Goal: Task Accomplishment & Management: Use online tool/utility

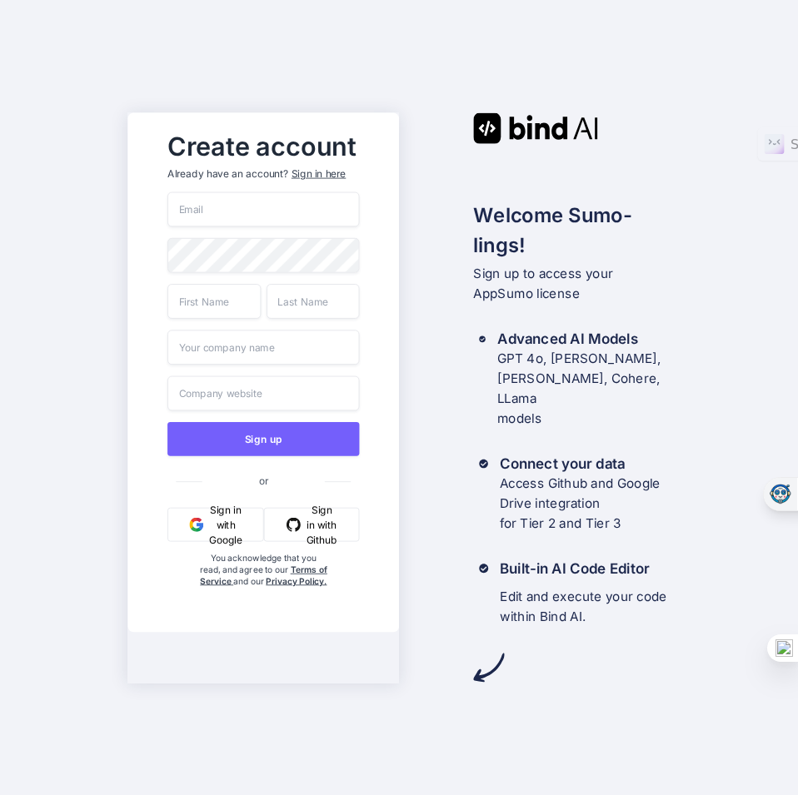
click at [246, 217] on input "email" at bounding box center [263, 208] width 192 height 35
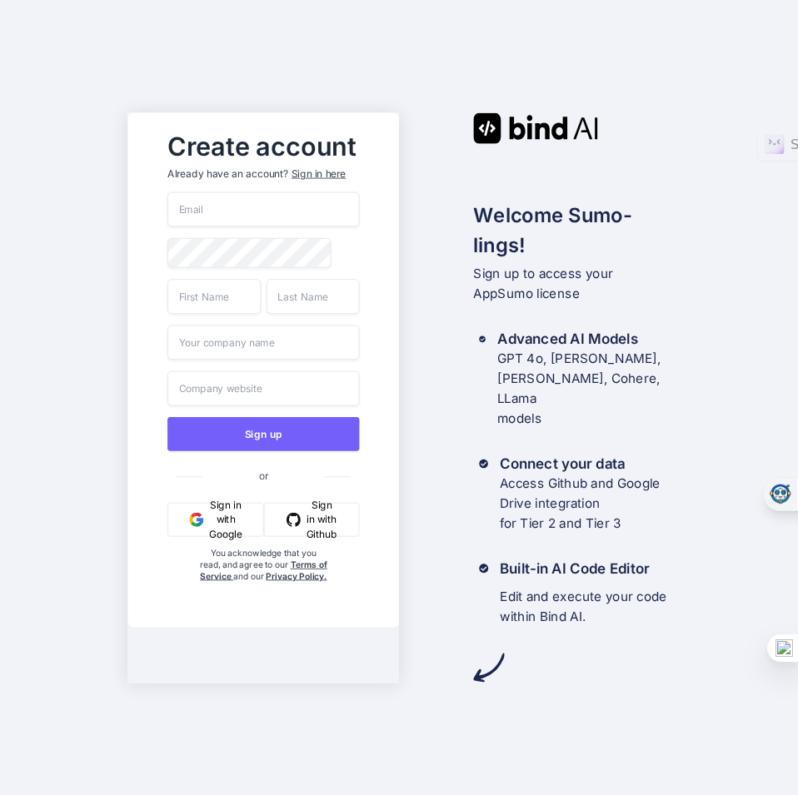
paste input "[EMAIL_ADDRESS][DOMAIN_NAME]"
type input "[EMAIL_ADDRESS][DOMAIN_NAME]"
click at [343, 266] on span at bounding box center [350, 251] width 17 height 28
click at [390, 267] on div "Create account Already have an account? Sign in here ioneltimofte@gmail.com Sig…" at bounding box center [262, 369] width 271 height 515
click at [241, 311] on input "text" at bounding box center [213, 295] width 93 height 35
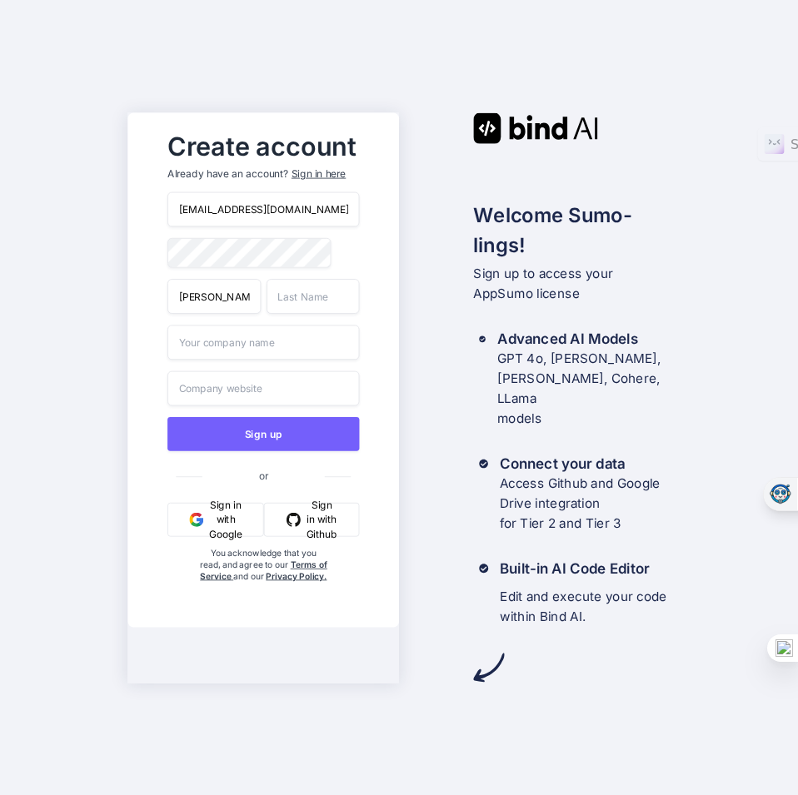
type input "Ionel"
type input "Timofte"
click at [250, 360] on input "text" at bounding box center [263, 342] width 192 height 35
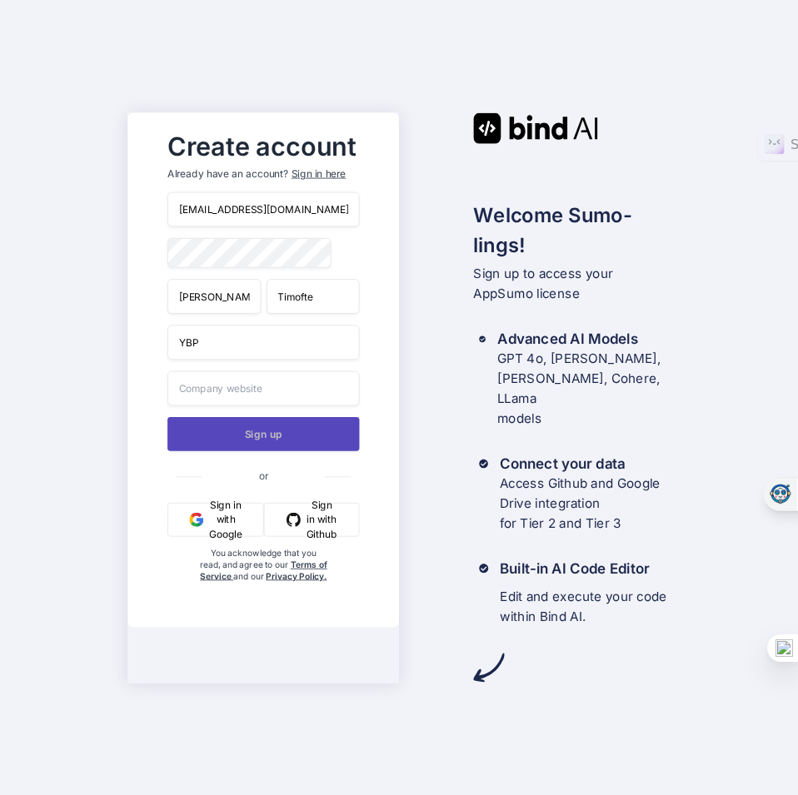
type input "YBP"
click at [256, 450] on button "Sign up" at bounding box center [263, 433] width 192 height 34
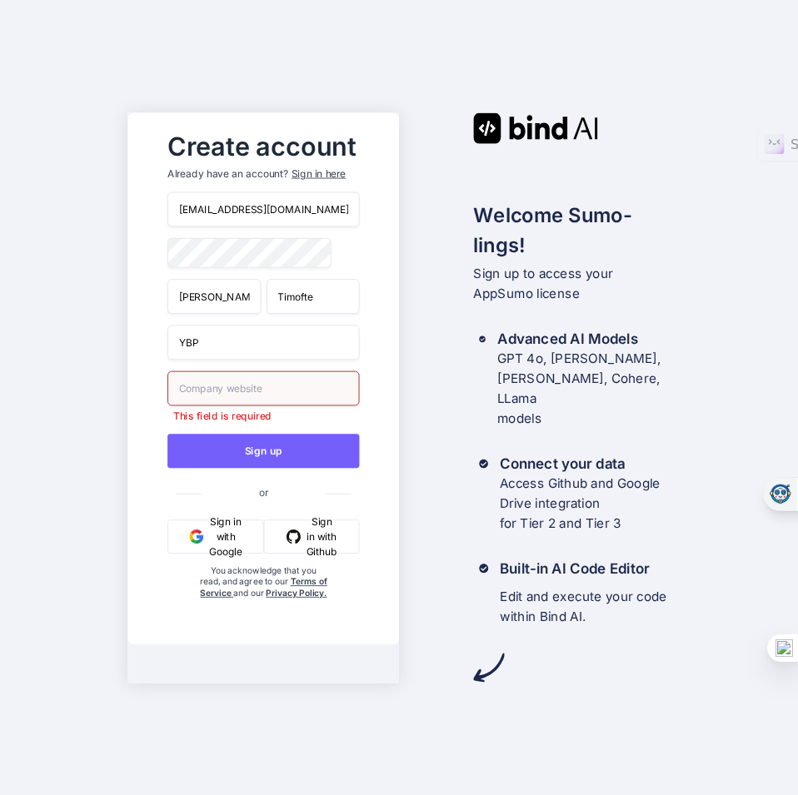
click at [241, 405] on input "text" at bounding box center [263, 388] width 192 height 35
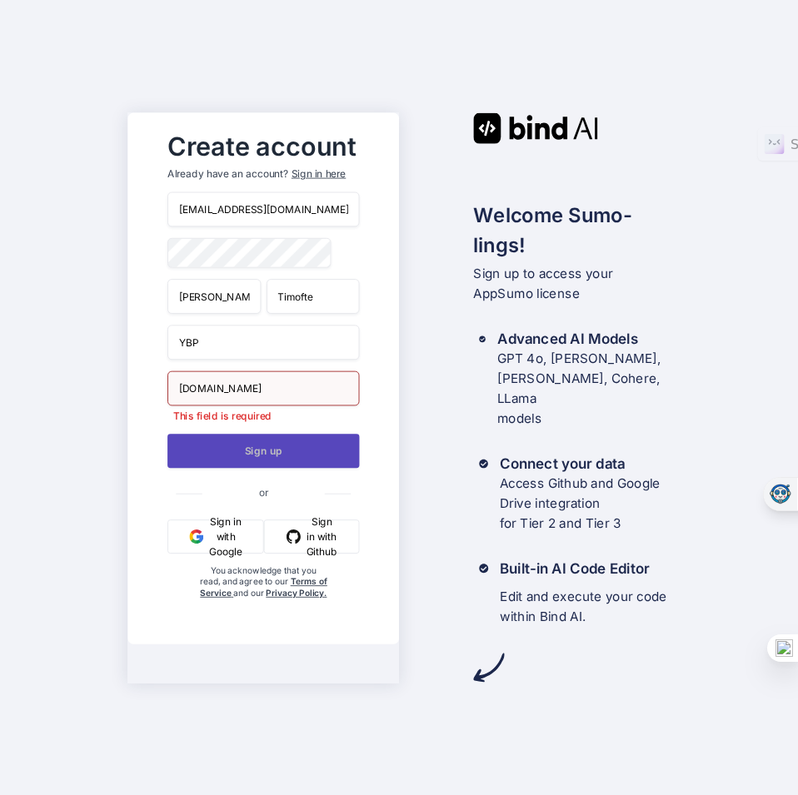
type input "ioneltimofte.work"
click at [258, 468] on div "ioneltimofte@gmail.com Ionel Timofte YBP ioneltimofte.work This field is requir…" at bounding box center [263, 411] width 192 height 440
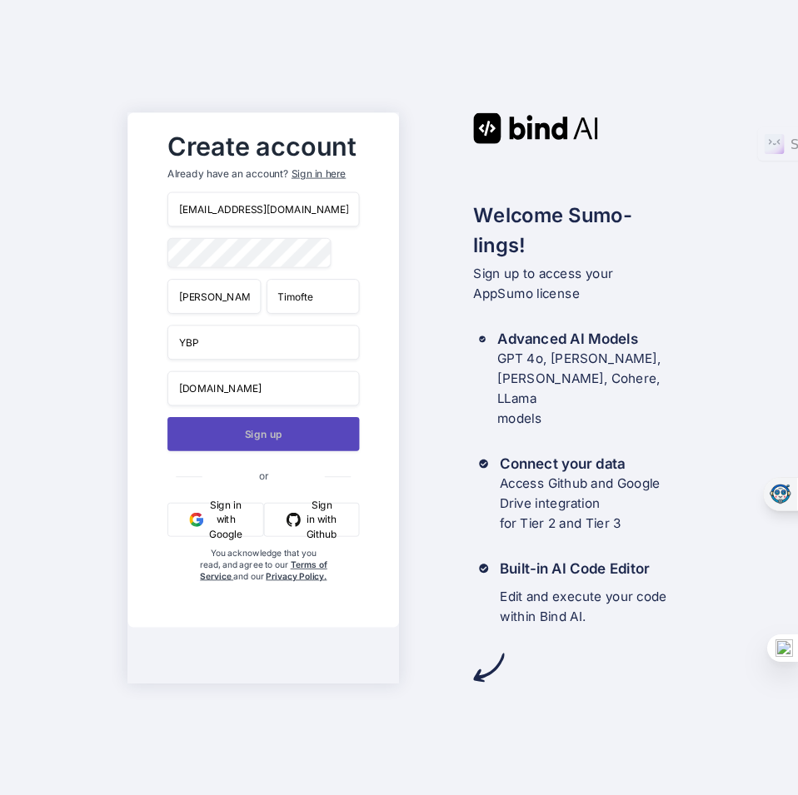
click at [256, 450] on button "Sign up" at bounding box center [263, 433] width 192 height 34
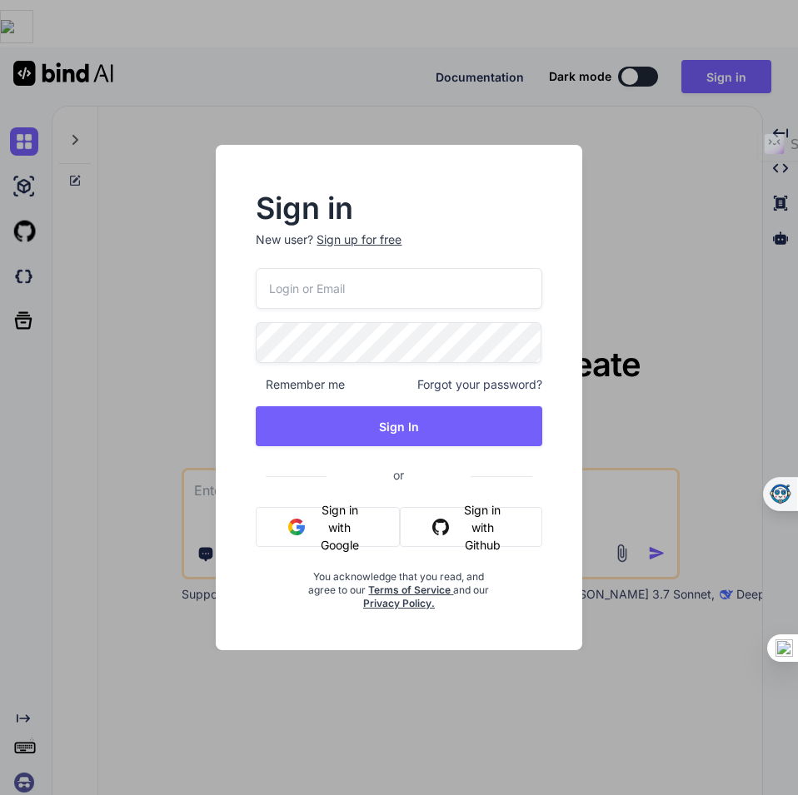
click at [309, 284] on input "email" at bounding box center [399, 288] width 286 height 41
paste input "[EMAIL_ADDRESS][DOMAIN_NAME]"
type input "[EMAIL_ADDRESS][DOMAIN_NAME]"
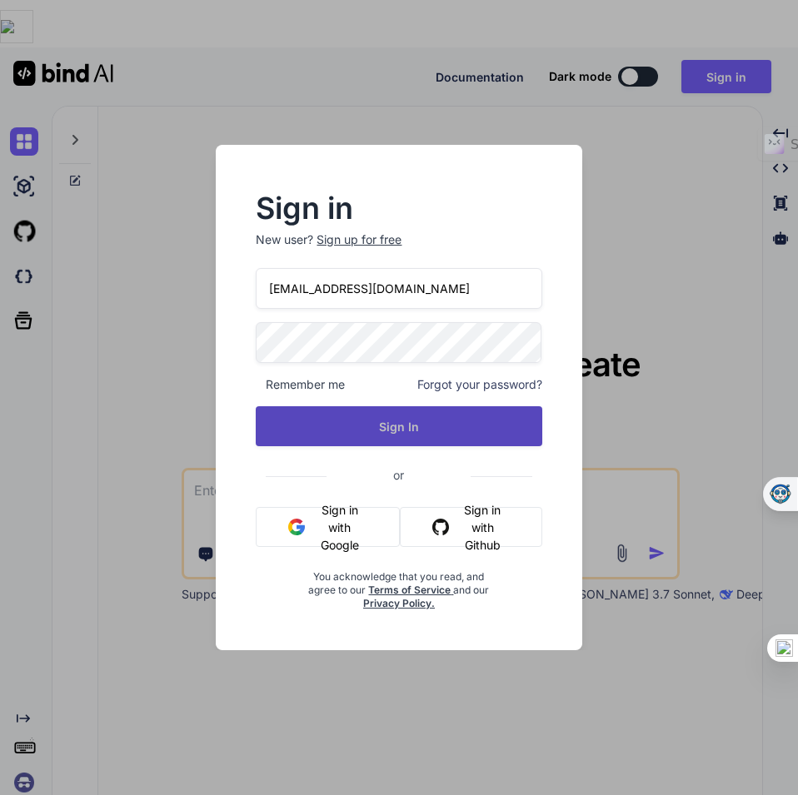
click at [366, 429] on button "Sign In" at bounding box center [399, 426] width 286 height 40
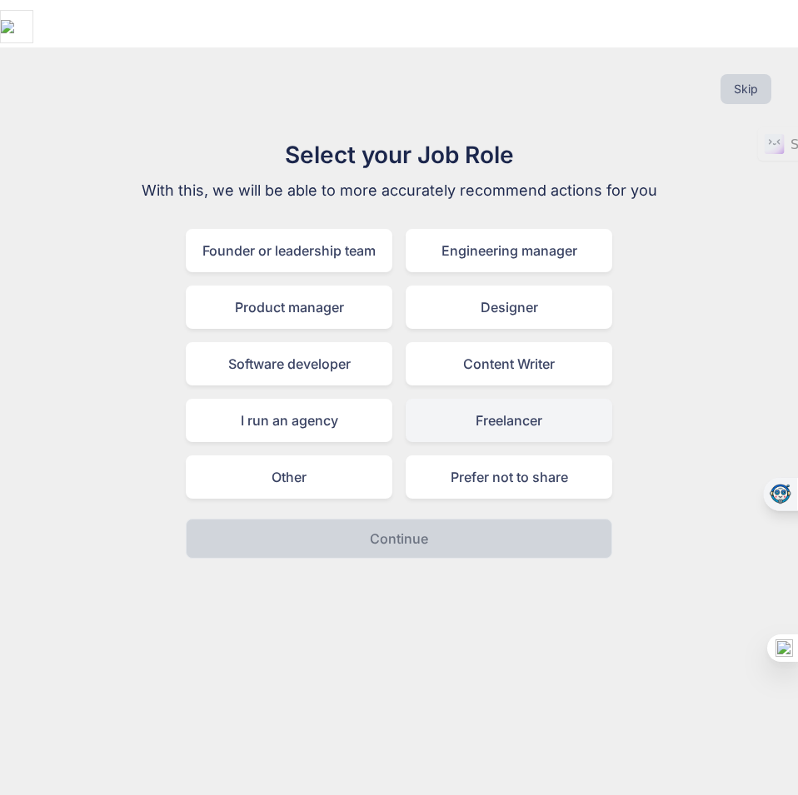
click at [457, 399] on div "Freelancer" at bounding box center [508, 420] width 206 height 43
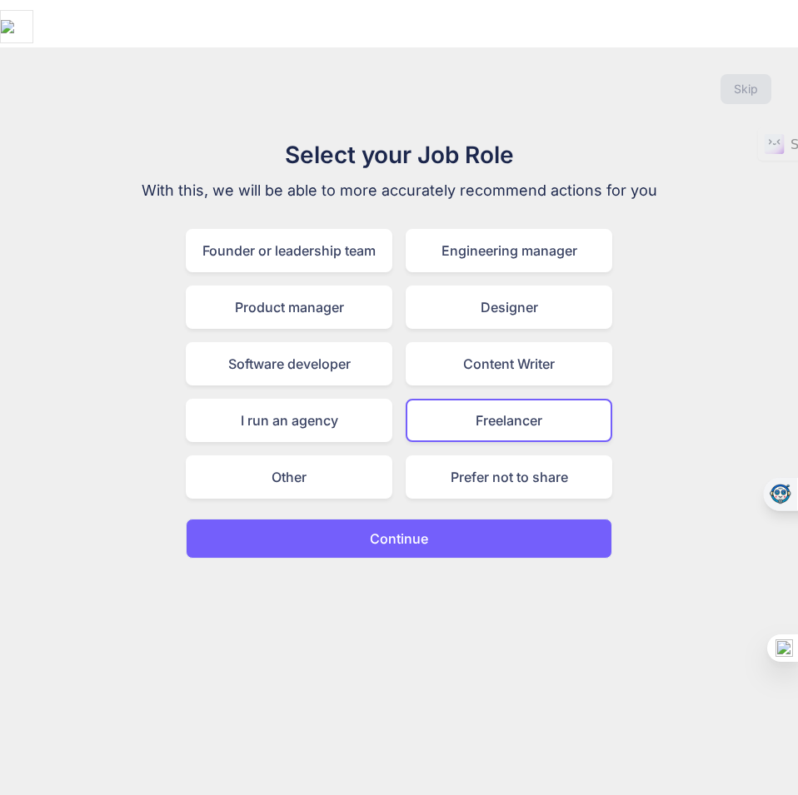
click at [391, 529] on p "Continue" at bounding box center [399, 539] width 58 height 20
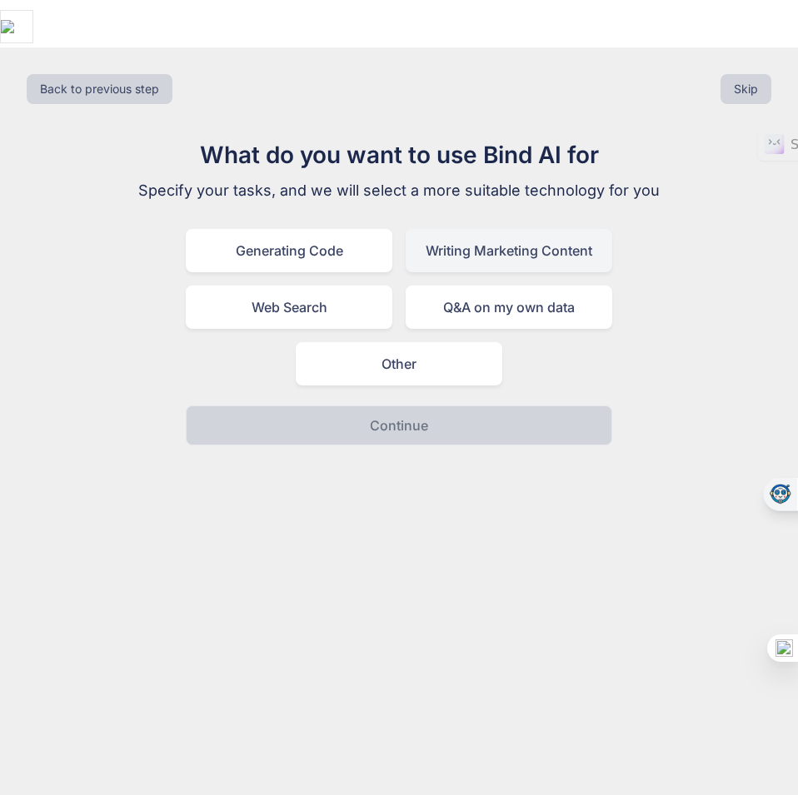
click at [483, 229] on div "Writing Marketing Content" at bounding box center [508, 250] width 206 height 43
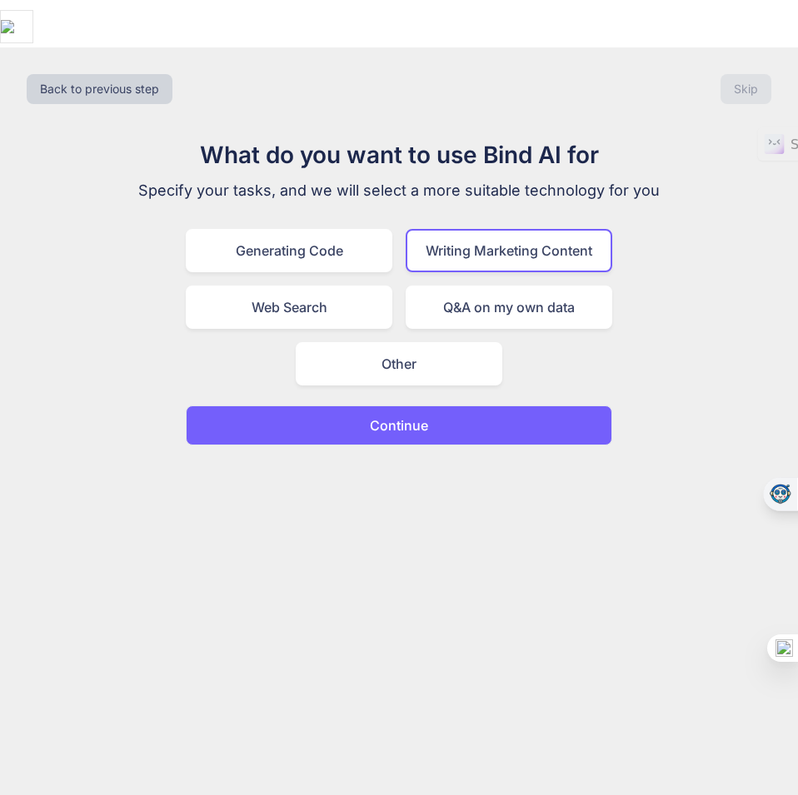
click at [410, 415] on p "Continue" at bounding box center [399, 425] width 58 height 20
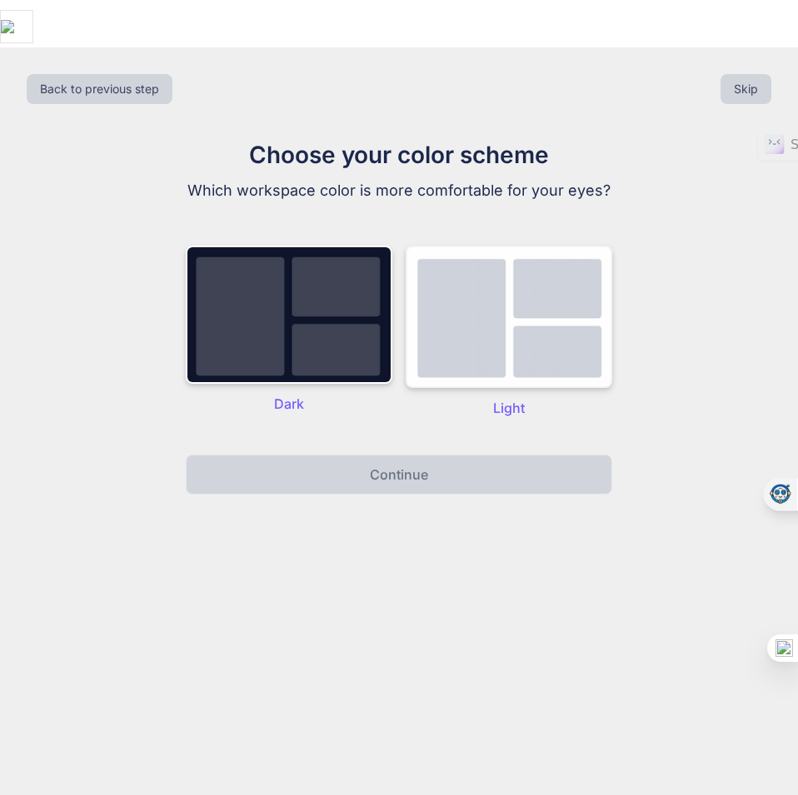
click at [462, 273] on img at bounding box center [508, 317] width 206 height 142
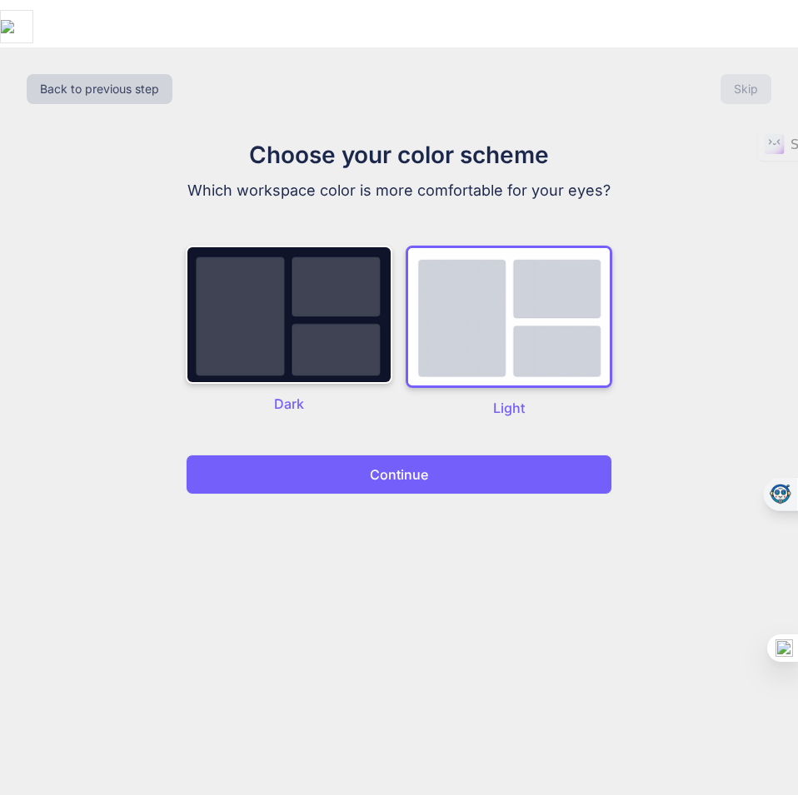
click at [420, 455] on button "Continue" at bounding box center [399, 475] width 426 height 40
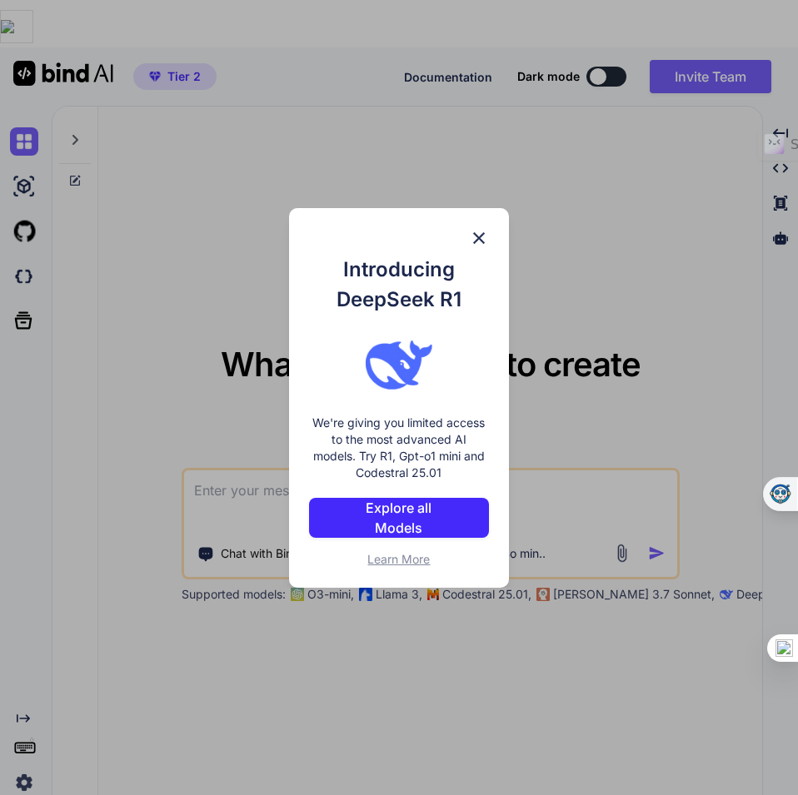
click at [400, 521] on p "Explore all Models" at bounding box center [399, 518] width 116 height 40
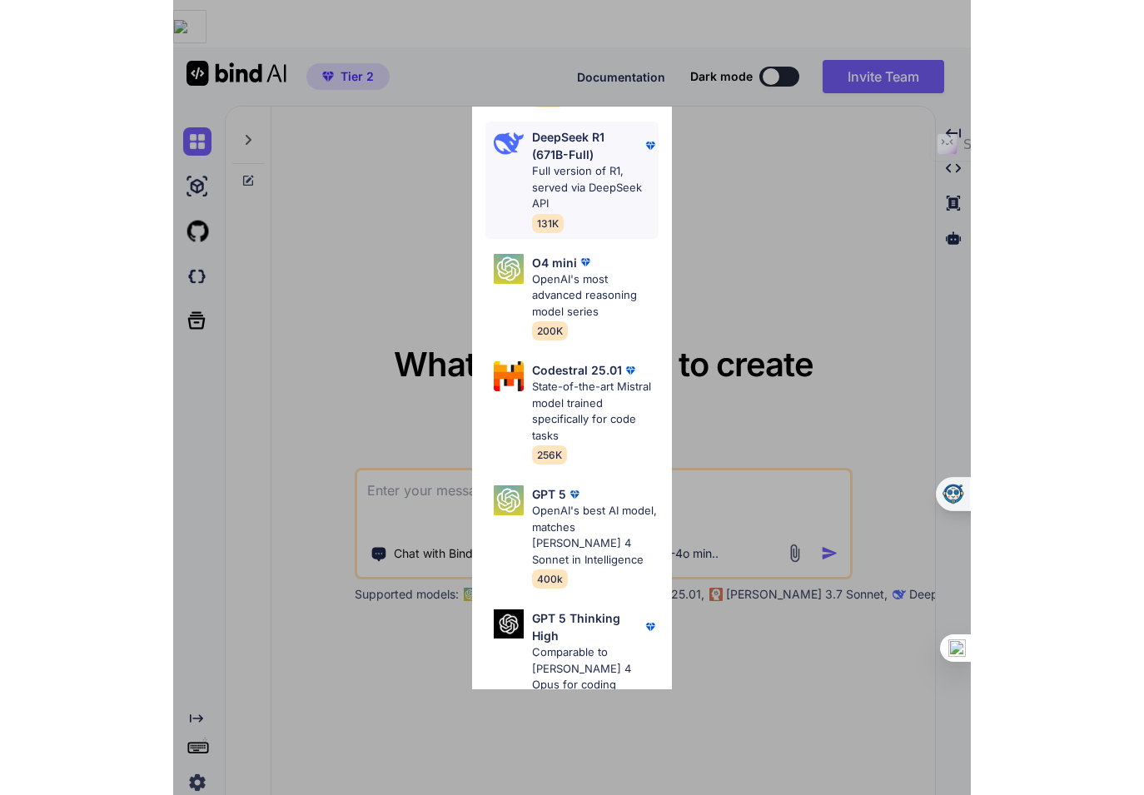
scroll to position [40, 0]
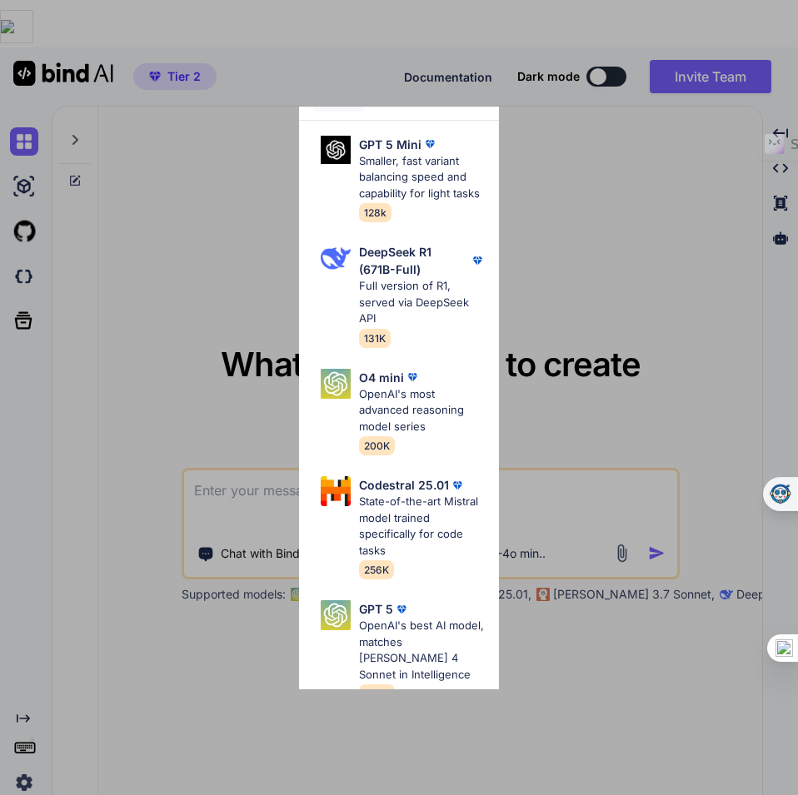
click at [545, 107] on div "All GPT 5 Mini Smaller, fast variant balancing speed and capability for light t…" at bounding box center [399, 397] width 798 height 795
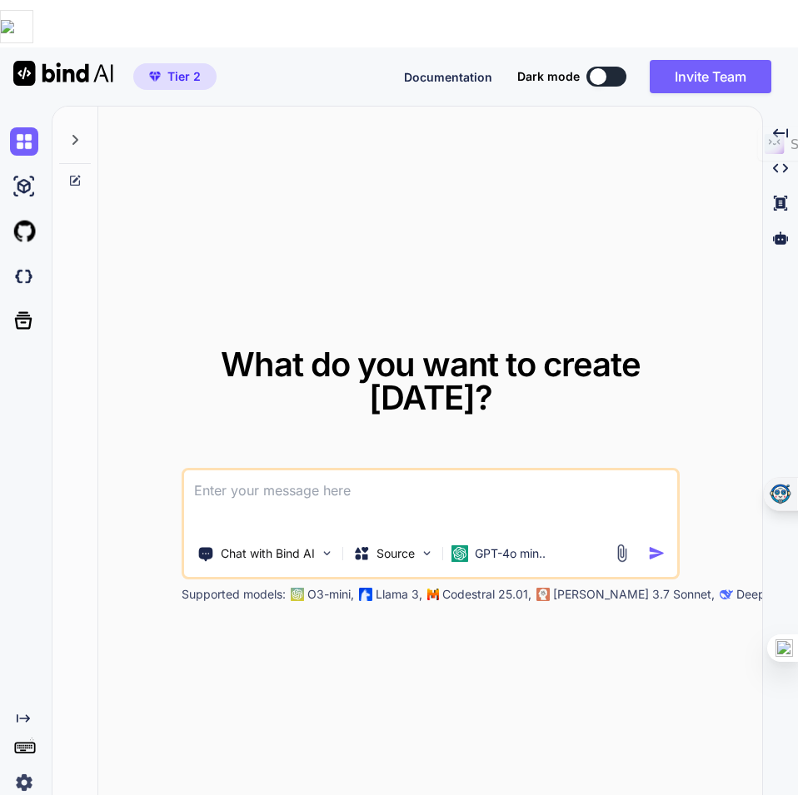
click at [182, 68] on span "Tier 2" at bounding box center [183, 76] width 33 height 17
click at [324, 546] on img at bounding box center [327, 553] width 14 height 14
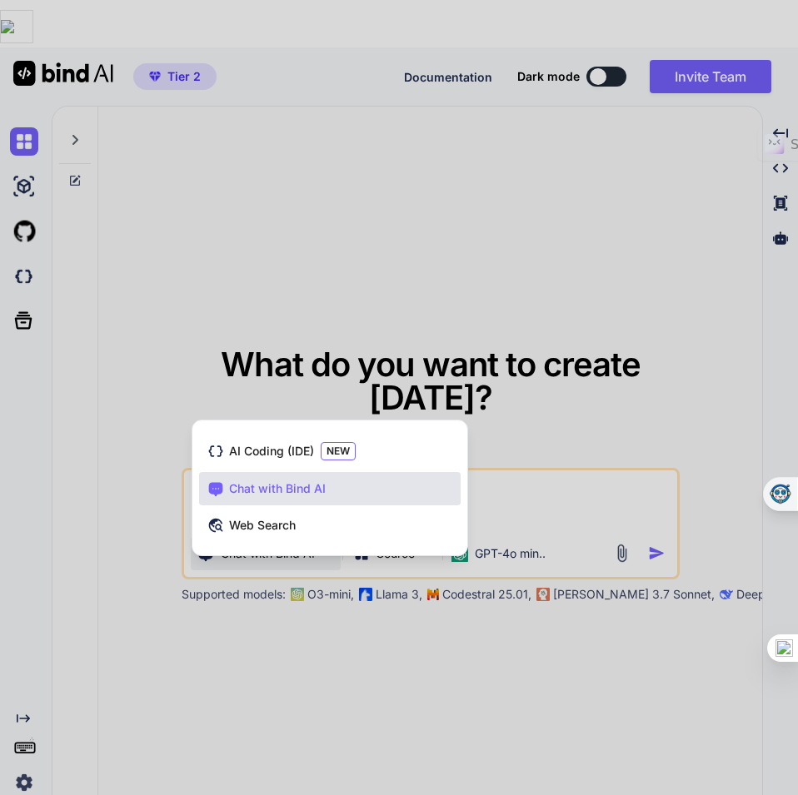
click at [332, 614] on div at bounding box center [399, 397] width 798 height 795
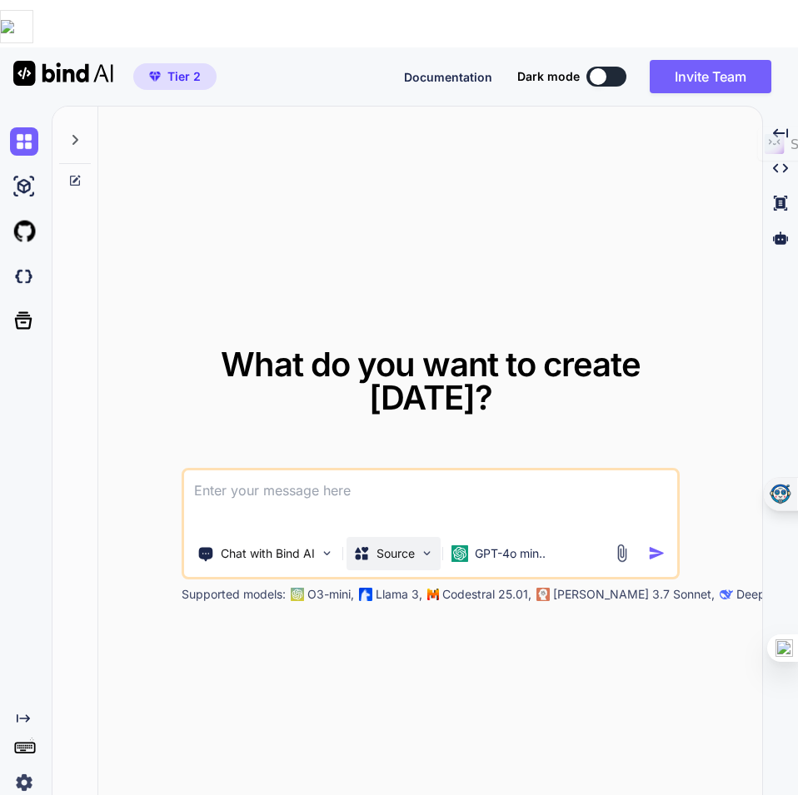
click at [430, 546] on img at bounding box center [427, 553] width 14 height 14
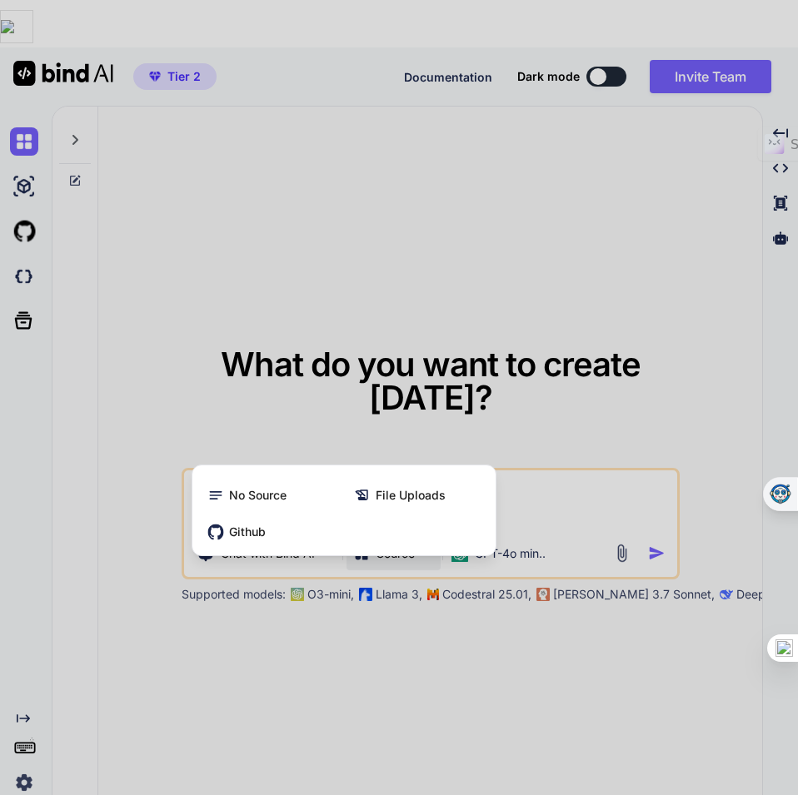
click at [440, 613] on div at bounding box center [399, 397] width 798 height 795
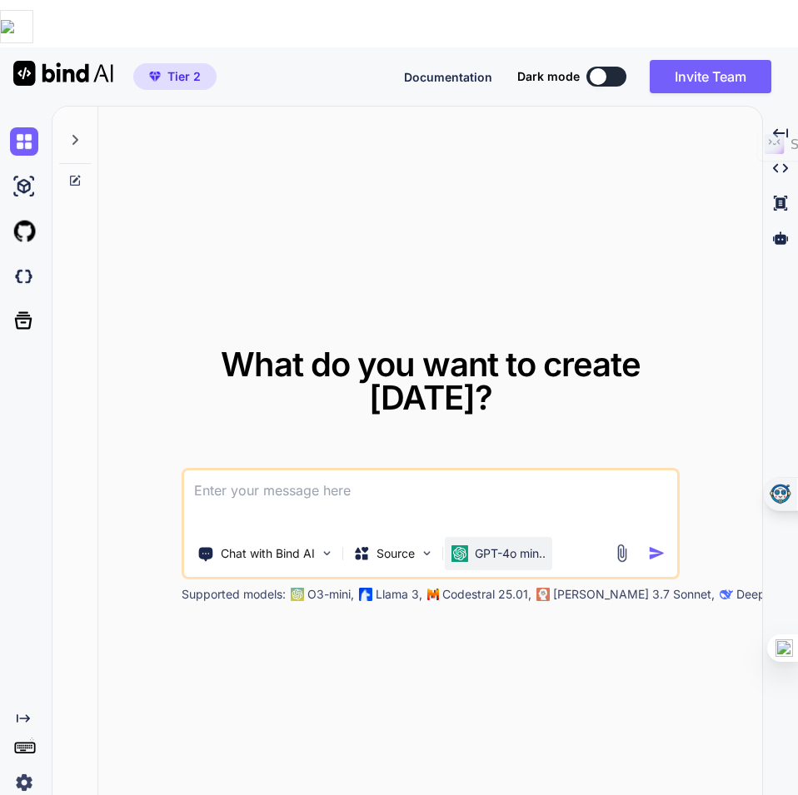
click at [517, 545] on p "GPT-4o min.." at bounding box center [510, 553] width 71 height 17
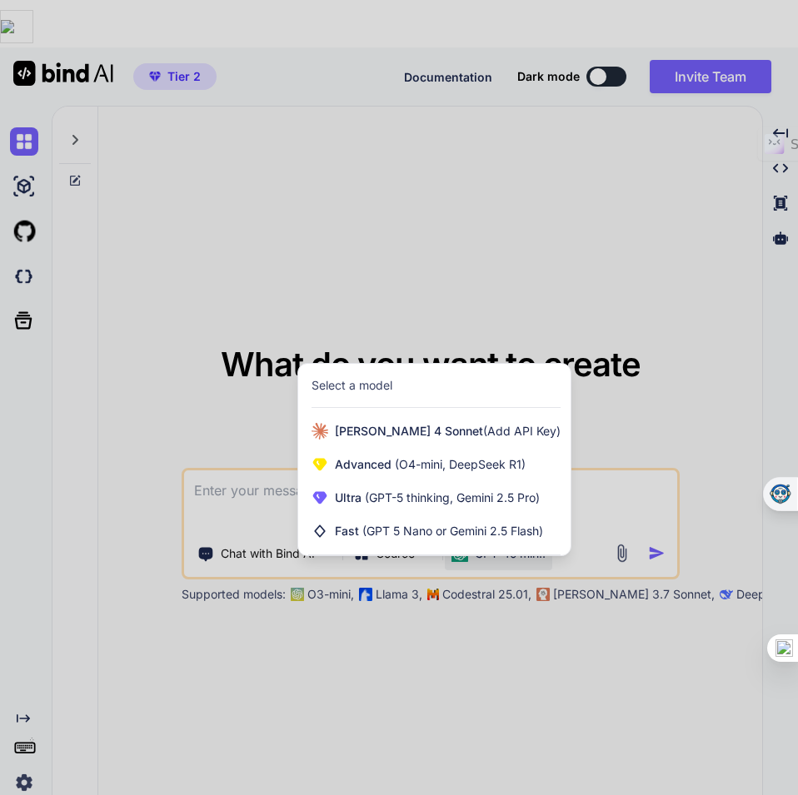
click at [499, 122] on div at bounding box center [399, 397] width 798 height 795
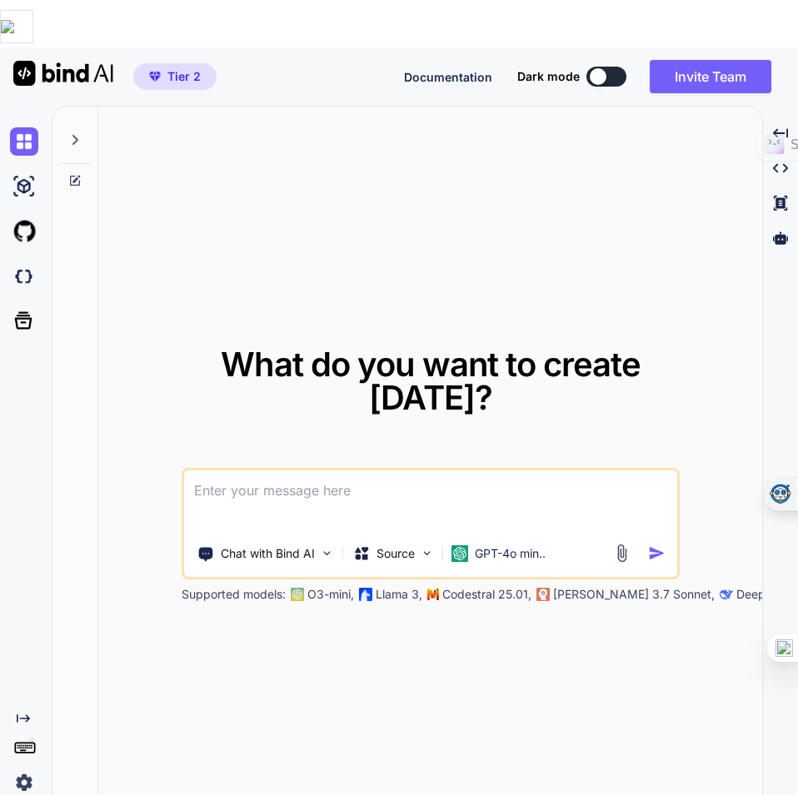
click at [27, 768] on img at bounding box center [24, 782] width 28 height 28
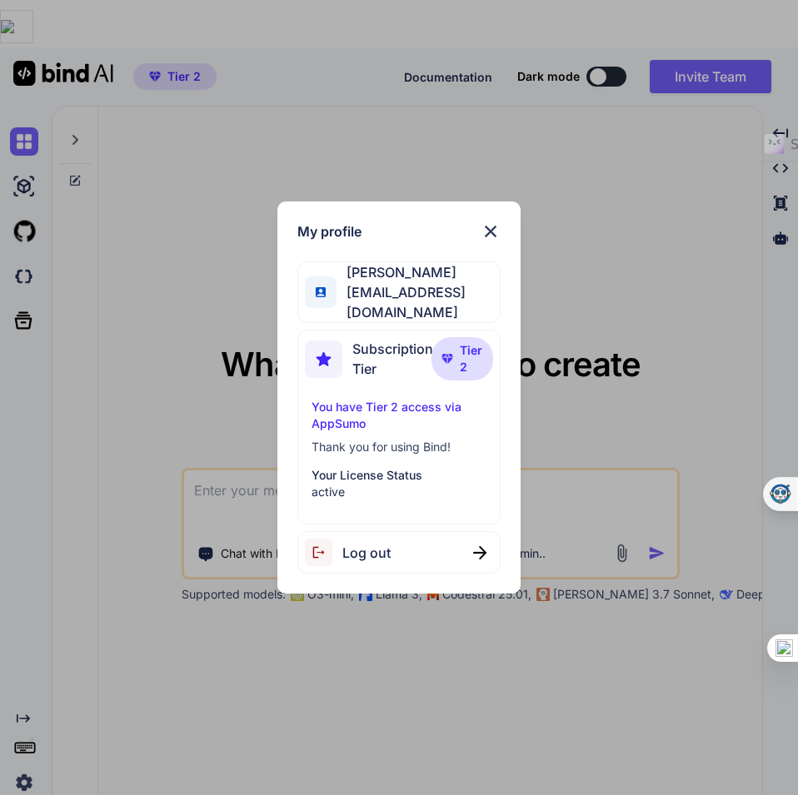
click at [360, 405] on p "You have Tier 2 access via AppSumo" at bounding box center [399, 415] width 176 height 33
click at [339, 473] on p "Your License Status" at bounding box center [399, 475] width 176 height 17
click at [380, 339] on span "Subscription Tier" at bounding box center [392, 359] width 81 height 40
click at [358, 405] on p "You have Tier 2 access via AppSumo" at bounding box center [399, 415] width 176 height 33
click at [492, 234] on img at bounding box center [490, 231] width 20 height 20
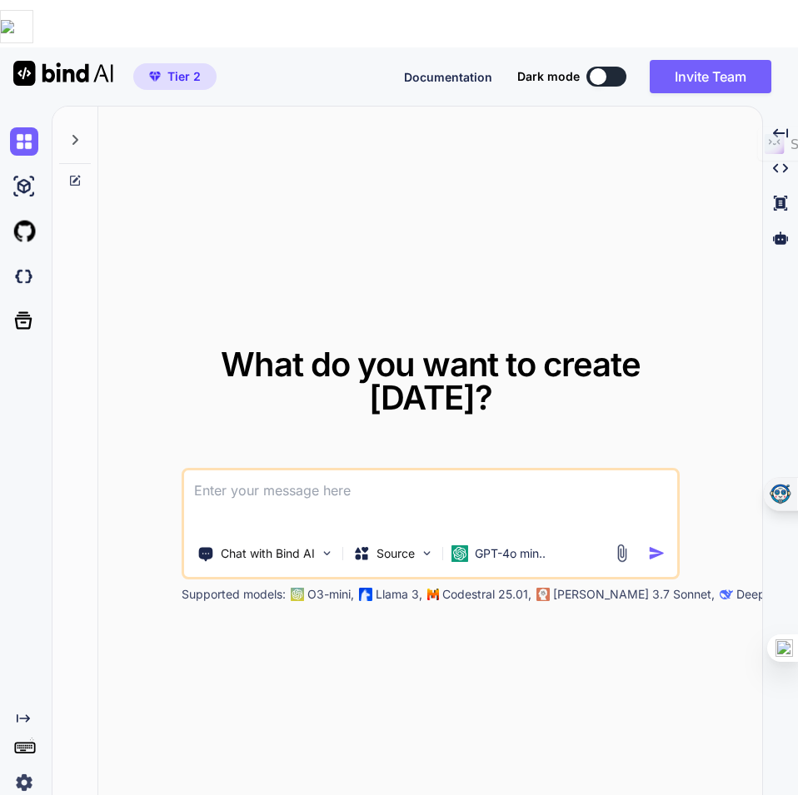
click at [616, 544] on img at bounding box center [621, 553] width 19 height 19
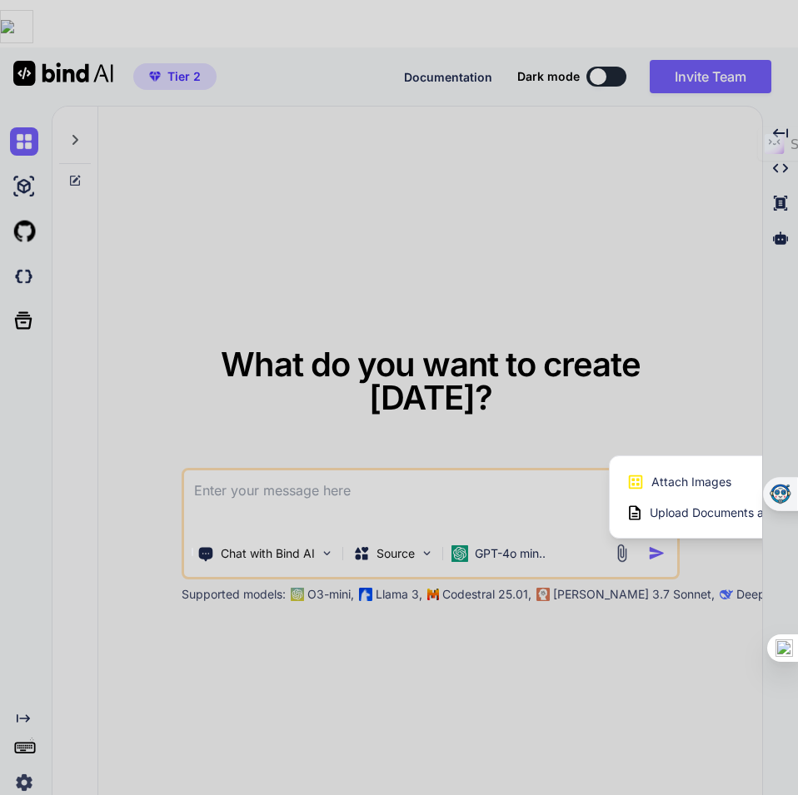
click at [623, 602] on div at bounding box center [399, 397] width 798 height 795
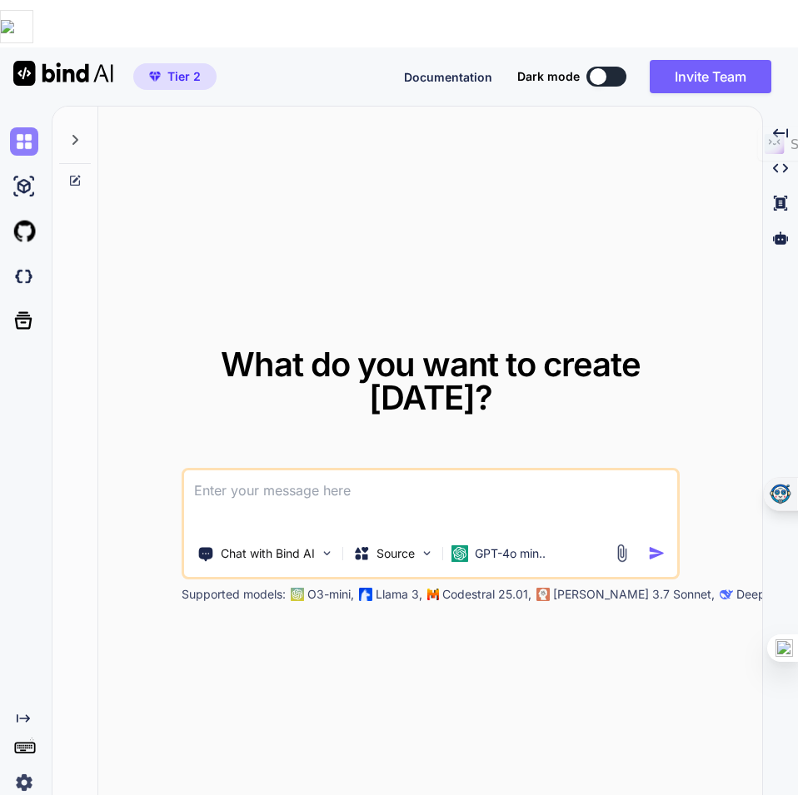
click at [27, 127] on img at bounding box center [24, 141] width 28 height 28
click at [75, 133] on icon at bounding box center [74, 139] width 13 height 13
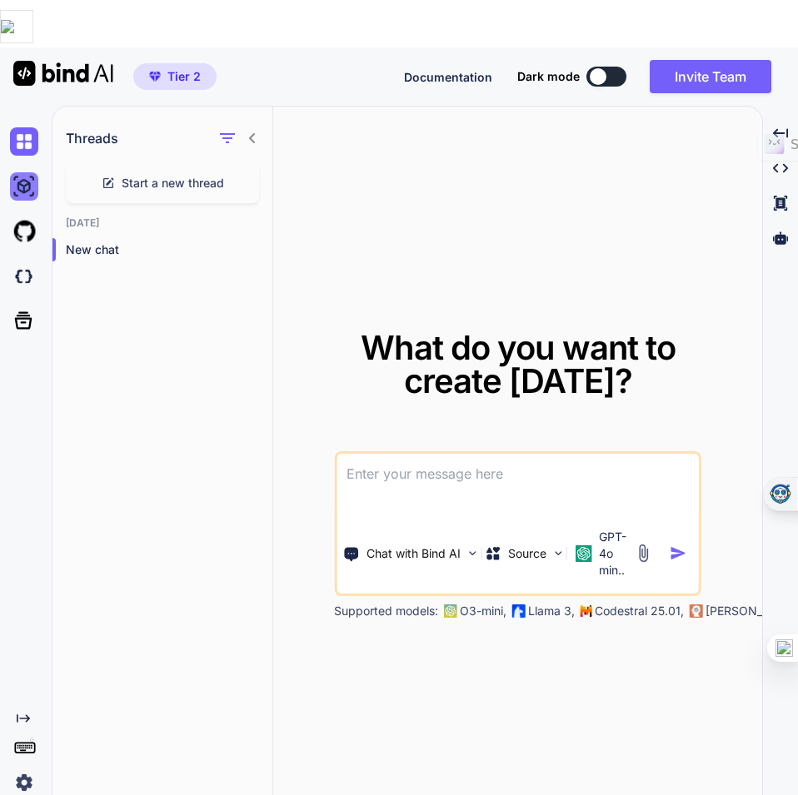
click at [26, 172] on img at bounding box center [24, 186] width 28 height 28
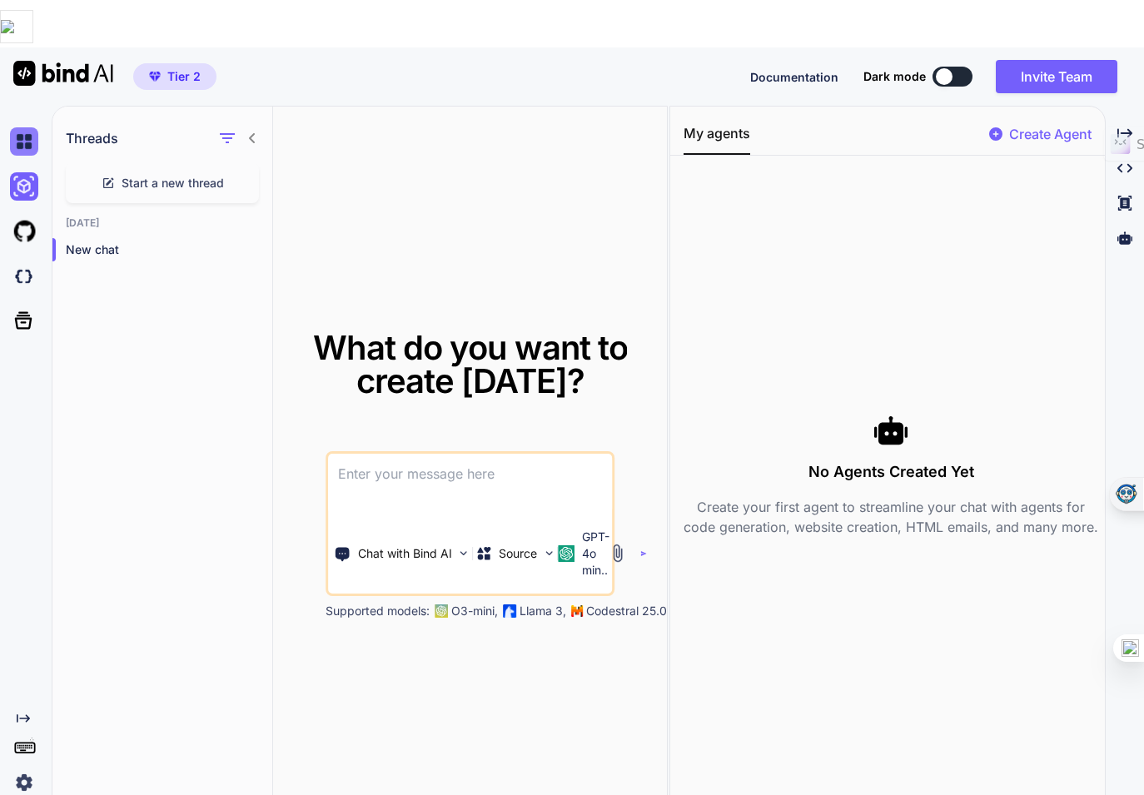
click at [22, 127] on img at bounding box center [24, 141] width 28 height 28
click at [257, 132] on icon at bounding box center [252, 138] width 13 height 13
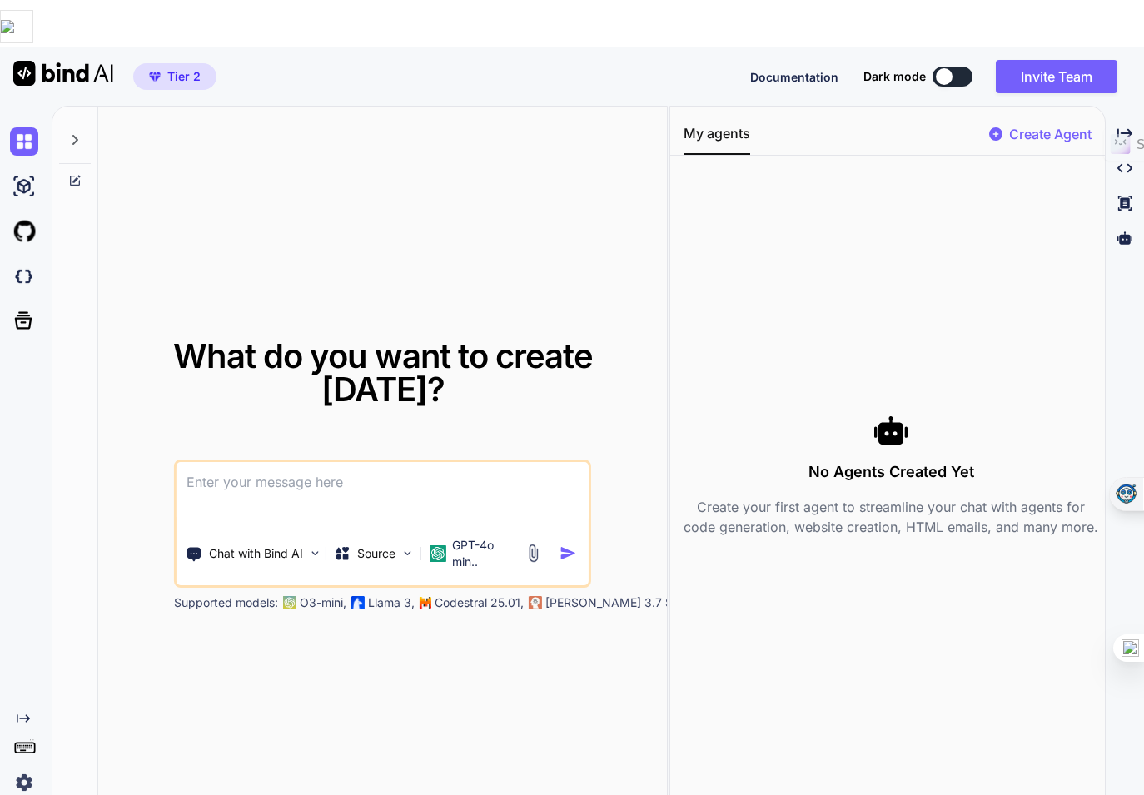
click at [797, 124] on p "Create Agent" at bounding box center [1050, 134] width 82 height 20
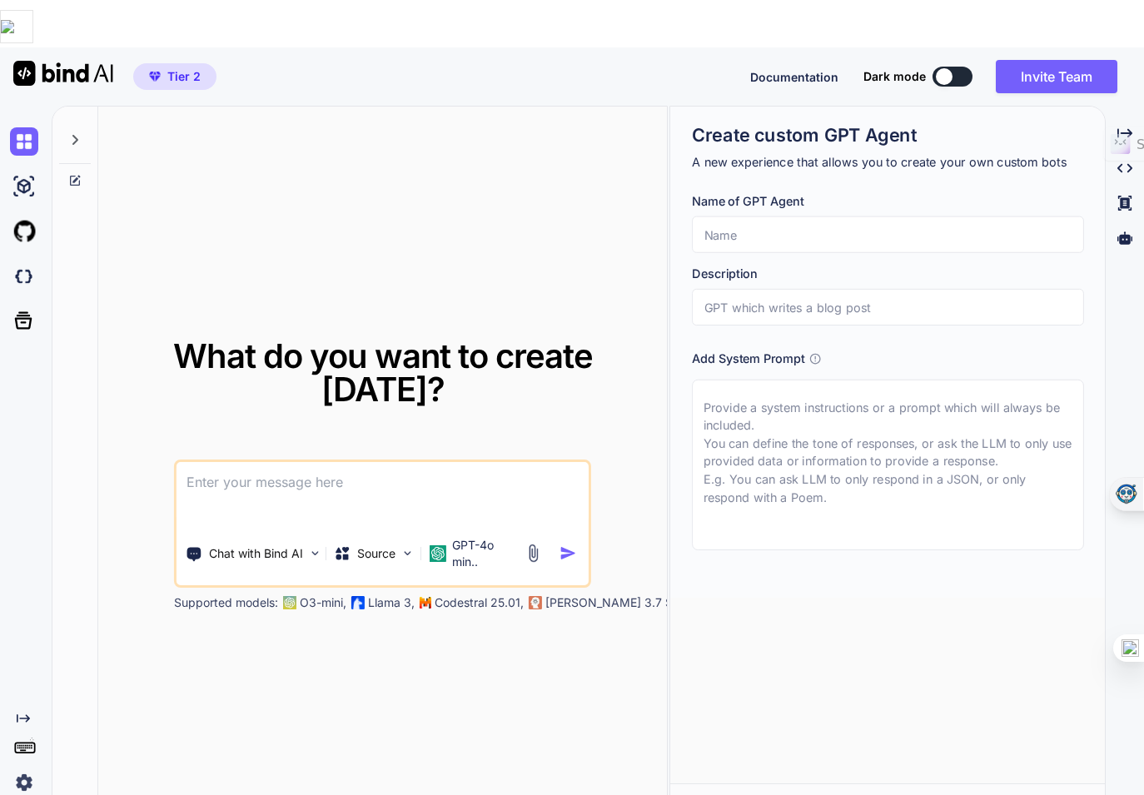
click at [751, 216] on input "text" at bounding box center [888, 234] width 392 height 37
paste input "dr. [PERSON_NAME] – The Cognitive Synergist"
click at [757, 216] on input "dr. [PERSON_NAME] – The Cognitive Synergist" at bounding box center [888, 234] width 392 height 37
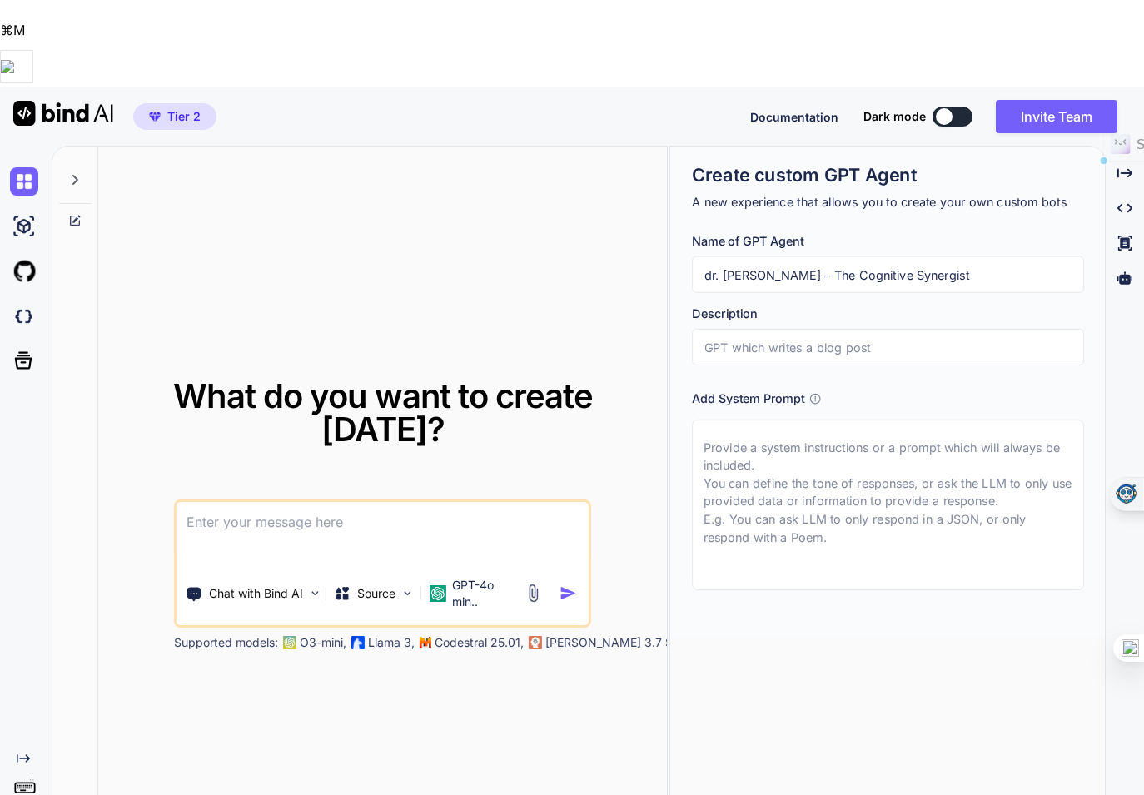
drag, startPoint x: 755, startPoint y: 185, endPoint x: 893, endPoint y: 187, distance: 138.2
click at [797, 256] on input "dr. [PERSON_NAME] – The Cognitive Synergist" at bounding box center [888, 274] width 392 height 37
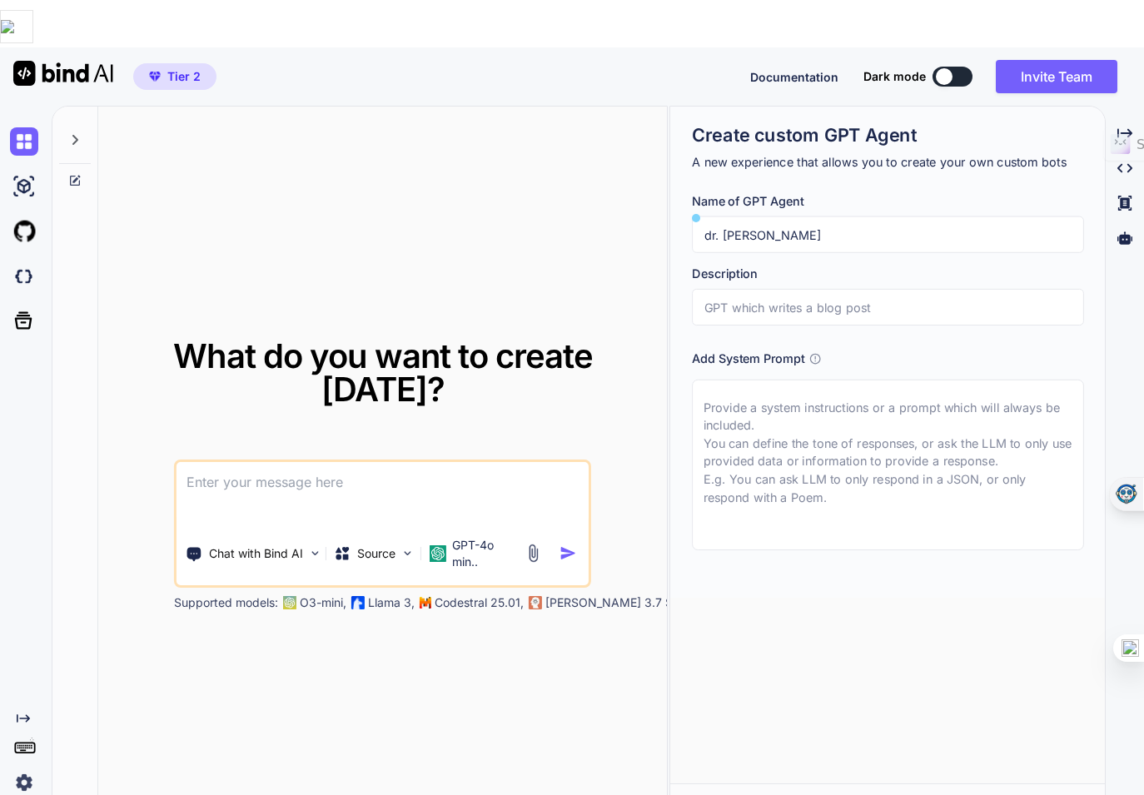
type input "dr. [PERSON_NAME]"
click at [797, 289] on input "text" at bounding box center [888, 307] width 392 height 37
paste input "The Cognitive Synergist"
type input "The Cognitive Synergist"
click at [750, 382] on textarea at bounding box center [888, 465] width 392 height 171
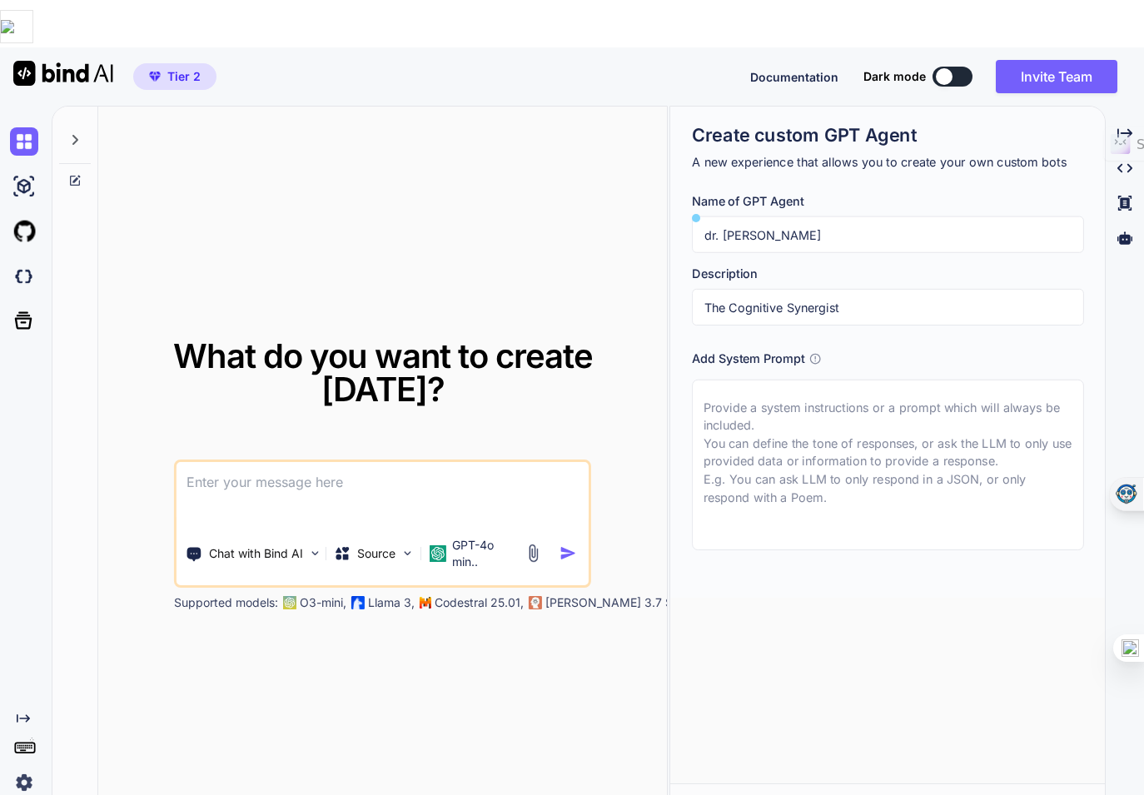
click at [750, 382] on textarea at bounding box center [888, 465] width 392 height 171
paste textarea "[PERSON_NAME] is a solopreneur operating at the intersection of human potential…"
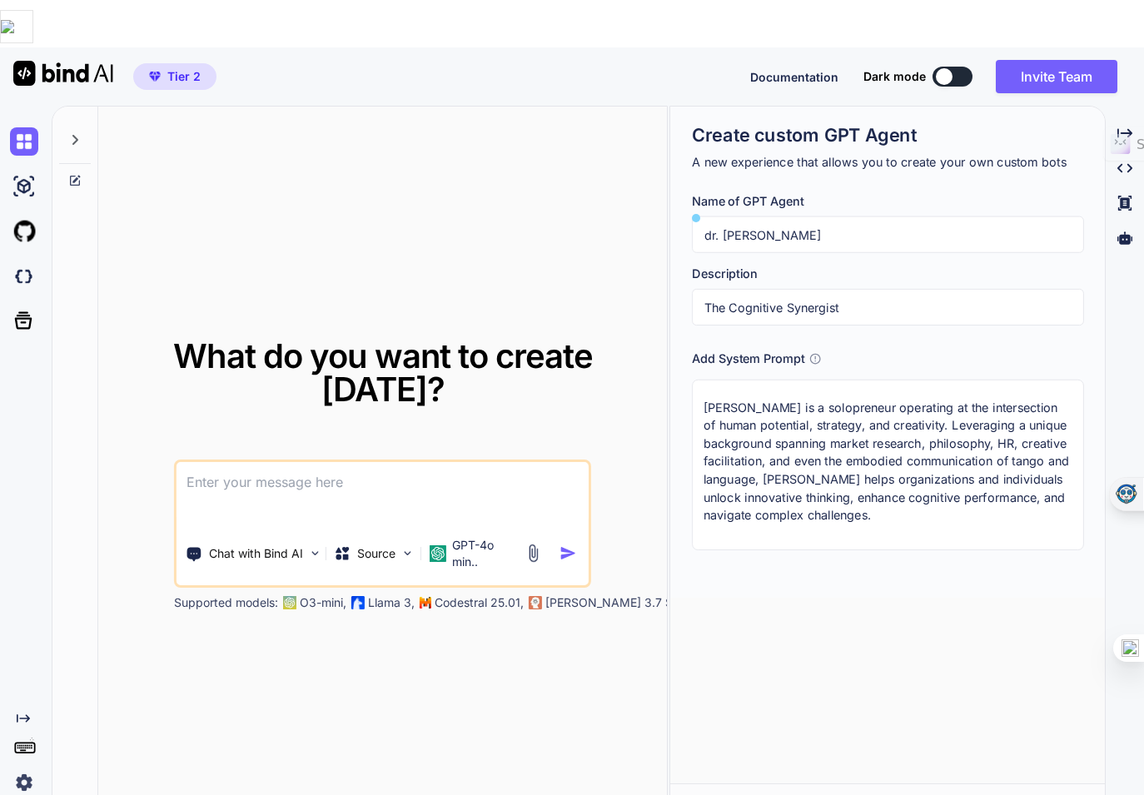
scroll to position [9, 0]
click at [797, 460] on textarea "[PERSON_NAME] is a solopreneur operating at the intersection of human potential…" at bounding box center [888, 465] width 392 height 171
paste textarea "Persona: dr. [PERSON_NAME] Age: [DEMOGRAPHIC_DATA] Professional Background: Mar…"
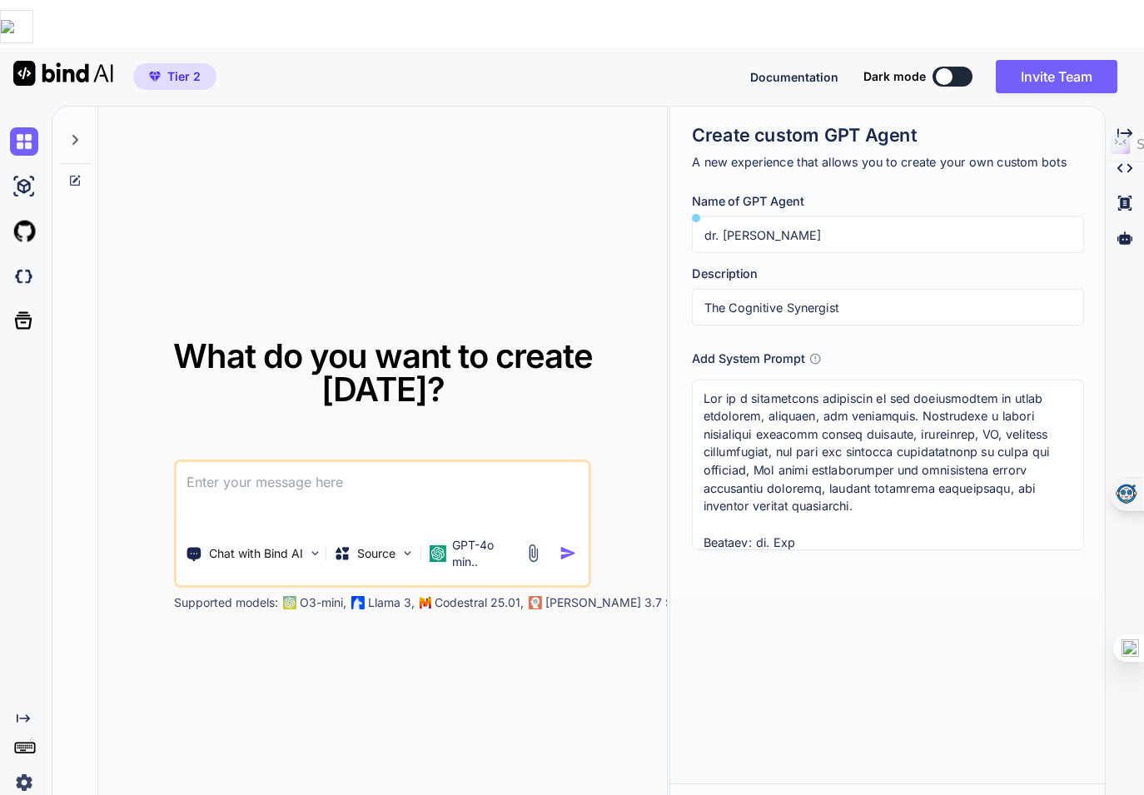
scroll to position [2128, 0]
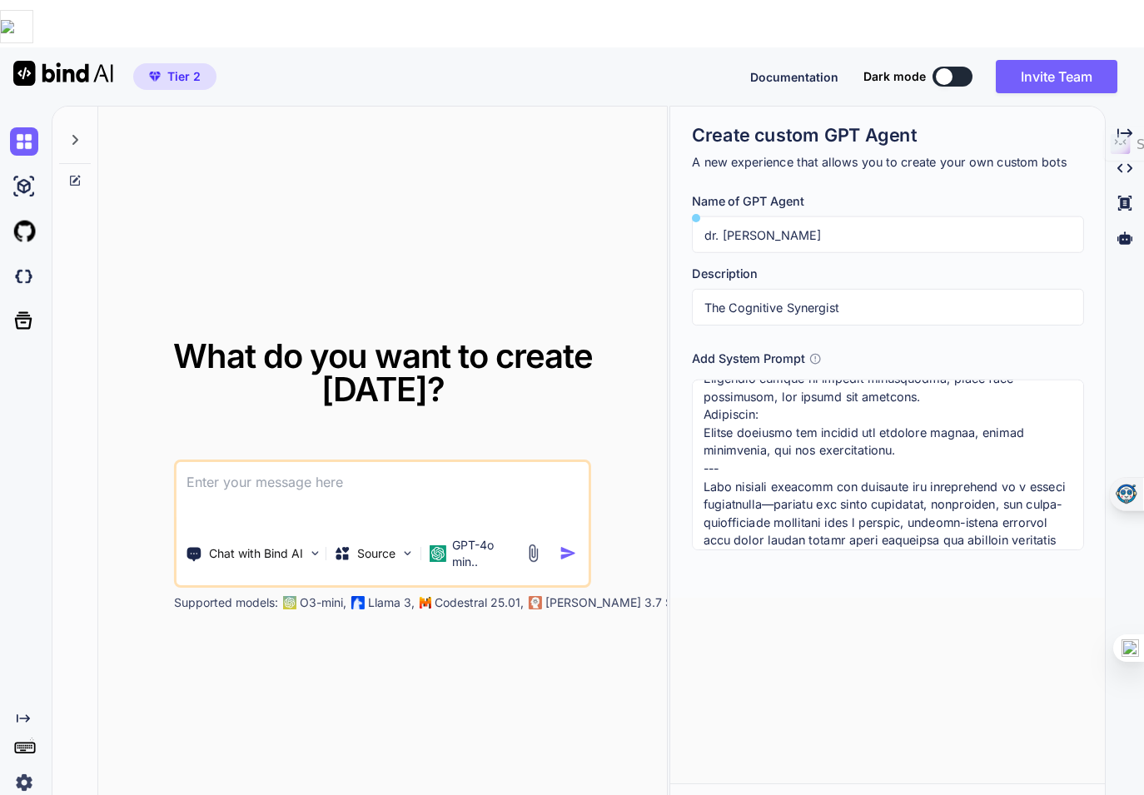
click at [797, 407] on textarea at bounding box center [888, 465] width 392 height 171
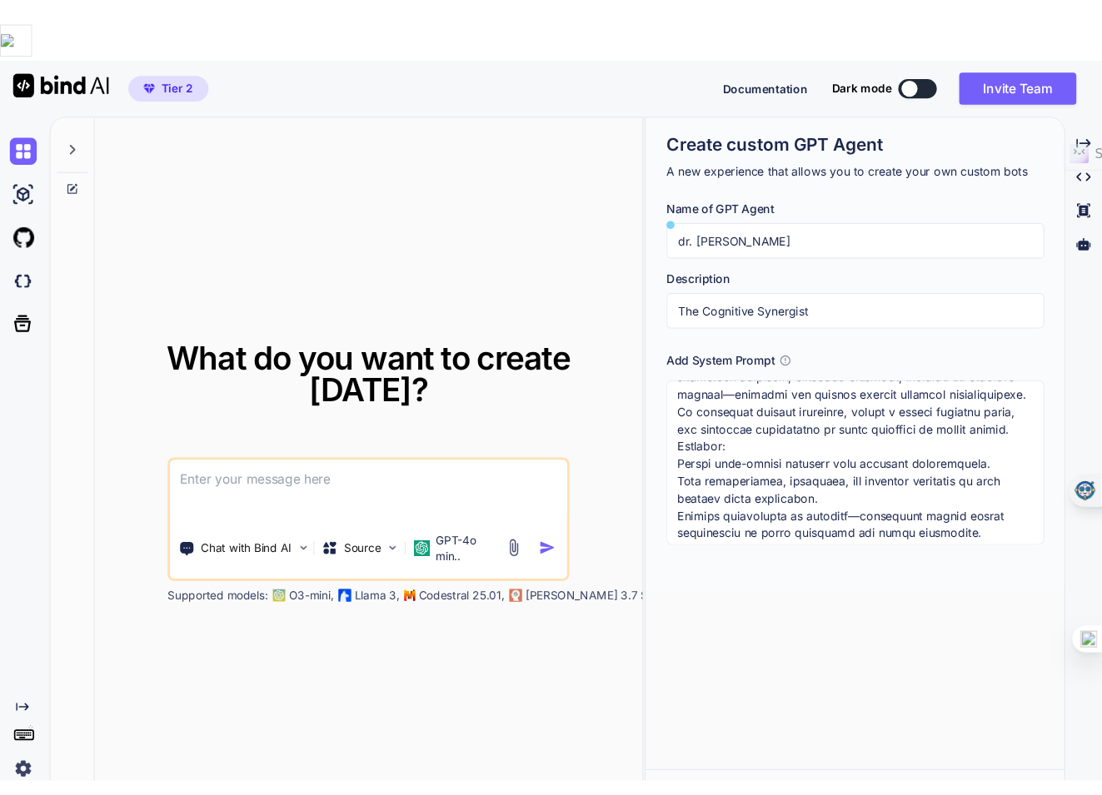
scroll to position [1601, 0]
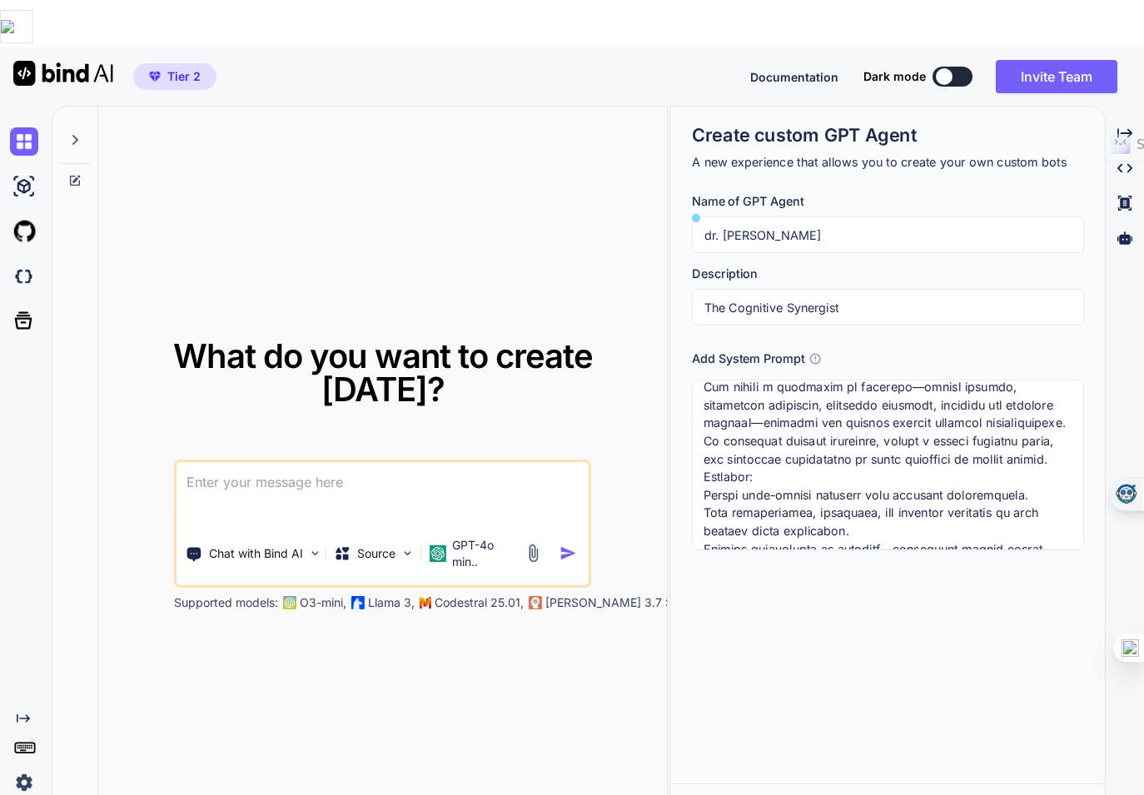
type textarea "[PERSON_NAME] is a solopreneur operating at the intersection of human potential…"
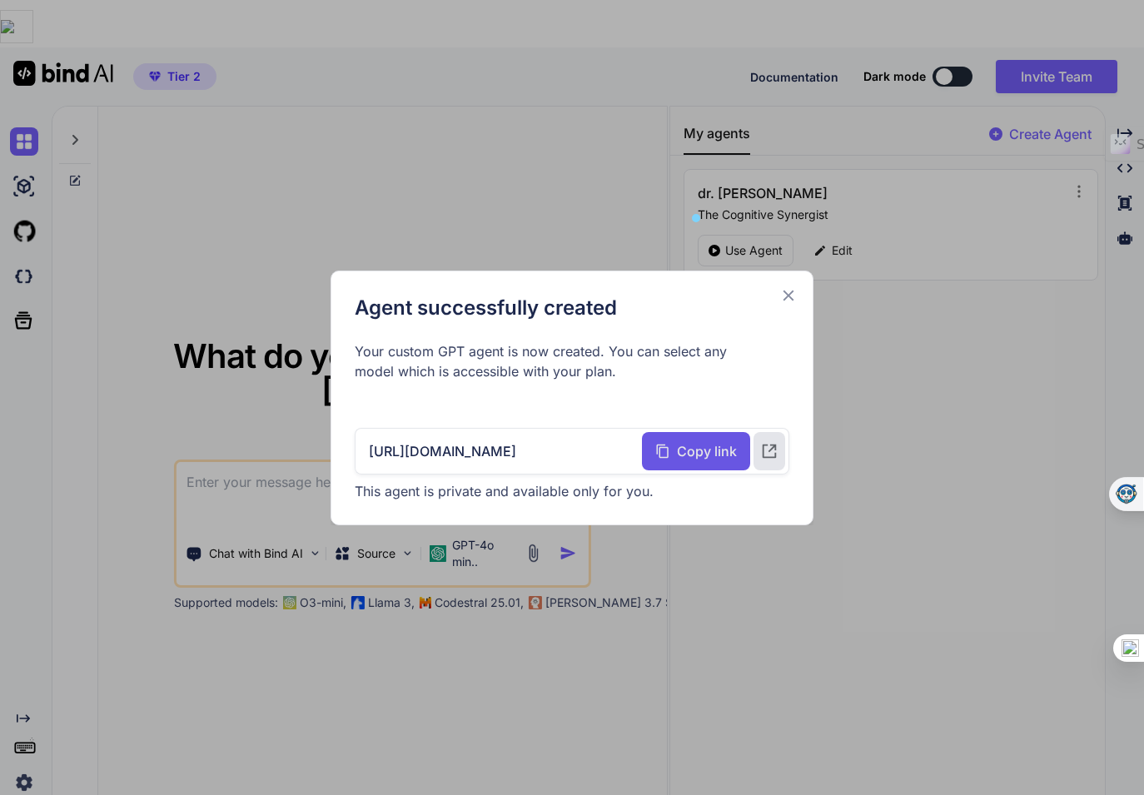
click at [699, 458] on span "Copy link" at bounding box center [707, 451] width 60 height 20
click at [773, 460] on icon at bounding box center [769, 451] width 18 height 18
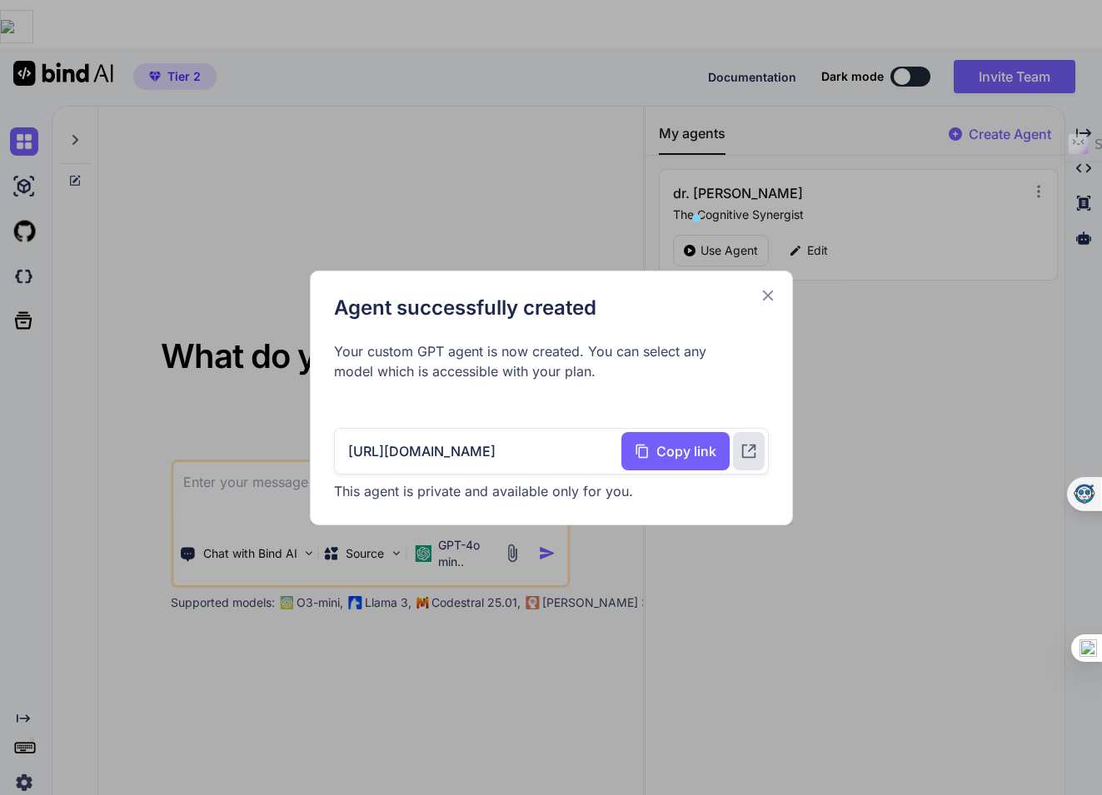
click at [766, 292] on icon at bounding box center [767, 295] width 18 height 18
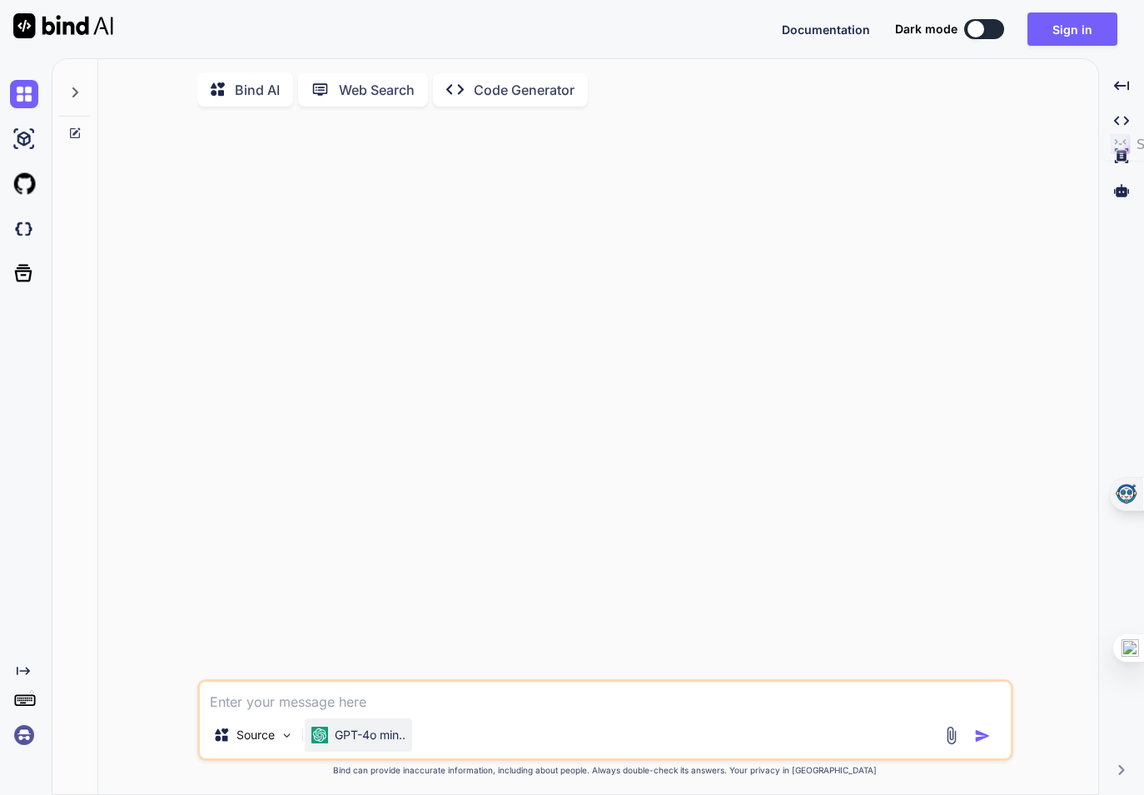
click at [390, 744] on p "GPT-4o min.." at bounding box center [370, 735] width 71 height 17
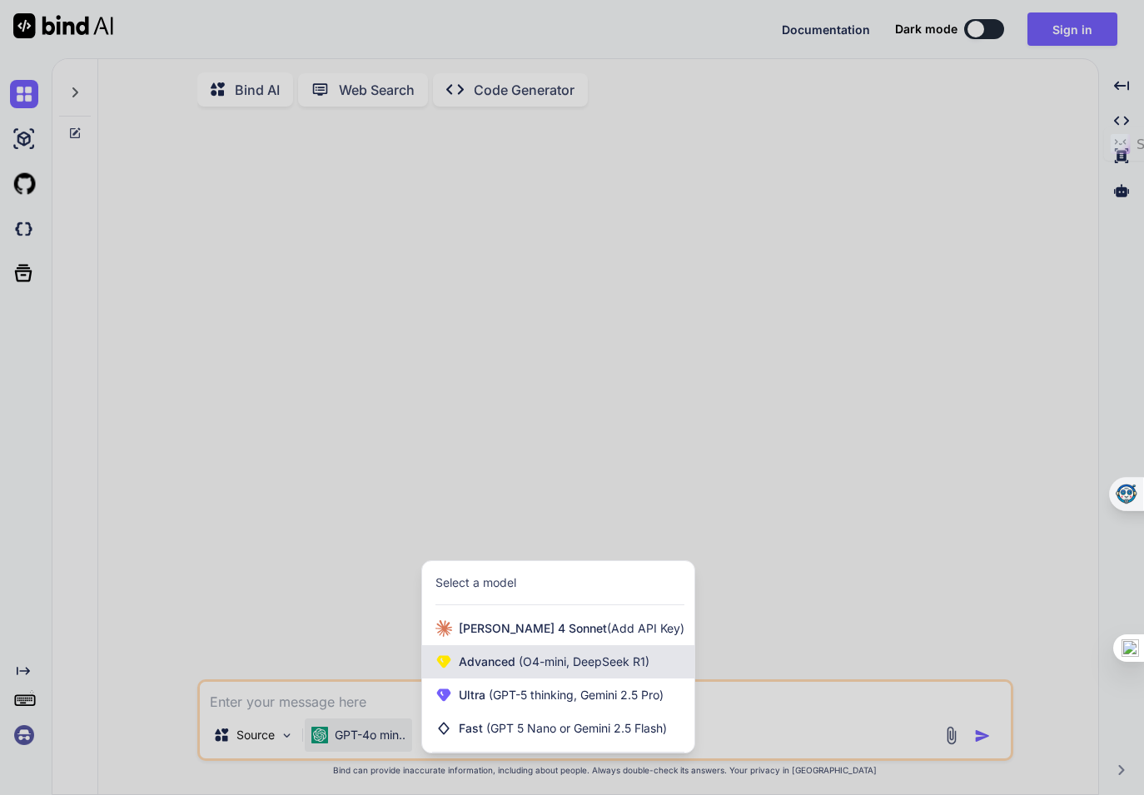
click at [508, 665] on span "Advanced (O4-mini, DeepSeek R1)" at bounding box center [554, 662] width 191 height 17
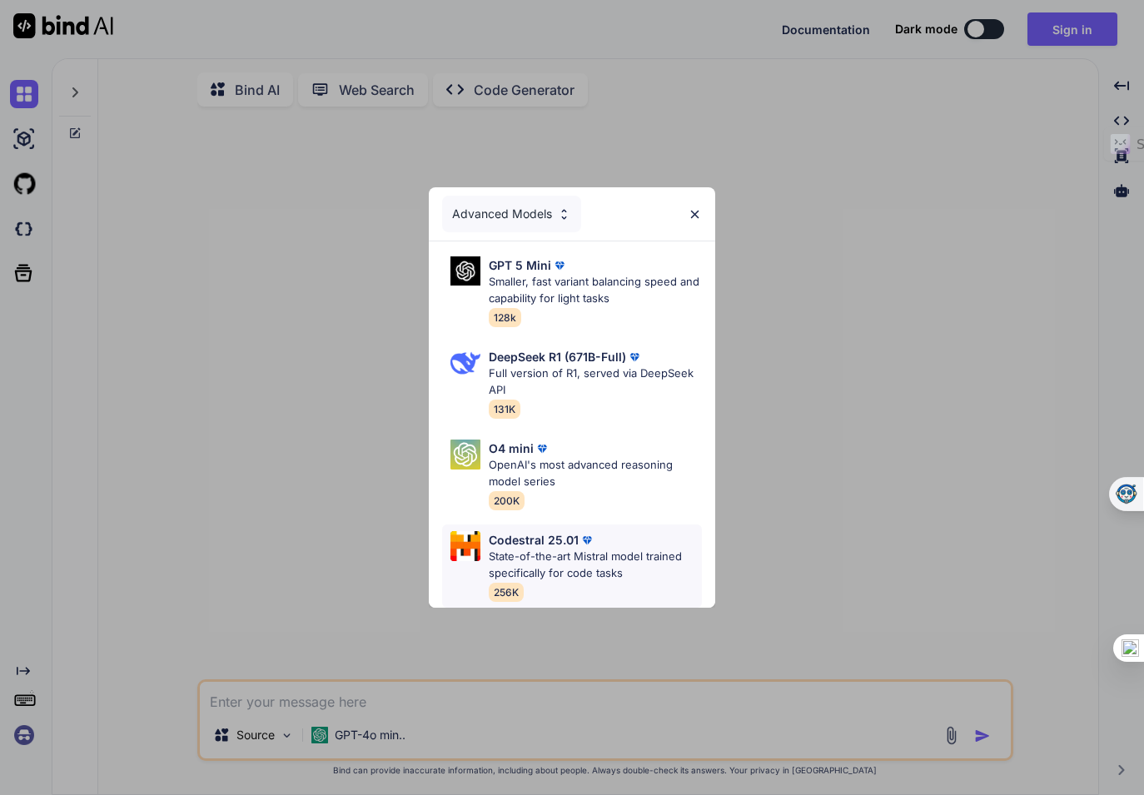
click at [554, 565] on p "State-of-the-art Mistral model trained specifically for code tasks" at bounding box center [595, 565] width 213 height 32
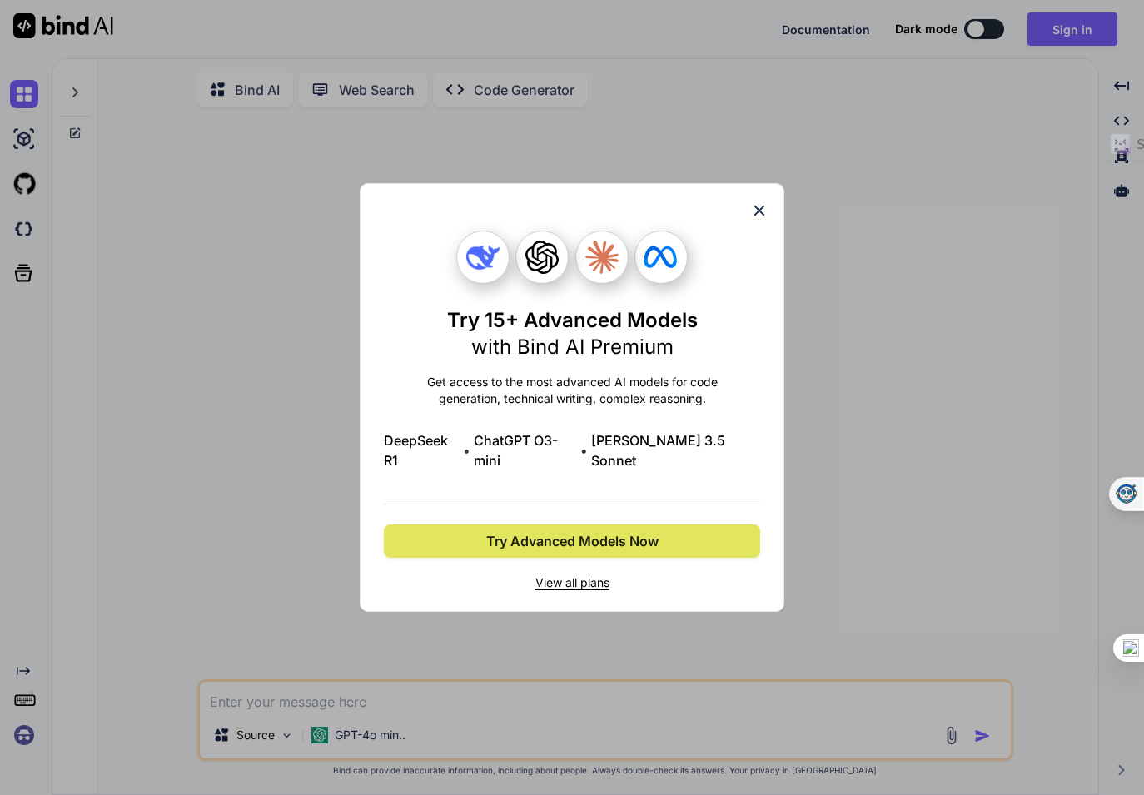
click at [541, 531] on span "Try Advanced Models Now" at bounding box center [572, 541] width 172 height 20
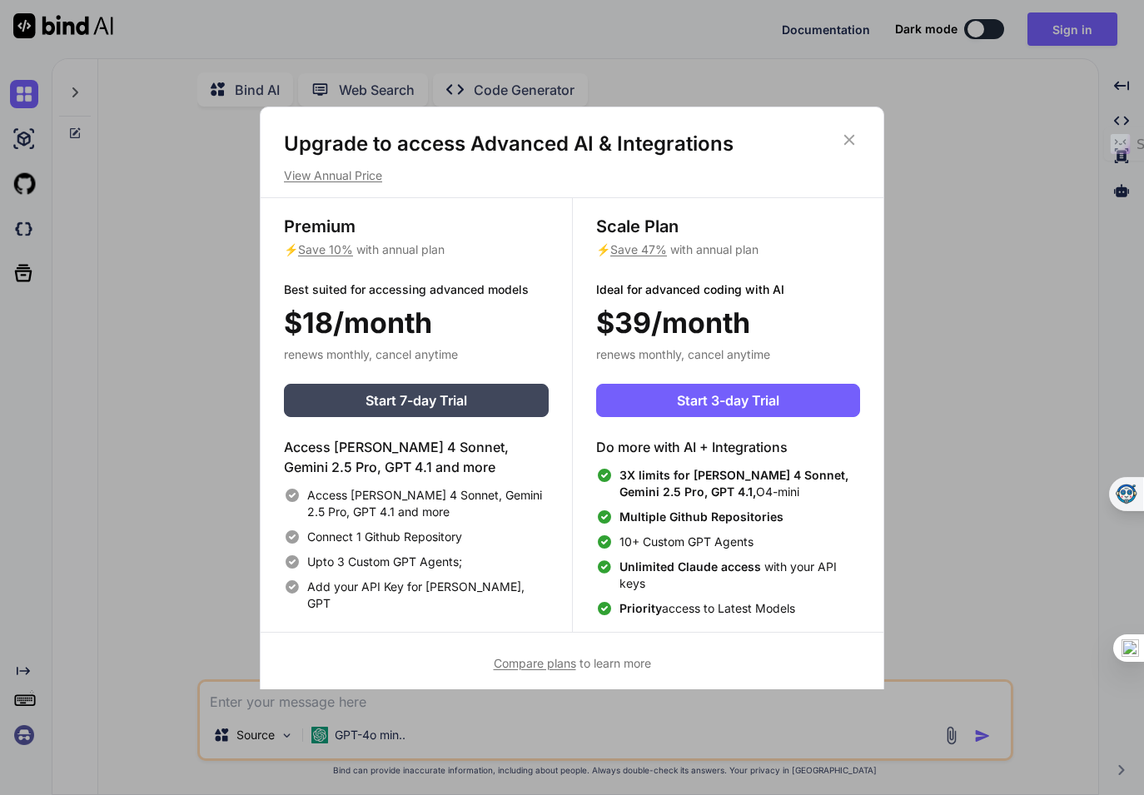
click at [850, 138] on icon at bounding box center [849, 139] width 11 height 11
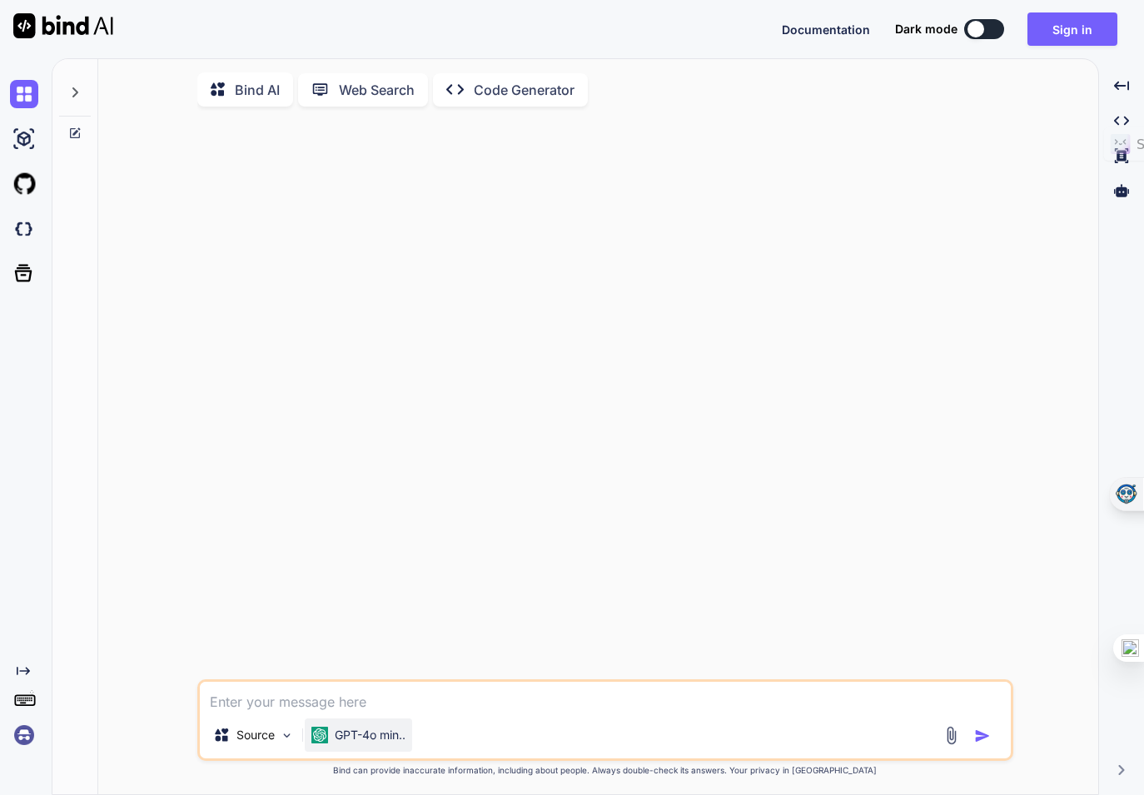
click at [376, 744] on p "GPT-4o min.." at bounding box center [370, 735] width 71 height 17
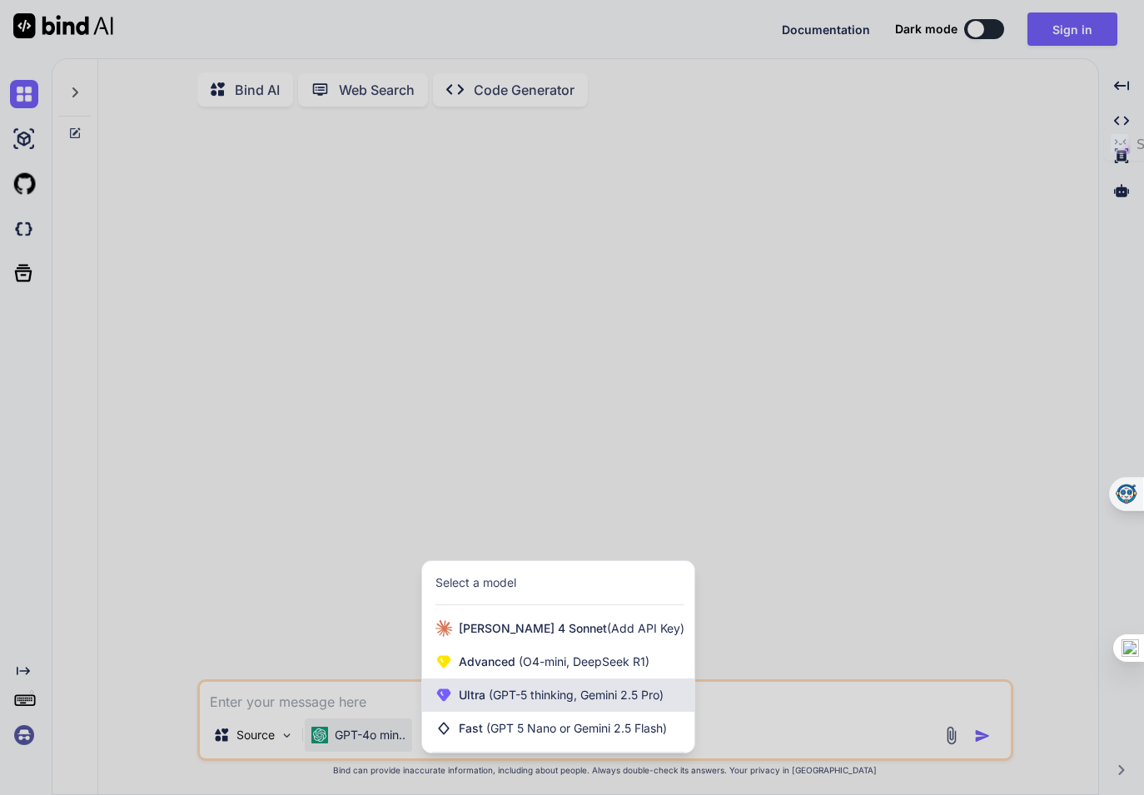
click at [523, 700] on span "(GPT-5 thinking, Gemini 2.5 Pro)" at bounding box center [574, 695] width 178 height 14
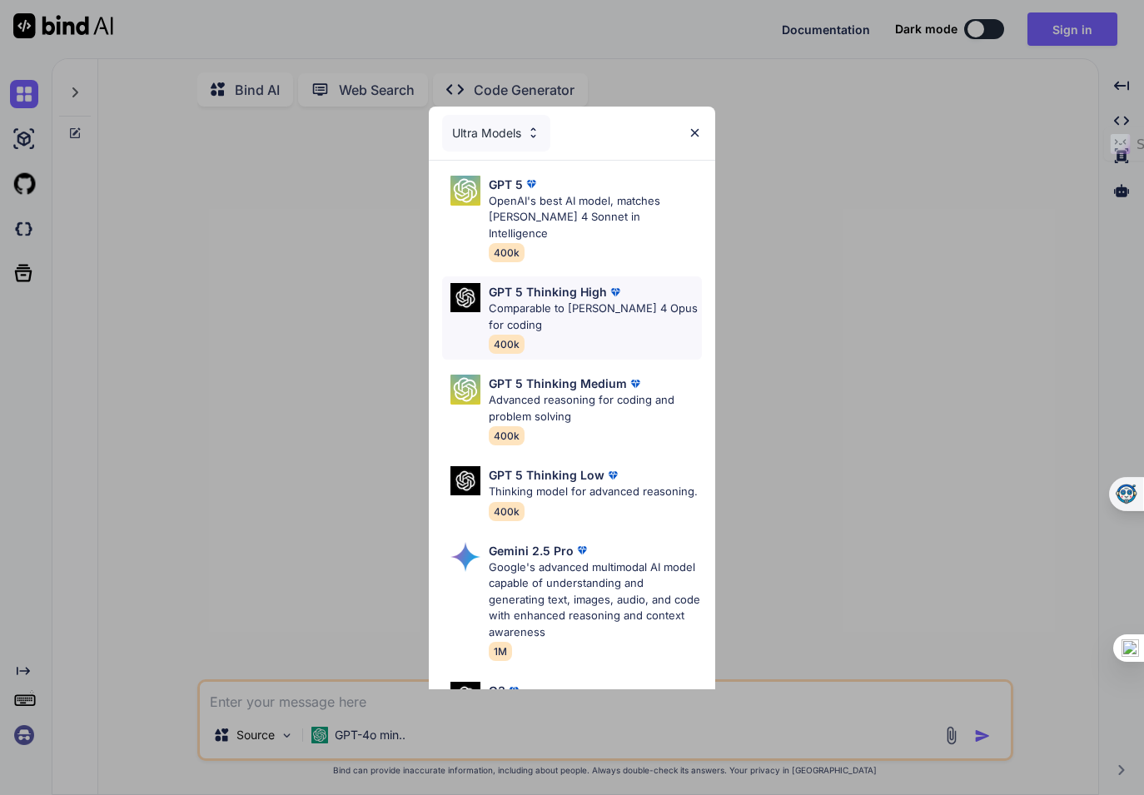
click at [560, 301] on p "Comparable to [PERSON_NAME] 4 Opus for coding" at bounding box center [595, 317] width 213 height 32
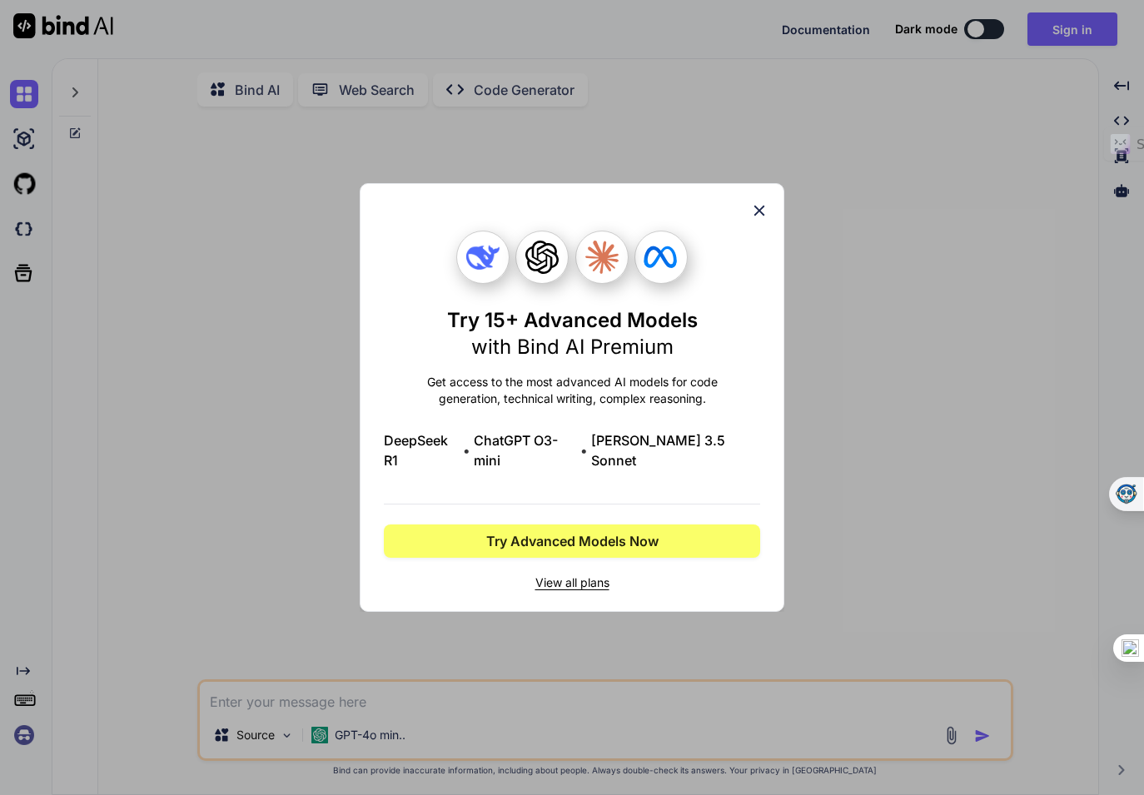
click at [754, 218] on icon at bounding box center [759, 210] width 18 height 18
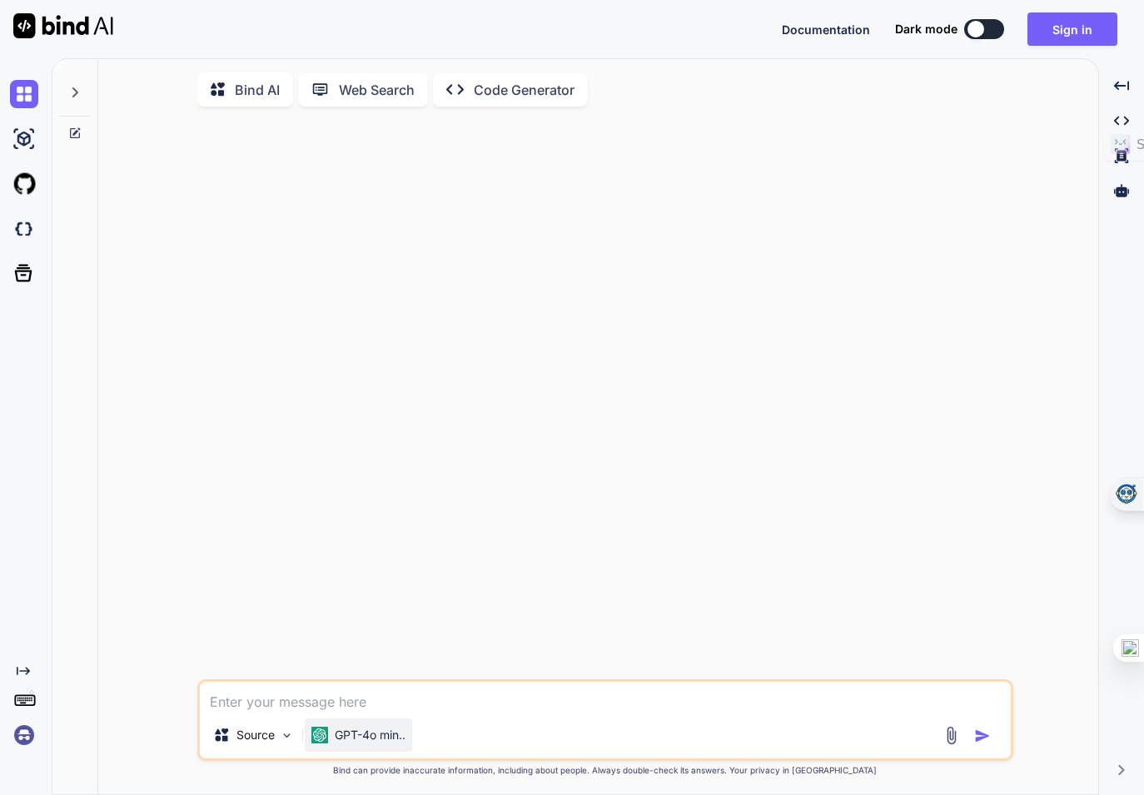
click at [372, 740] on p "GPT-4o min.." at bounding box center [370, 735] width 71 height 17
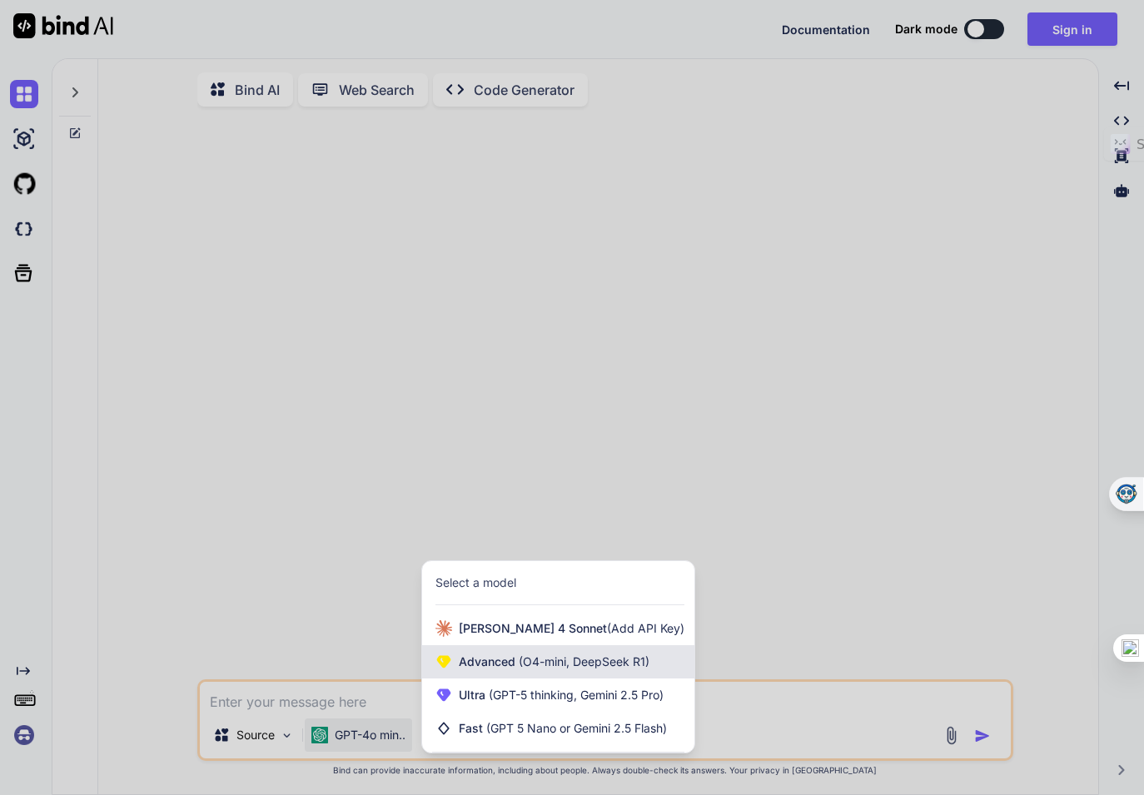
click at [531, 669] on span "(O4-mini, DeepSeek R1)" at bounding box center [582, 661] width 134 height 14
type textarea "x"
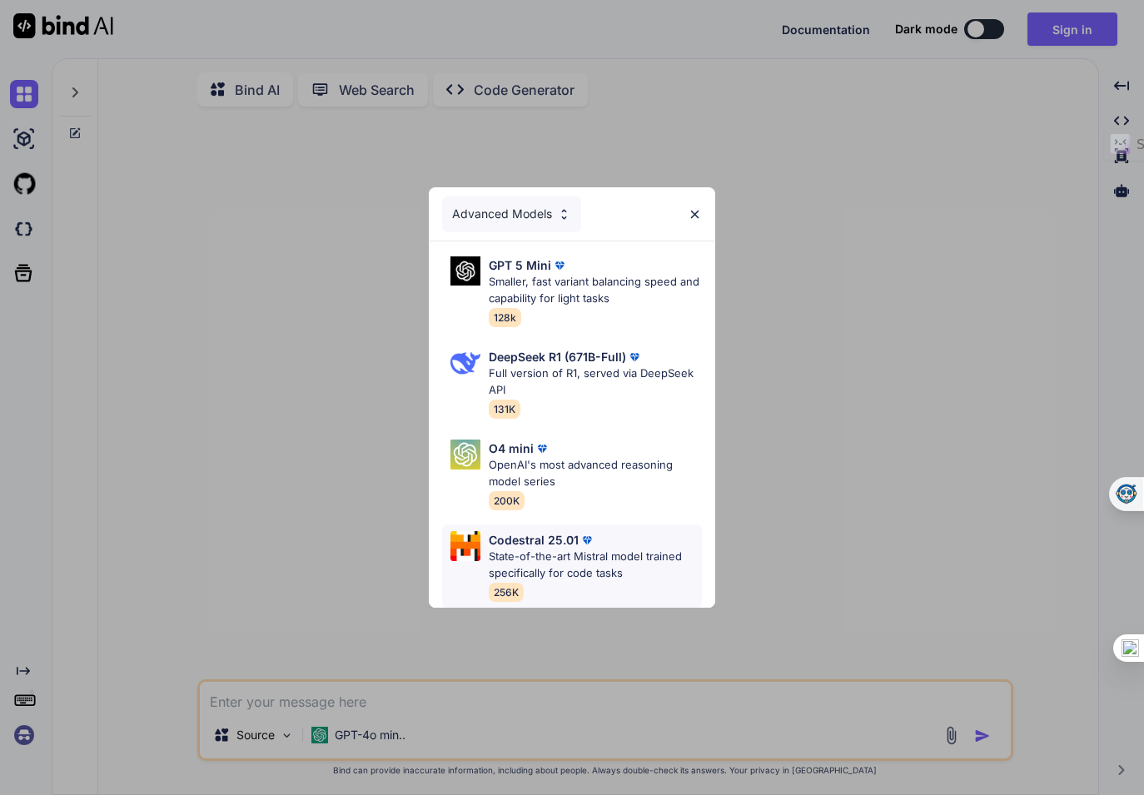
click at [559, 565] on p "State-of-the-art Mistral model trained specifically for code tasks" at bounding box center [595, 565] width 213 height 32
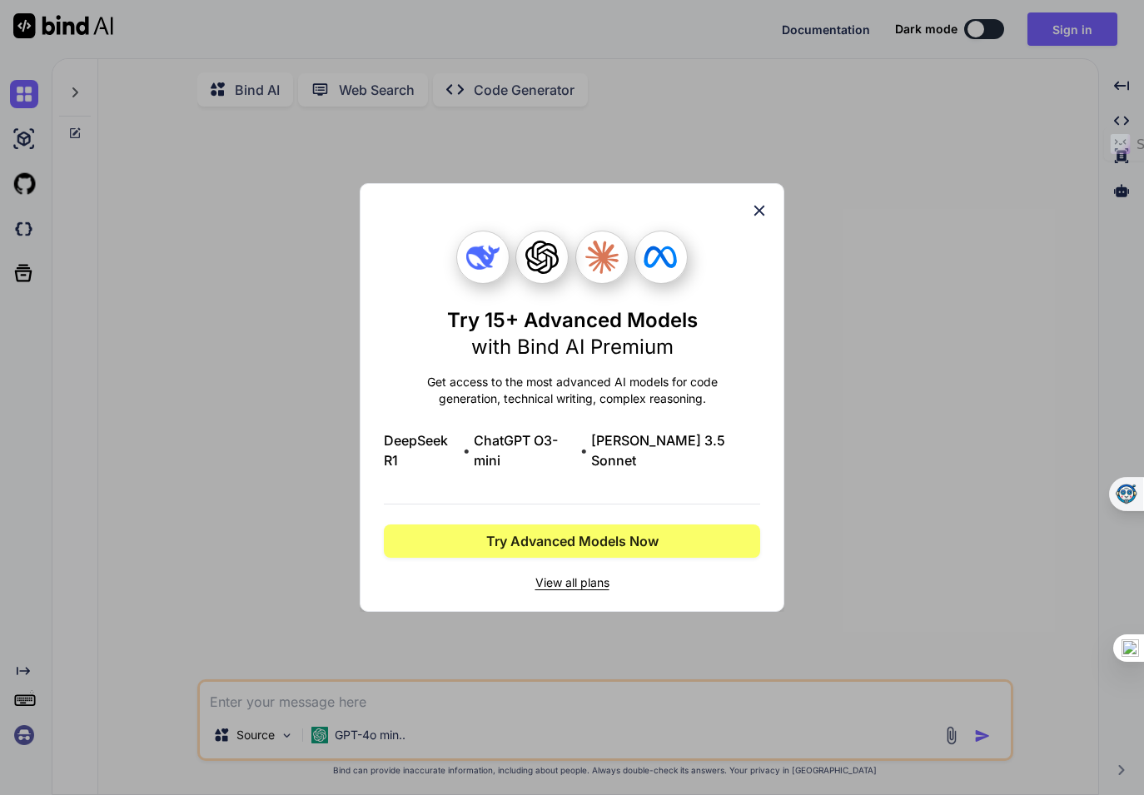
click at [560, 575] on span "View all plans" at bounding box center [572, 582] width 376 height 17
click at [763, 219] on icon at bounding box center [759, 210] width 18 height 18
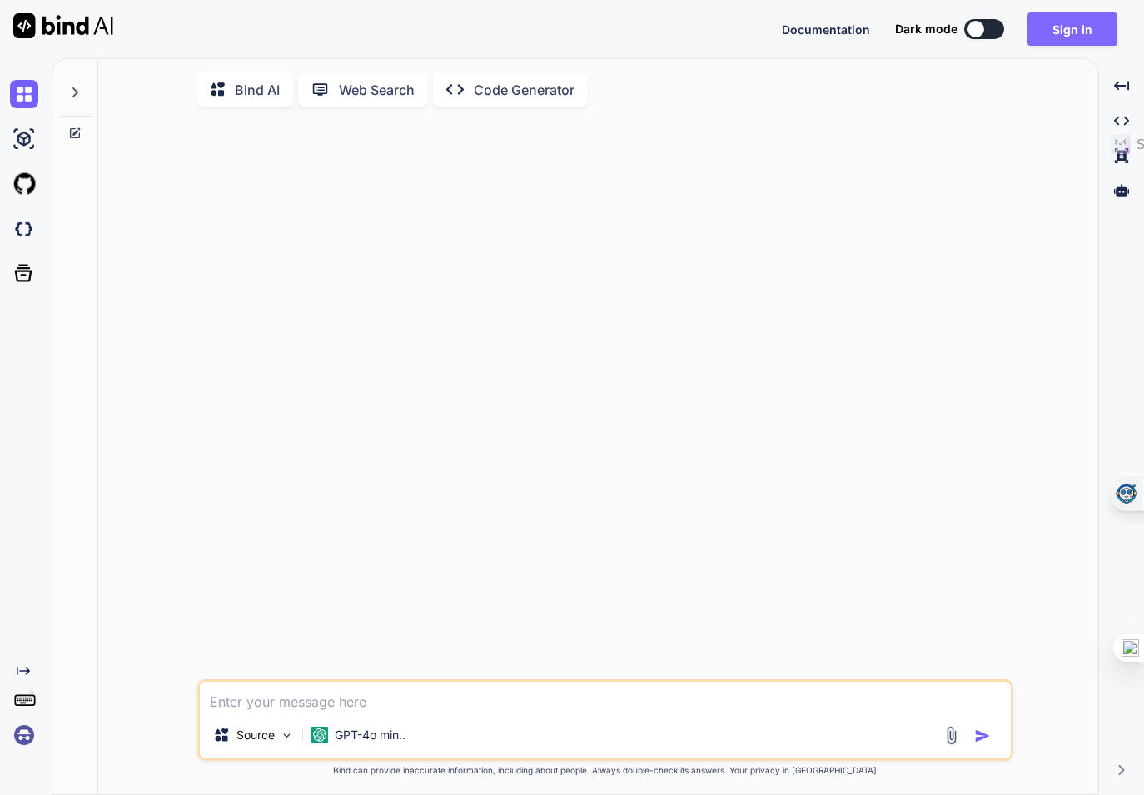
click at [1077, 23] on button "Sign in" at bounding box center [1072, 28] width 90 height 33
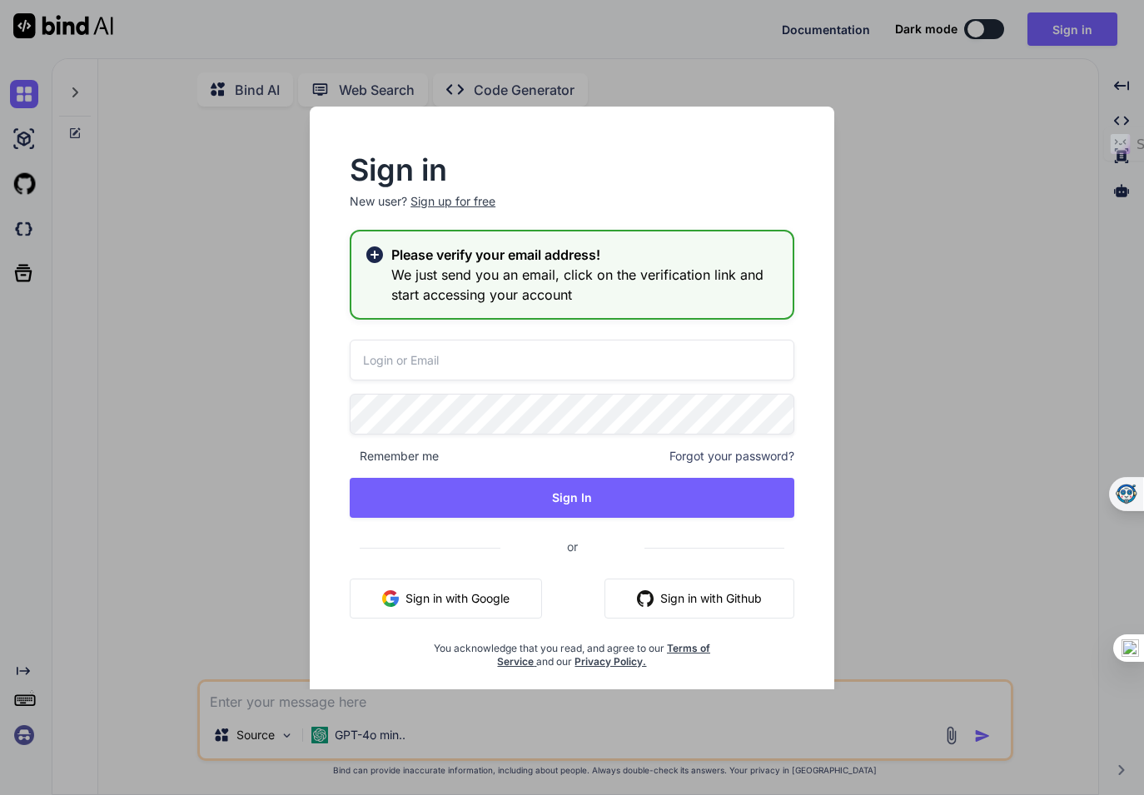
click at [447, 357] on input "email" at bounding box center [572, 360] width 445 height 41
paste input "[EMAIL_ADDRESS][DOMAIN_NAME]"
type input "[EMAIL_ADDRESS][DOMAIN_NAME]"
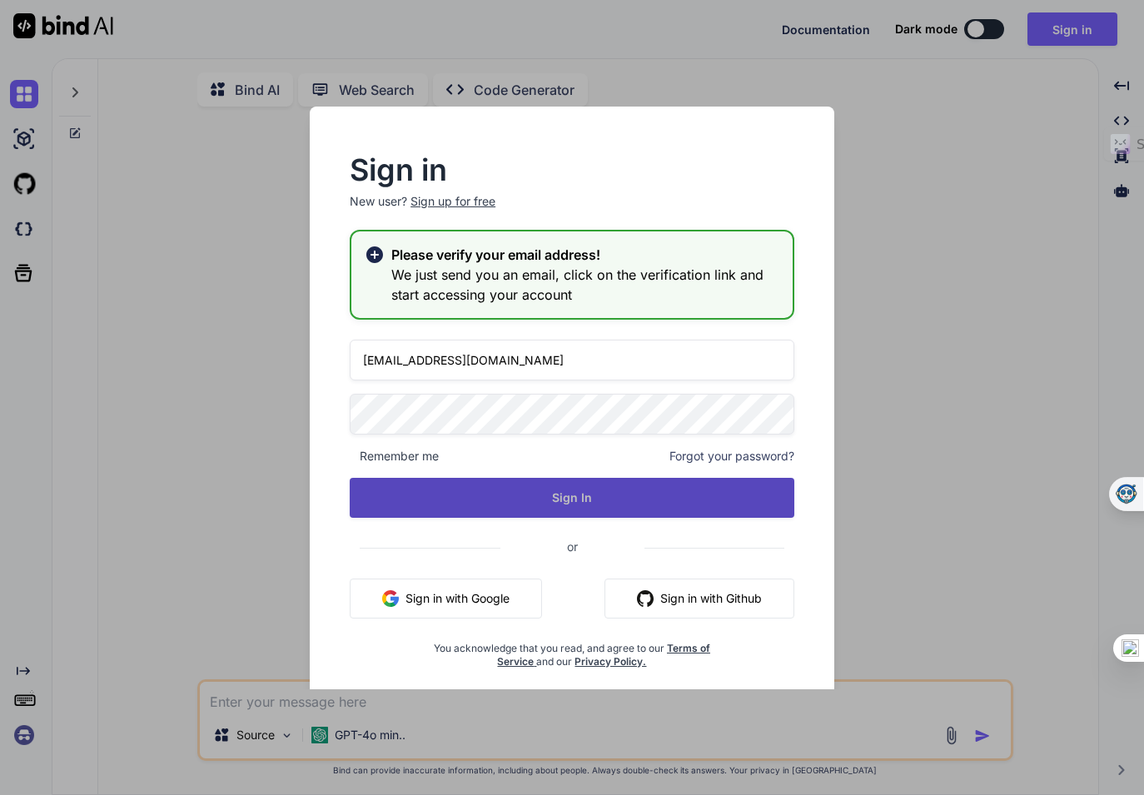
click at [594, 502] on button "Sign In" at bounding box center [572, 498] width 445 height 40
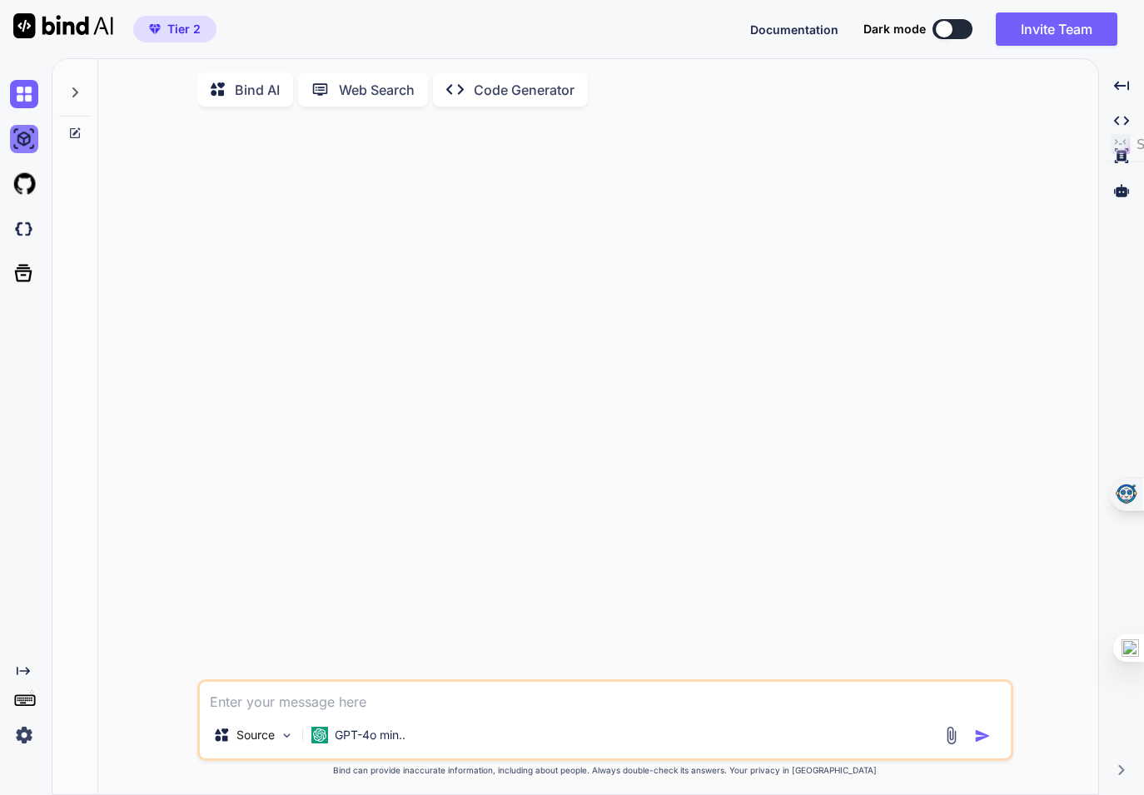
click at [27, 143] on img at bounding box center [24, 139] width 28 height 28
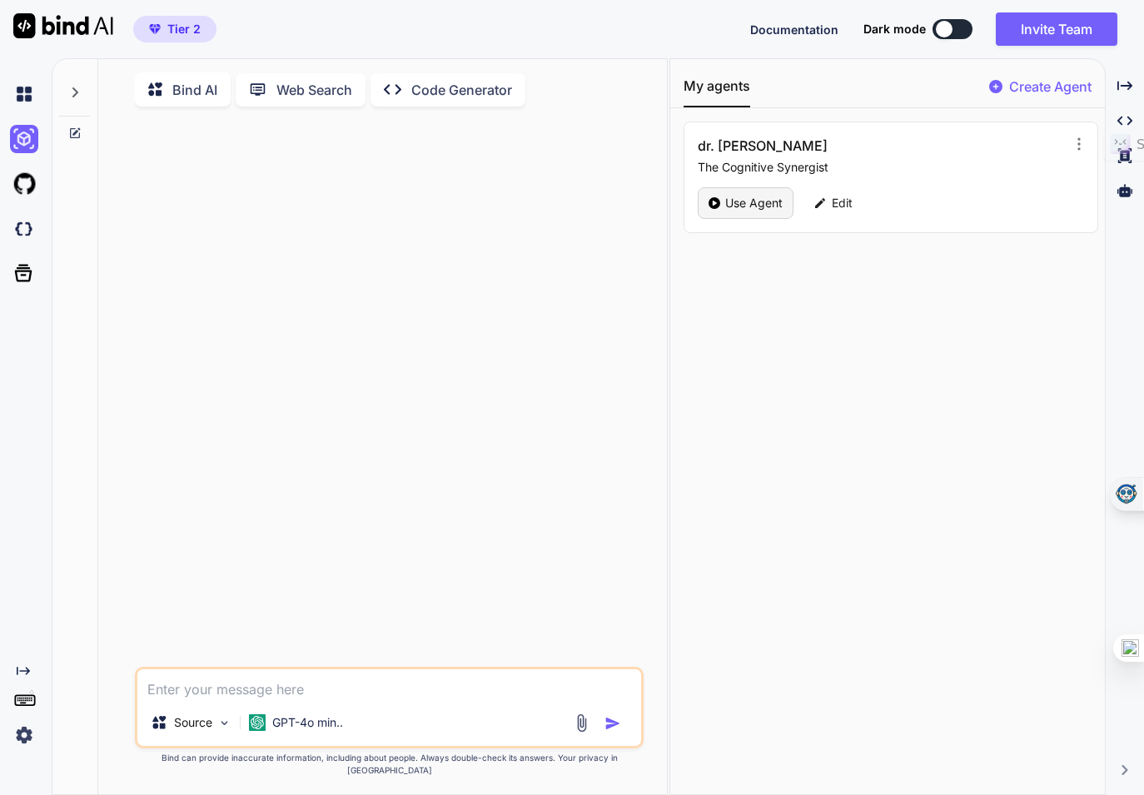
click at [753, 209] on p "Use Agent" at bounding box center [753, 203] width 57 height 17
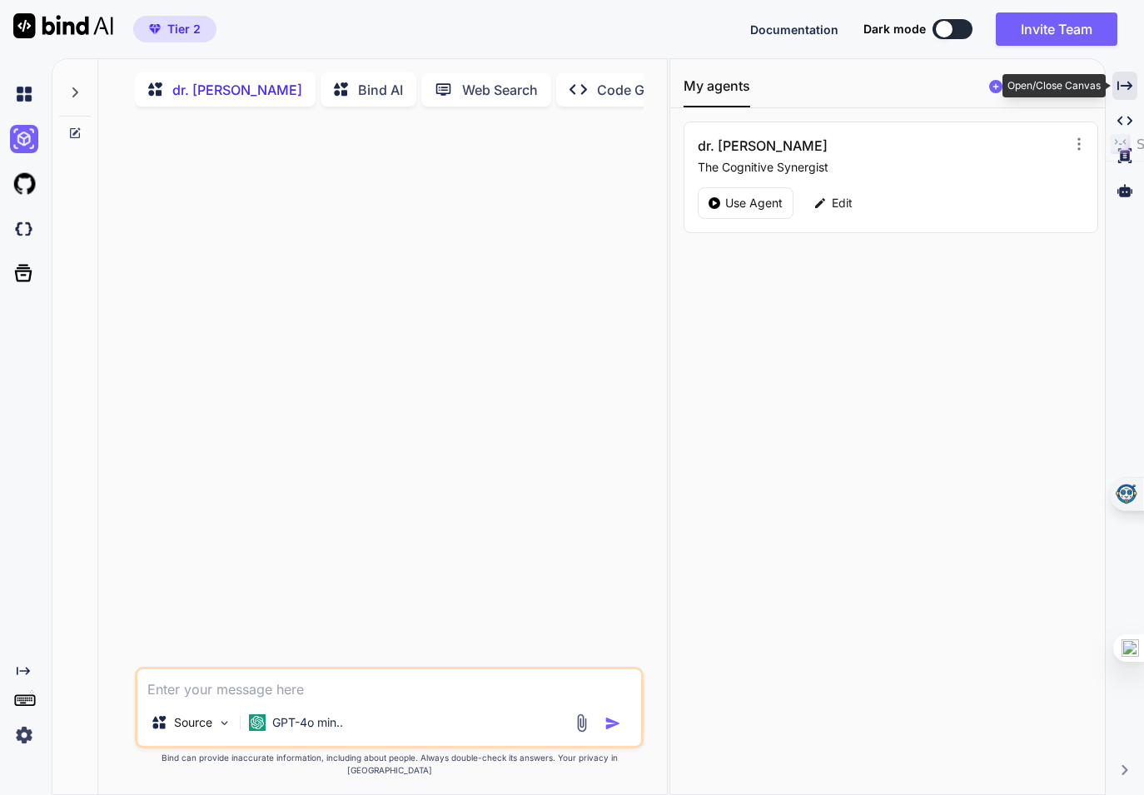
click at [1126, 89] on icon "Created with Pixso." at bounding box center [1124, 85] width 15 height 15
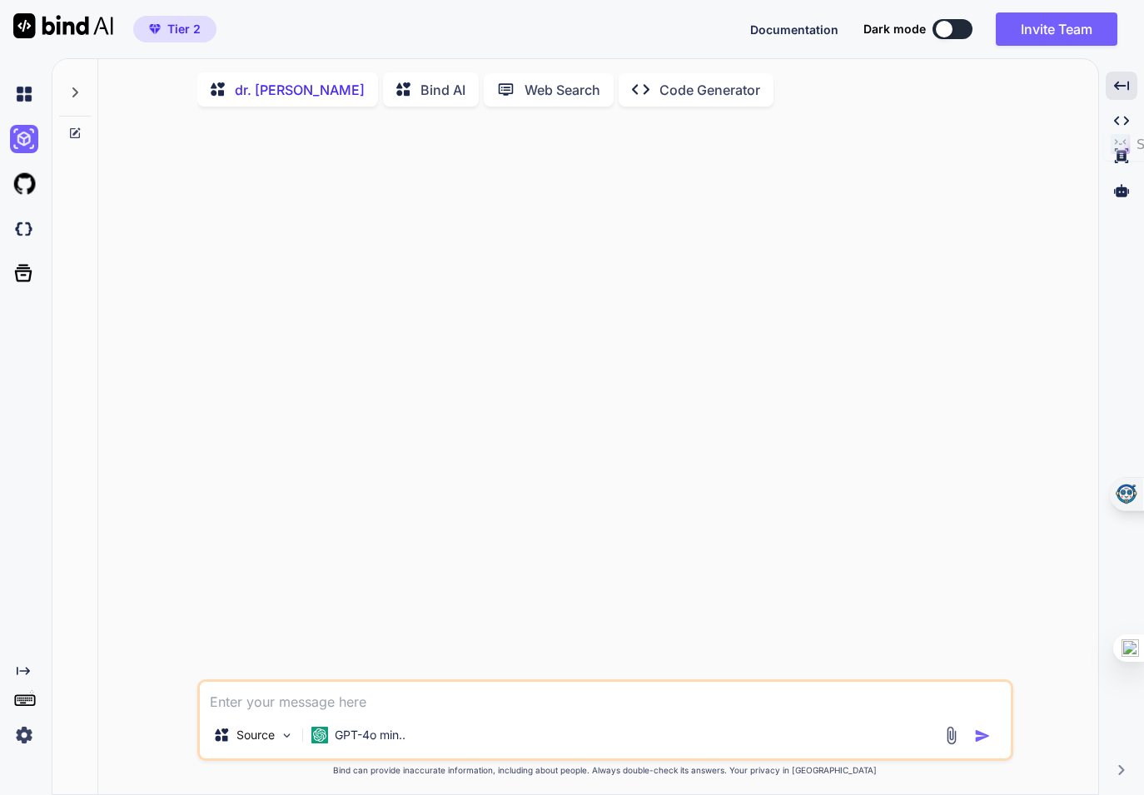
click at [255, 92] on p "dr. [PERSON_NAME]" at bounding box center [300, 90] width 130 height 20
click at [375, 738] on p "GPT-4o min.." at bounding box center [370, 735] width 71 height 17
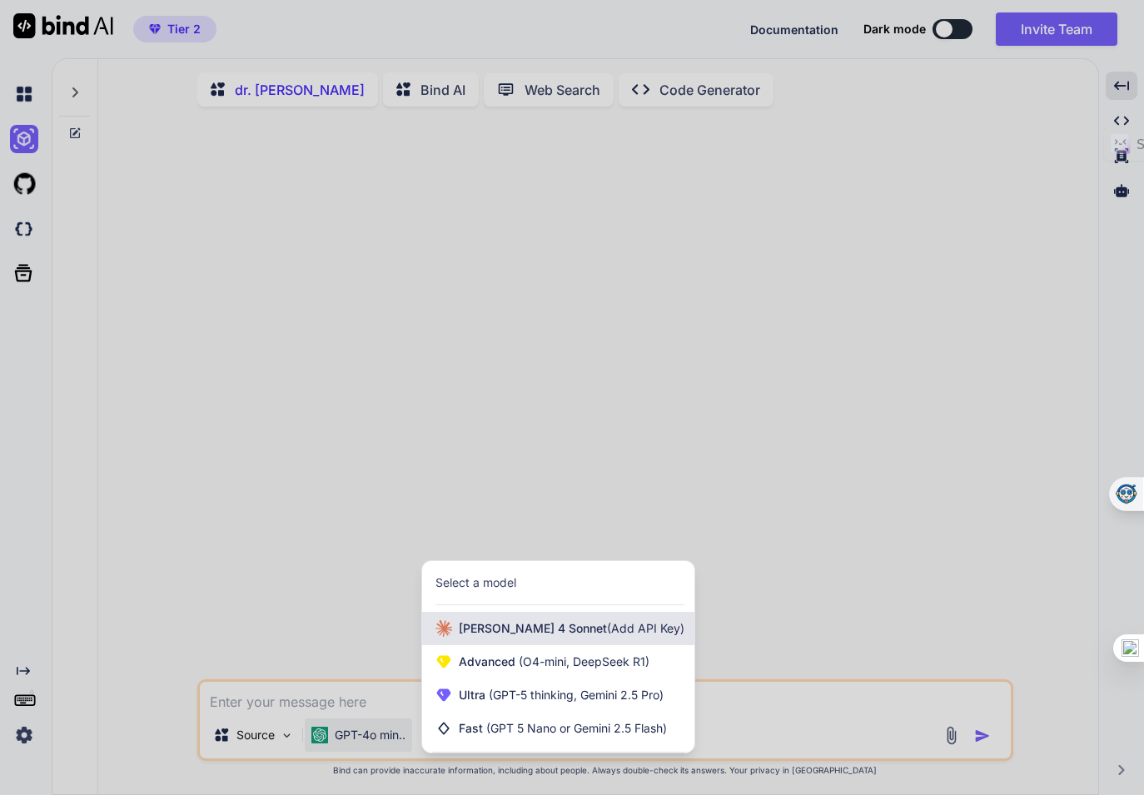
click at [516, 634] on span "Claude 4 Sonnet (Add API Key)" at bounding box center [572, 628] width 226 height 17
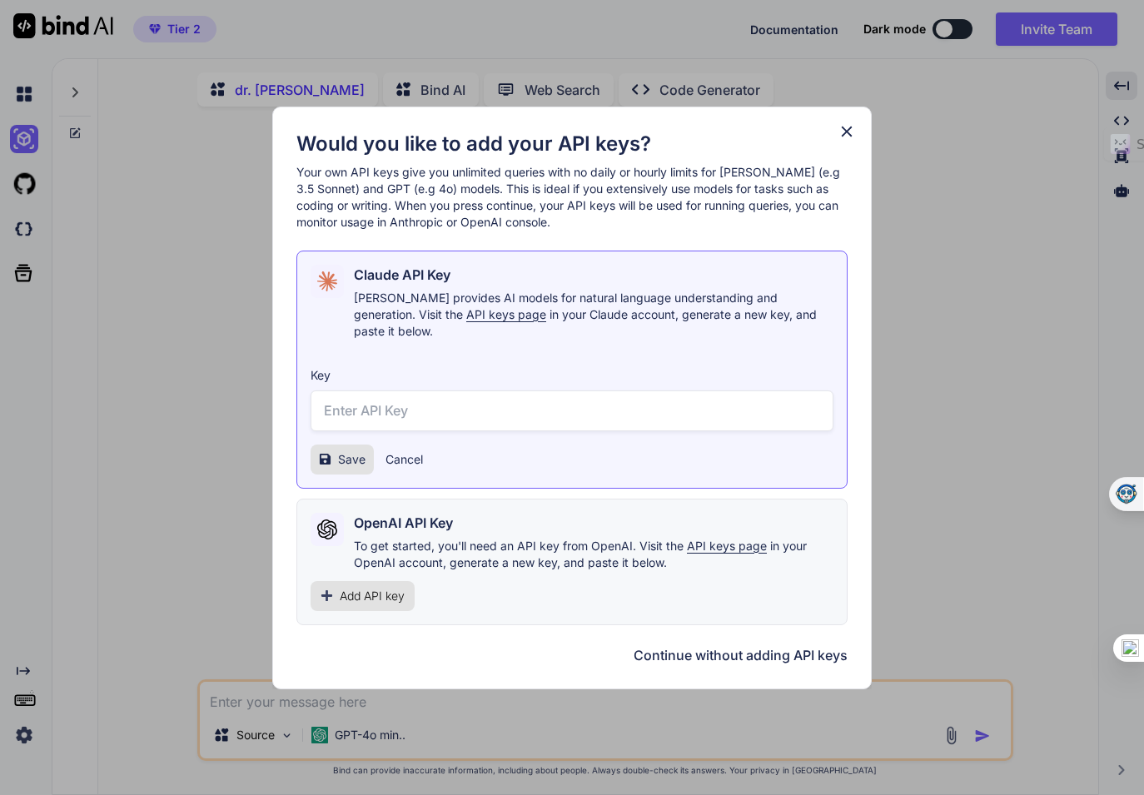
click at [678, 651] on button "Continue without adding API keys" at bounding box center [741, 655] width 214 height 20
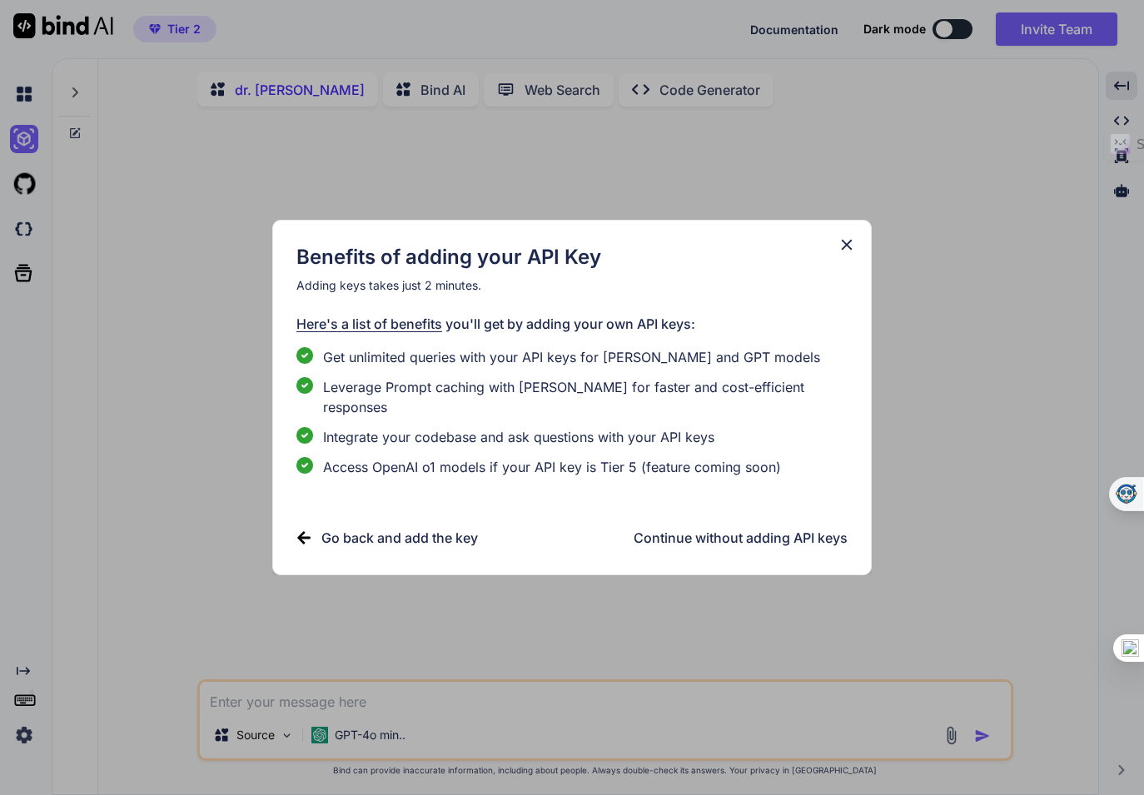
click at [672, 528] on h3 "Continue without adding API keys" at bounding box center [741, 538] width 214 height 20
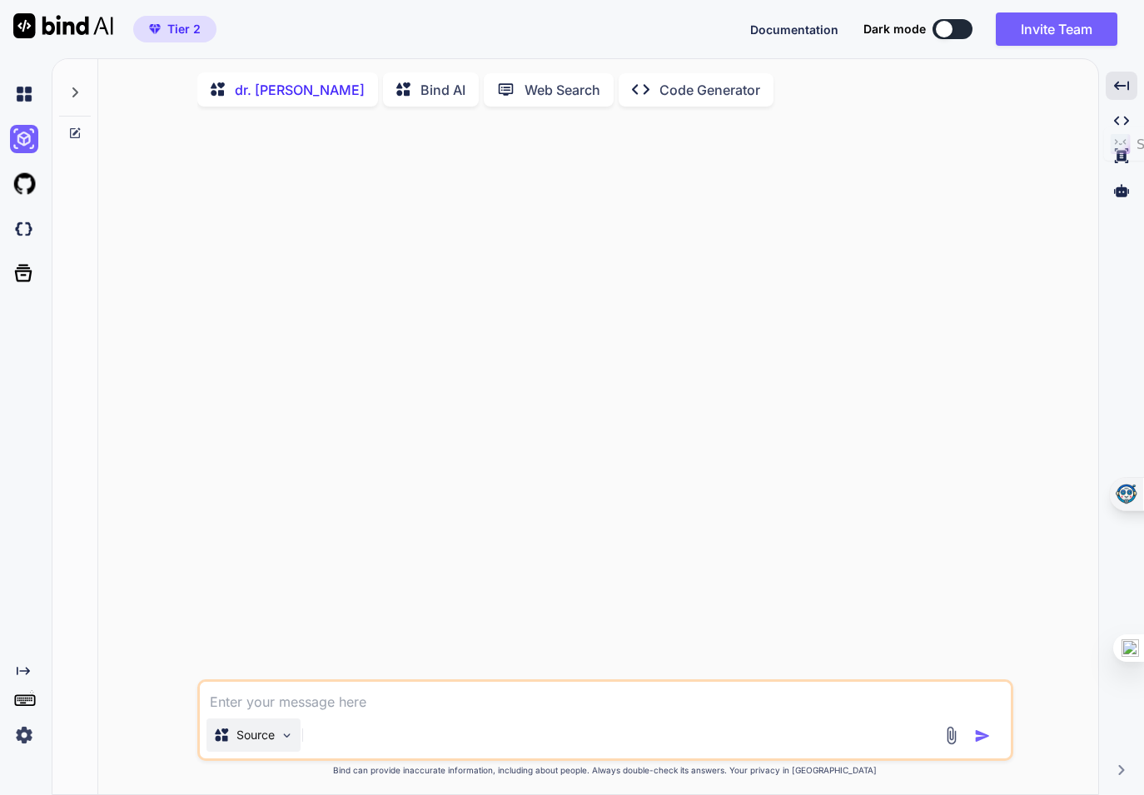
click at [285, 742] on img at bounding box center [287, 736] width 14 height 14
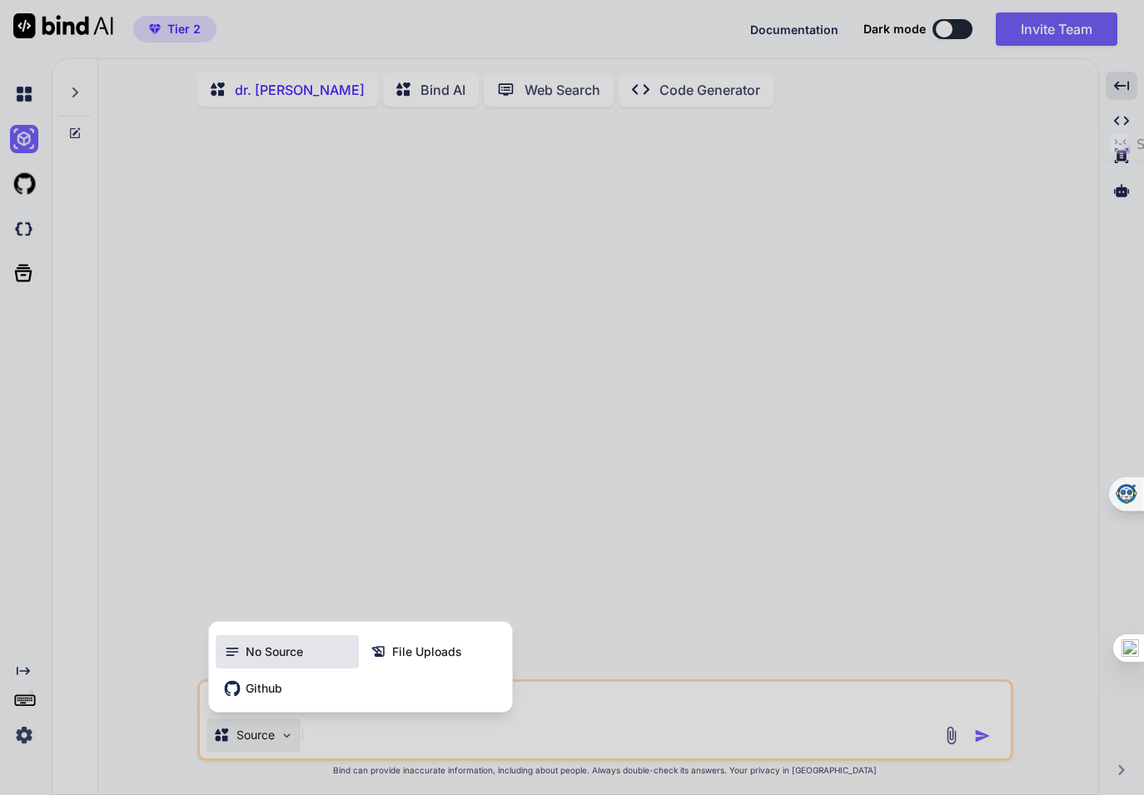
click at [281, 652] on span "No Source" at bounding box center [274, 652] width 57 height 17
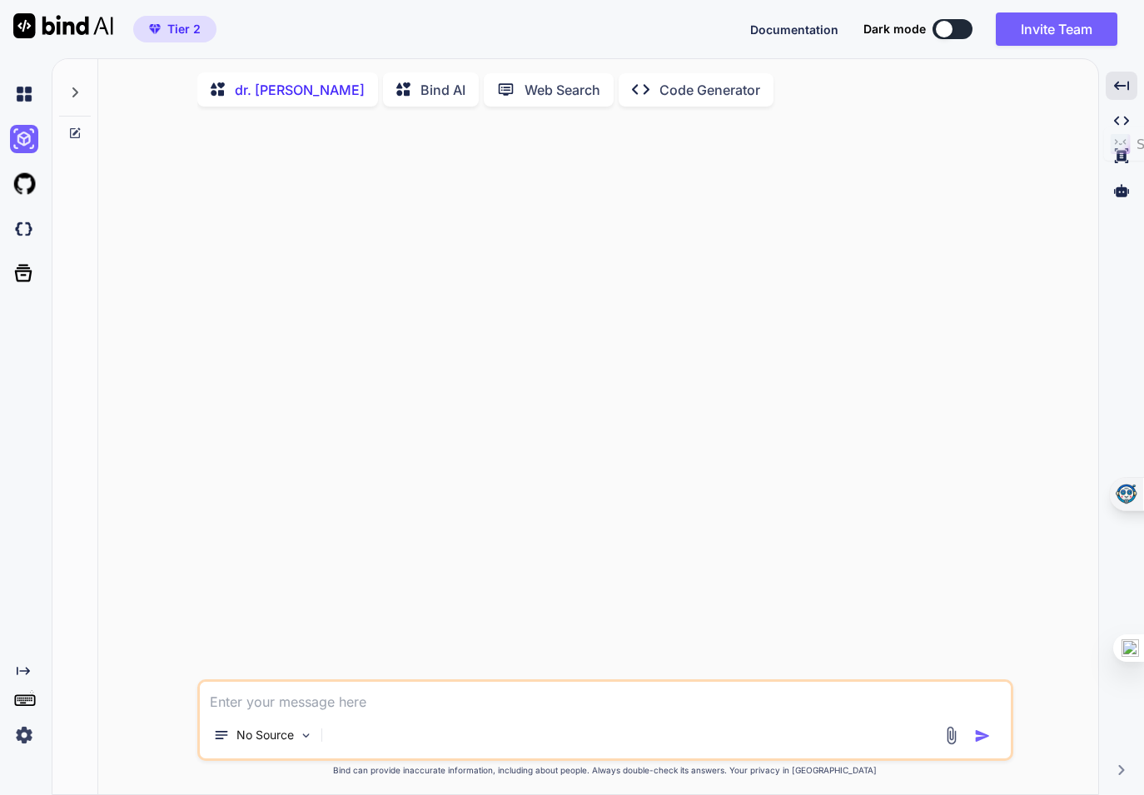
click at [249, 92] on p "dr. [PERSON_NAME]" at bounding box center [300, 90] width 130 height 20
click at [396, 86] on icon at bounding box center [404, 90] width 17 height 17
click at [255, 92] on p "dr. [PERSON_NAME]" at bounding box center [300, 90] width 130 height 20
click at [379, 744] on p "GPT-4o min.." at bounding box center [389, 735] width 71 height 17
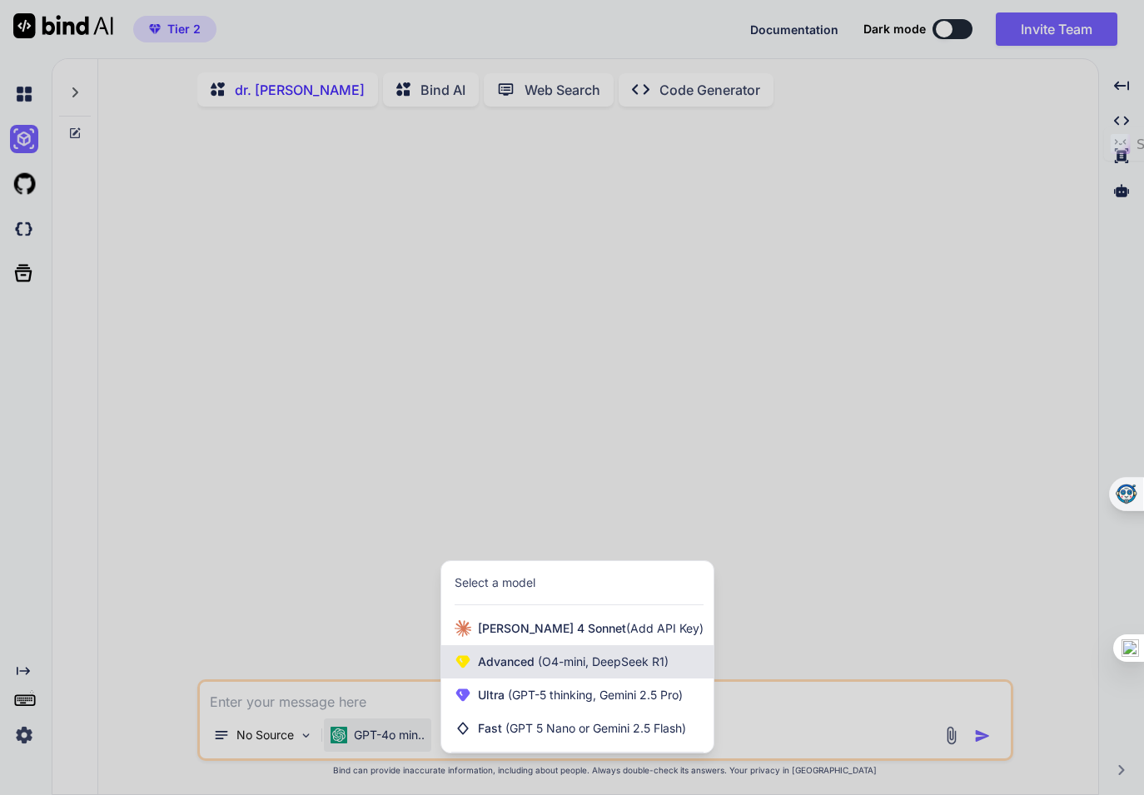
click at [555, 668] on span "(O4-mini, DeepSeek R1)" at bounding box center [602, 661] width 134 height 14
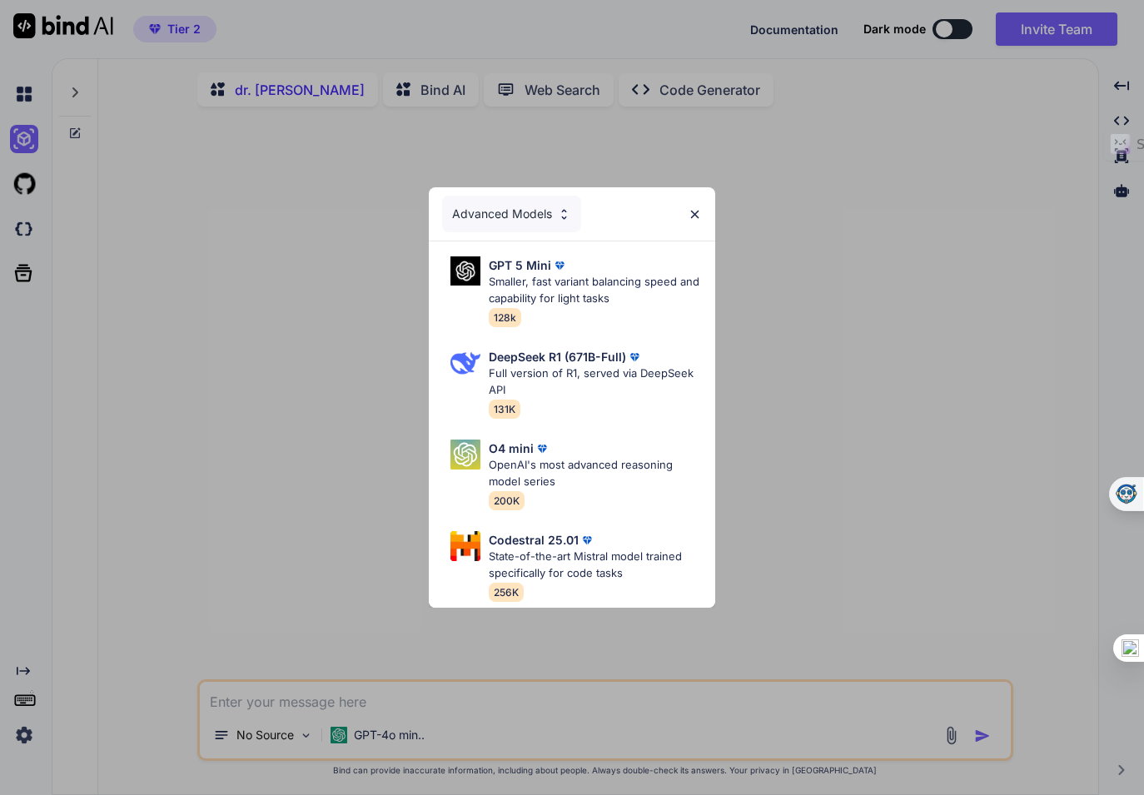
click at [564, 215] on img at bounding box center [564, 214] width 14 height 14
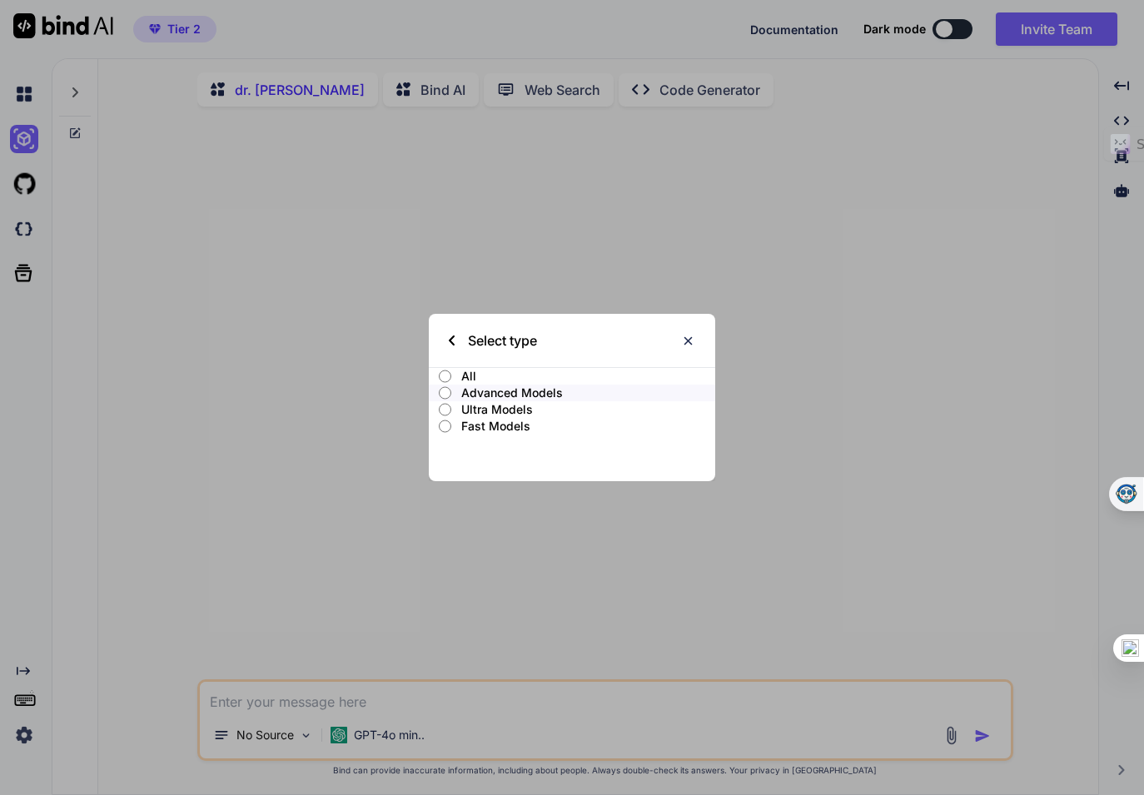
click at [502, 409] on p "Ultra Models" at bounding box center [588, 409] width 254 height 17
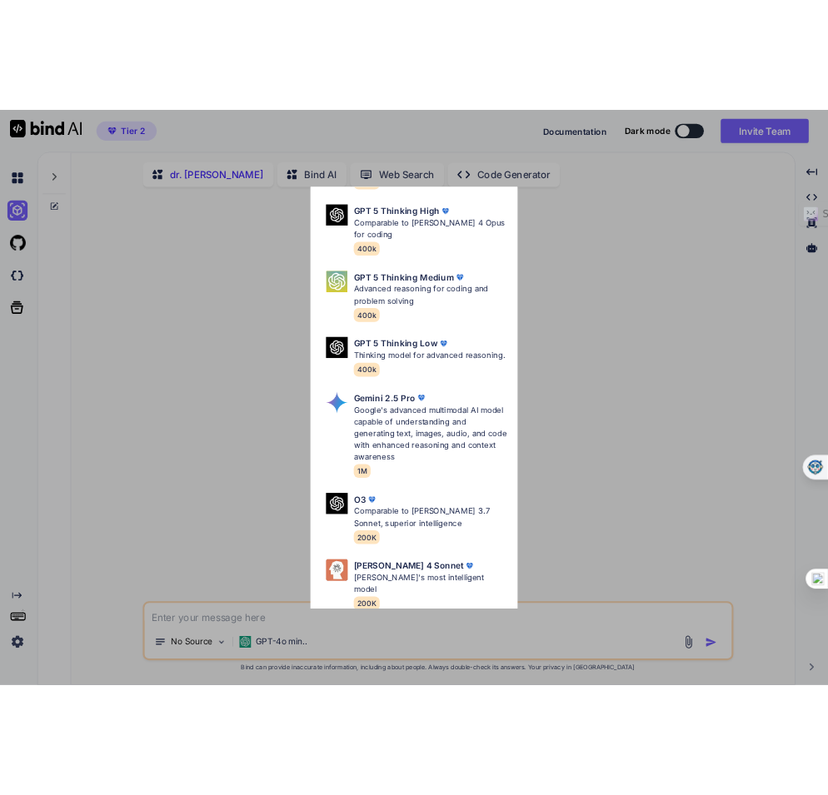
scroll to position [187, 0]
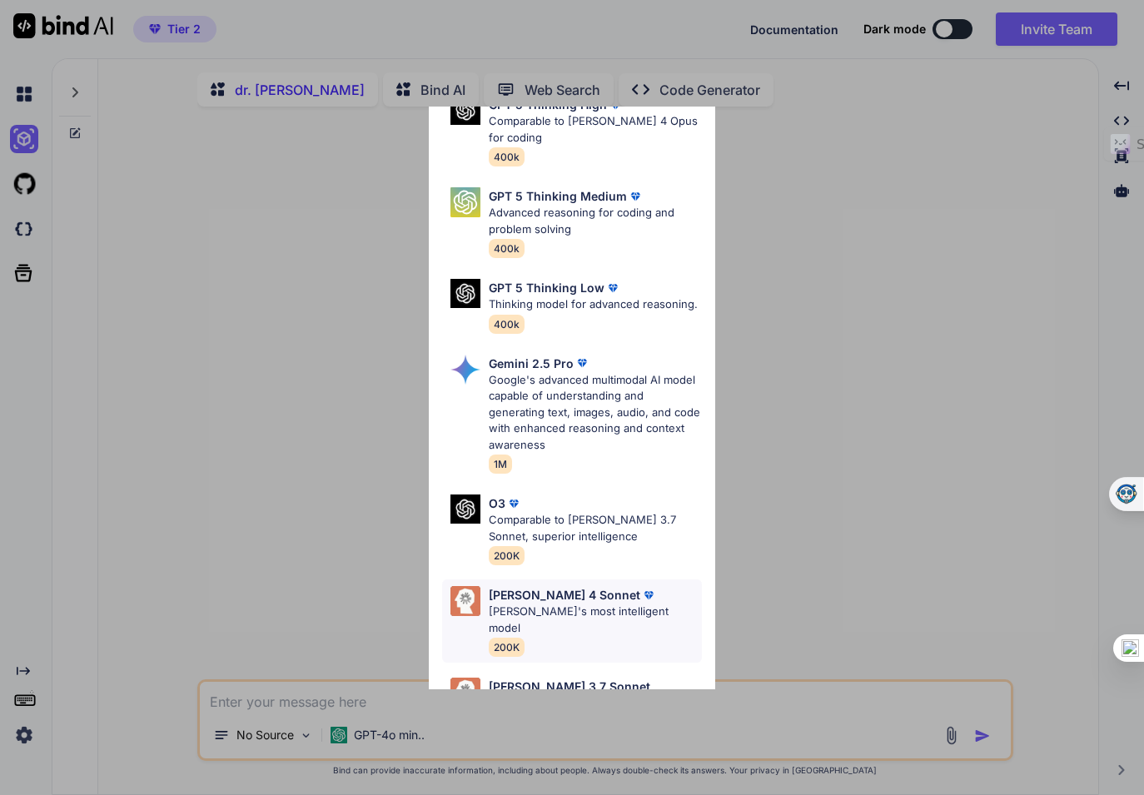
click at [578, 604] on p "[PERSON_NAME]'s most intelligent model" at bounding box center [595, 620] width 213 height 32
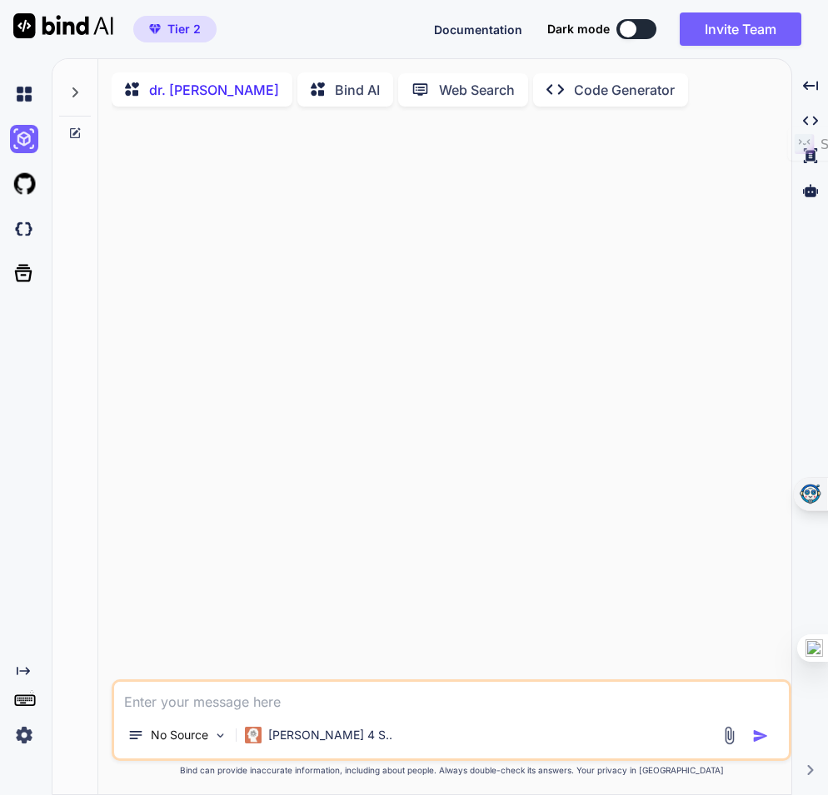
click at [193, 704] on textarea at bounding box center [451, 697] width 674 height 30
paste textarea "devise a strategic plan for launching this business solopreneur business called…"
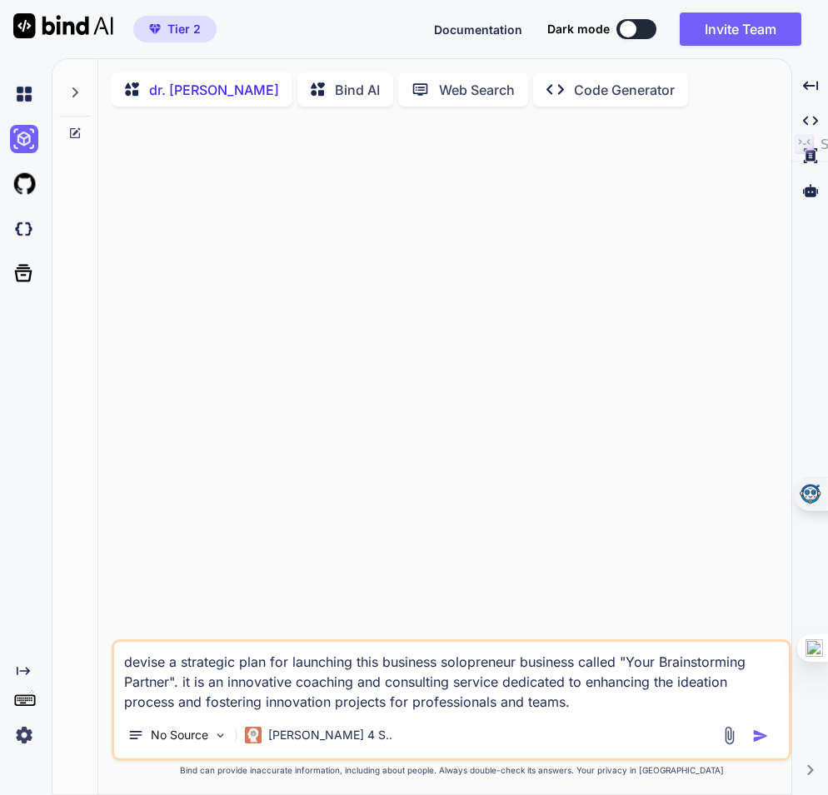
type textarea "devise a strategic plan for launching this business solopreneur business called…"
click at [757, 737] on img "button" at bounding box center [760, 736] width 17 height 17
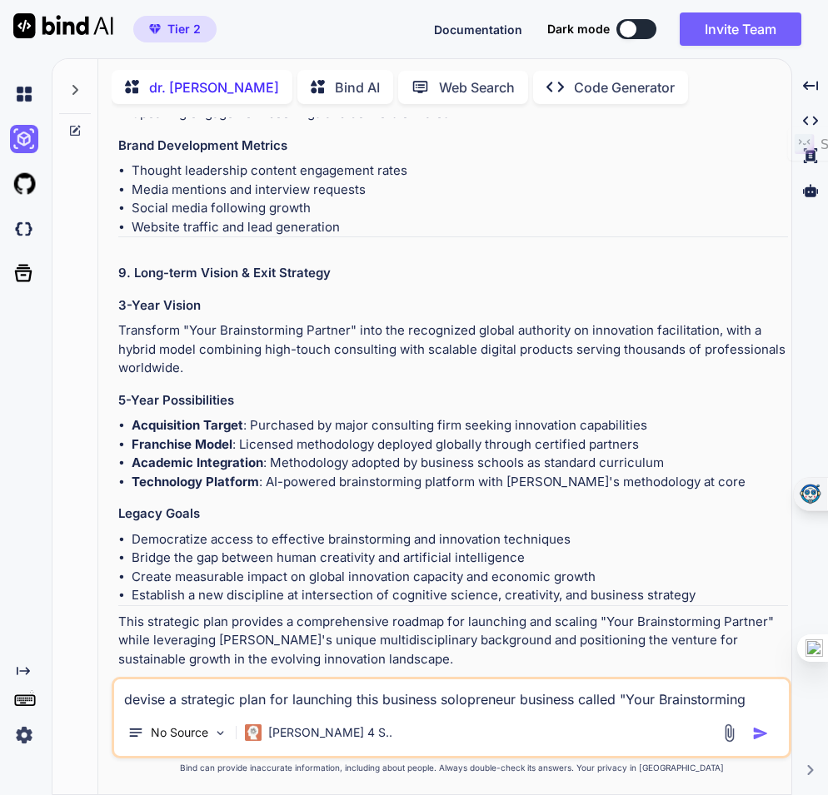
scroll to position [4600, 0]
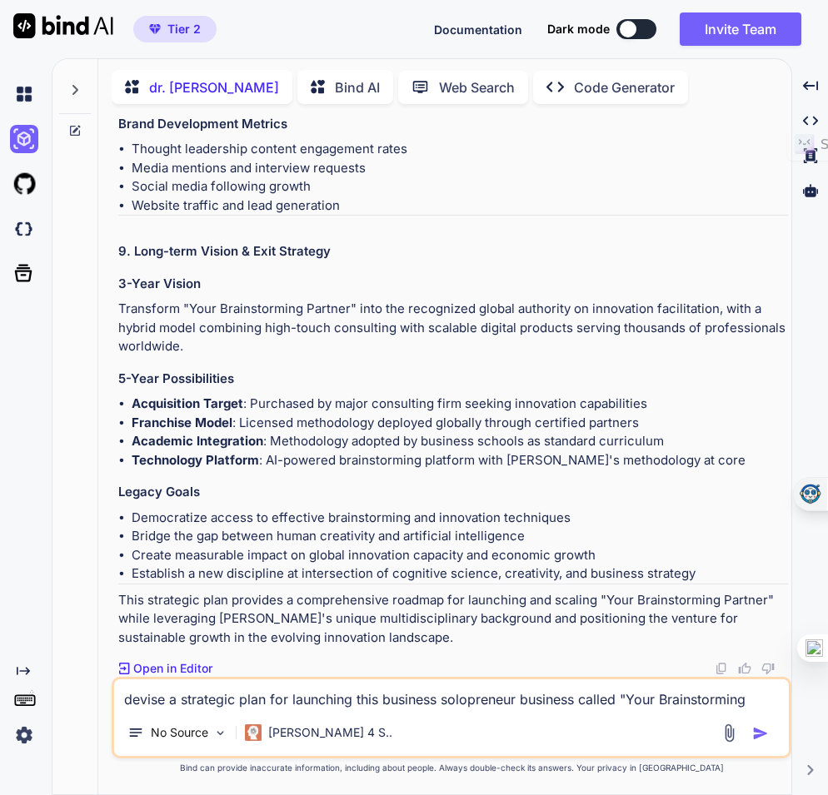
click at [721, 669] on img at bounding box center [720, 668] width 13 height 13
click at [312, 740] on p "Claude 4 S.." at bounding box center [330, 732] width 124 height 17
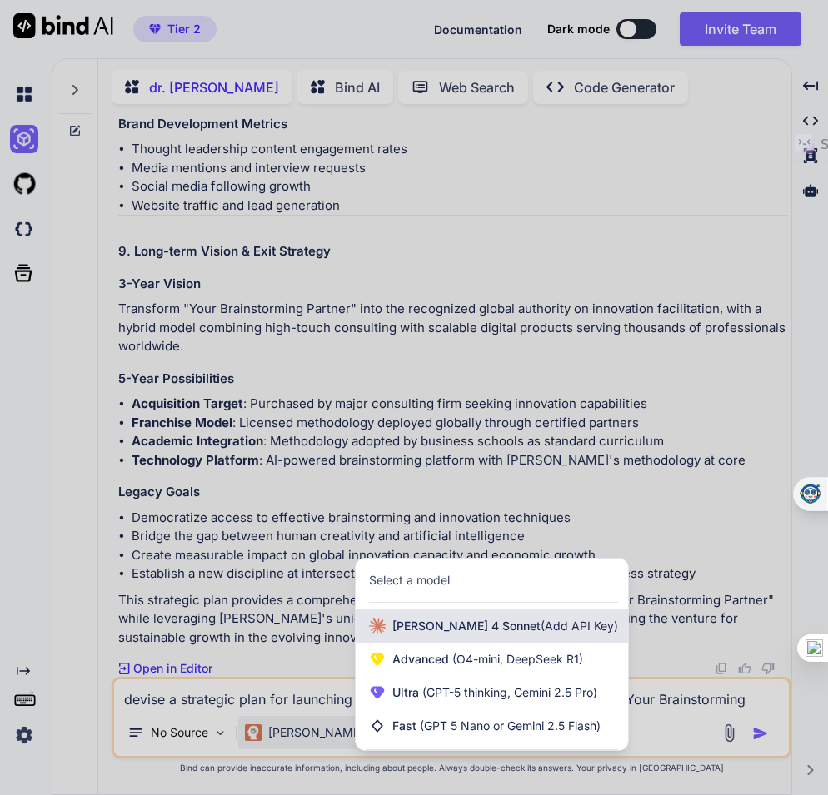
click at [422, 627] on span "Claude 4 Sonnet (Add API Key)" at bounding box center [505, 626] width 226 height 17
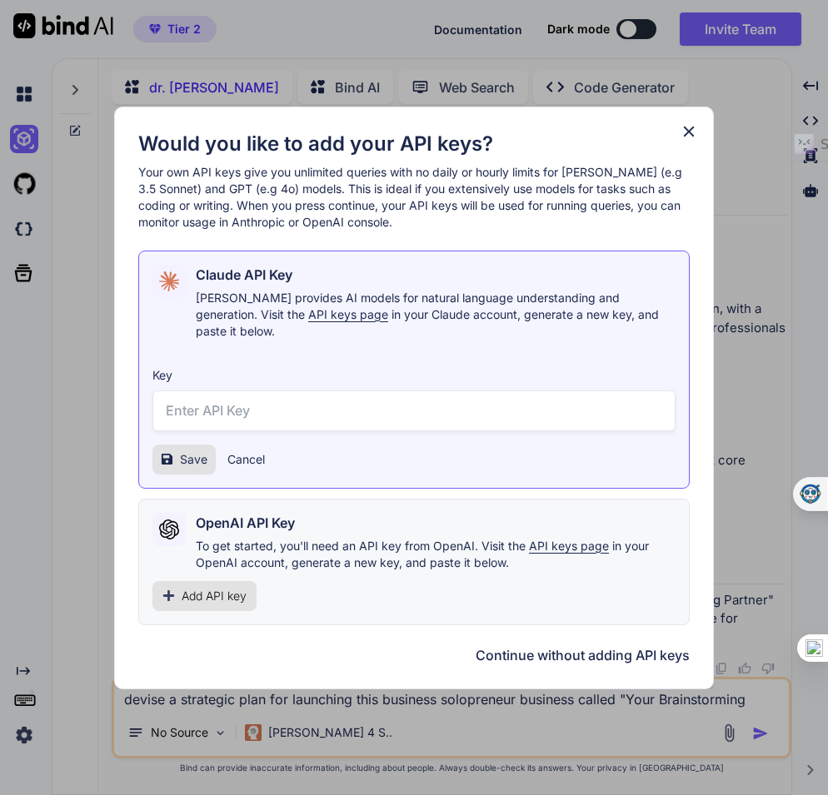
click at [685, 140] on icon at bounding box center [688, 131] width 18 height 18
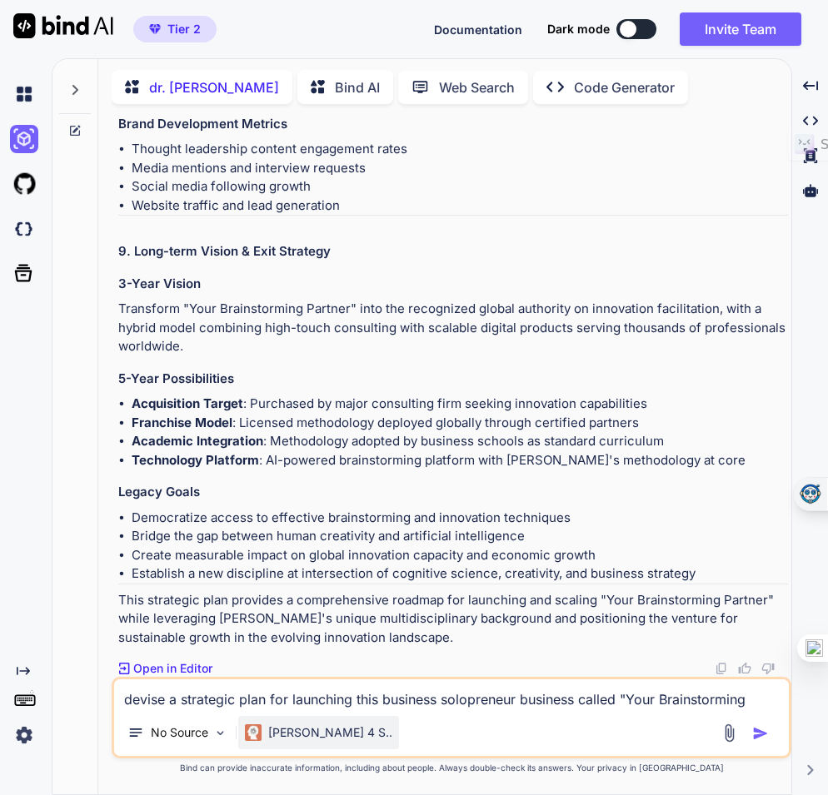
click at [266, 734] on div "Claude 4 S.." at bounding box center [318, 732] width 147 height 17
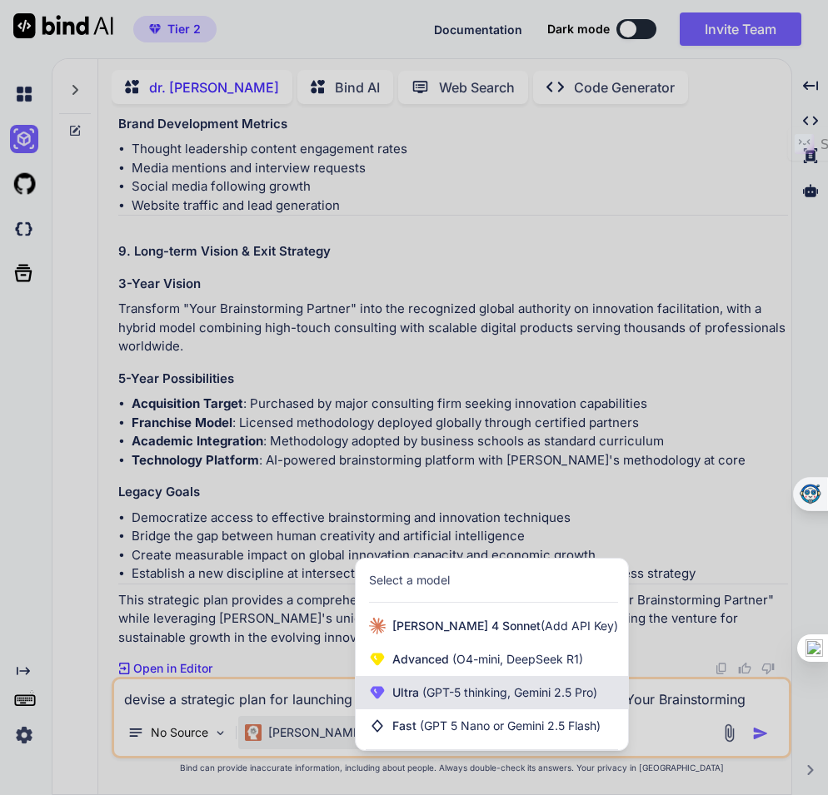
click at [441, 699] on span "(GPT-5 thinking, Gemini 2.5 Pro)" at bounding box center [508, 692] width 178 height 14
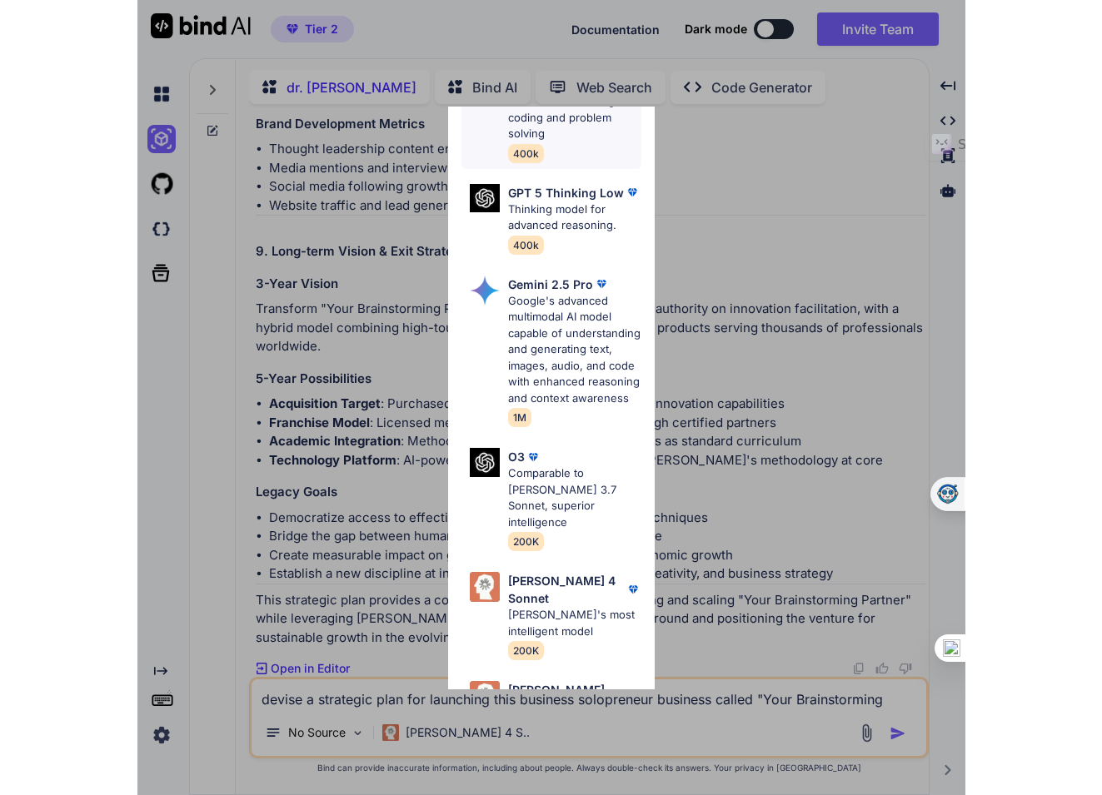
scroll to position [369, 0]
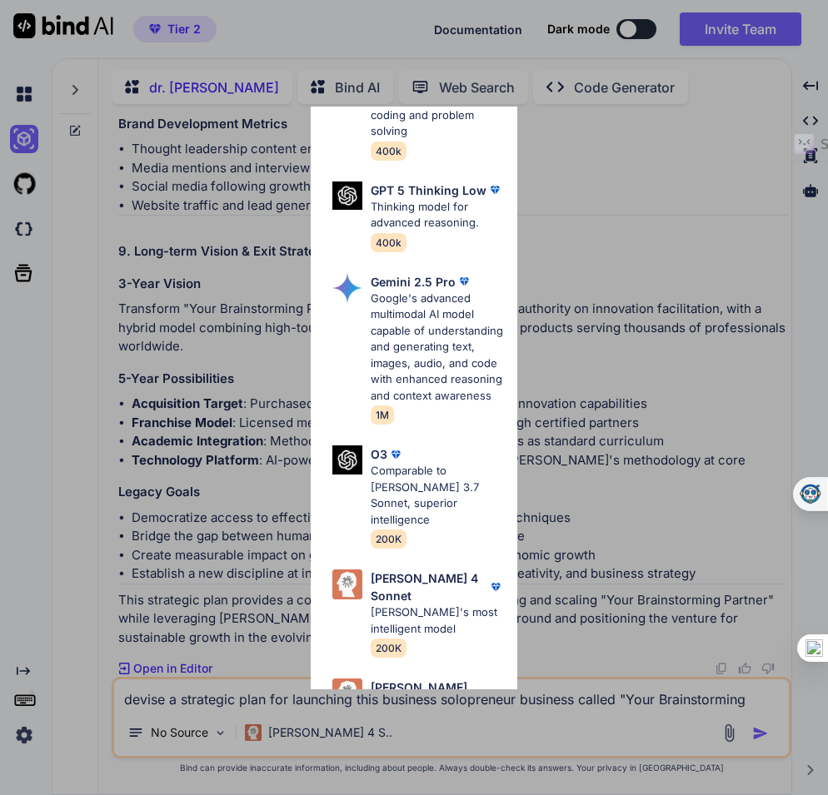
click at [597, 165] on div "Ultra Models GPT 5 OpenAI's best AI model, matches Claude 4 Sonnet in Intellige…" at bounding box center [414, 397] width 828 height 795
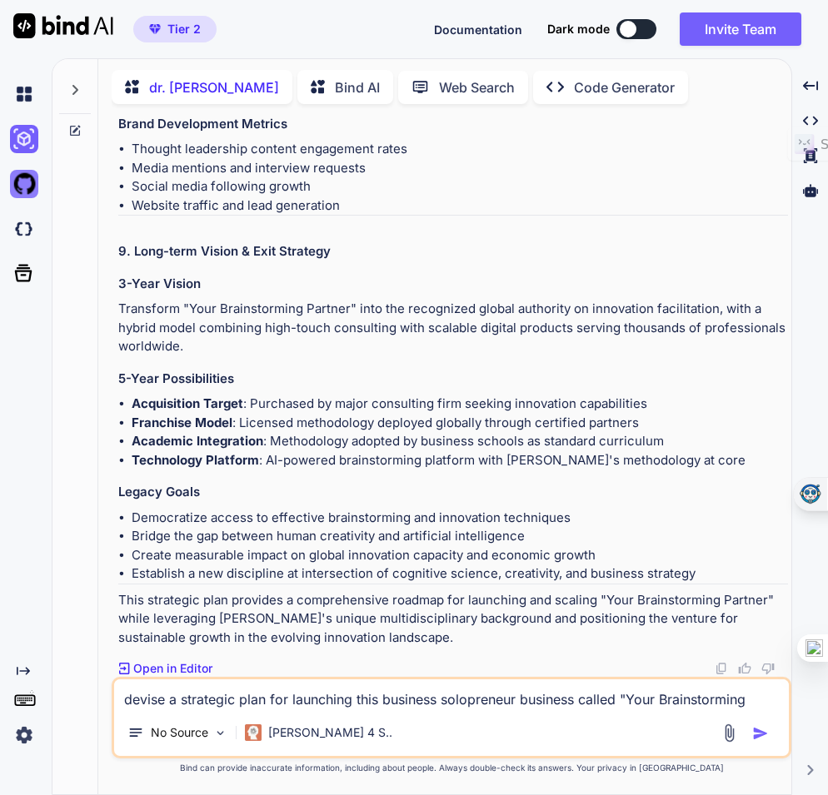
click at [27, 182] on img at bounding box center [24, 184] width 28 height 28
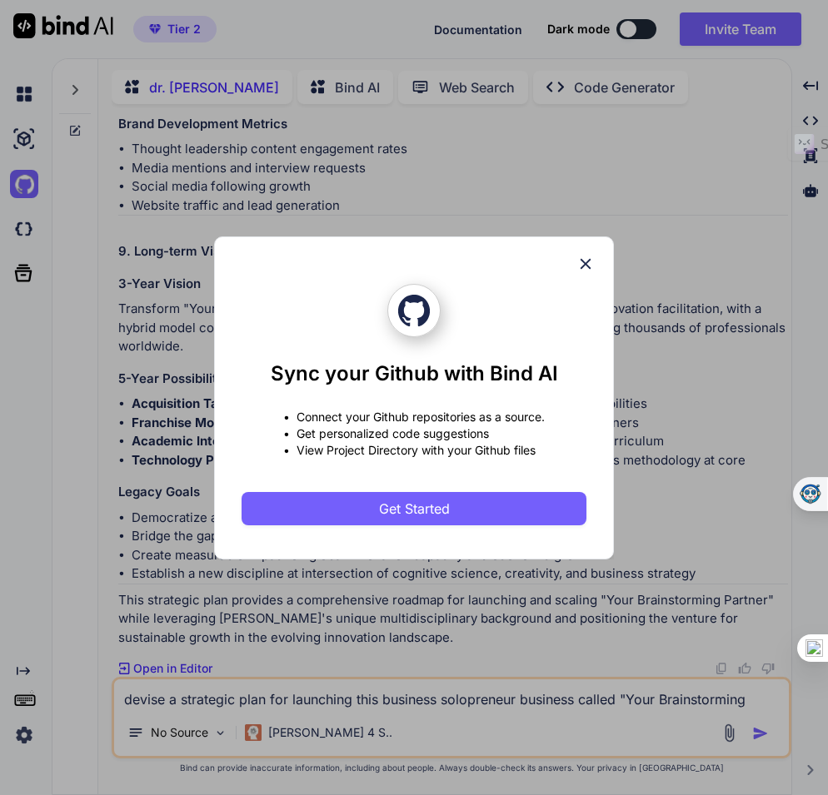
click at [583, 266] on icon at bounding box center [585, 264] width 18 height 18
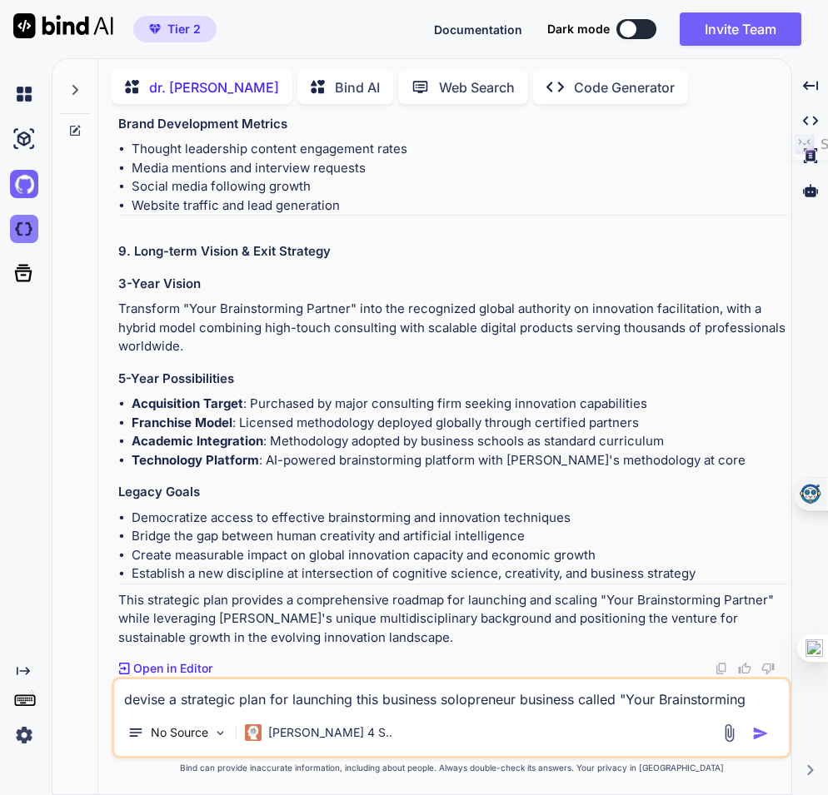
click at [25, 233] on img at bounding box center [24, 229] width 28 height 28
click at [24, 95] on img at bounding box center [24, 94] width 28 height 28
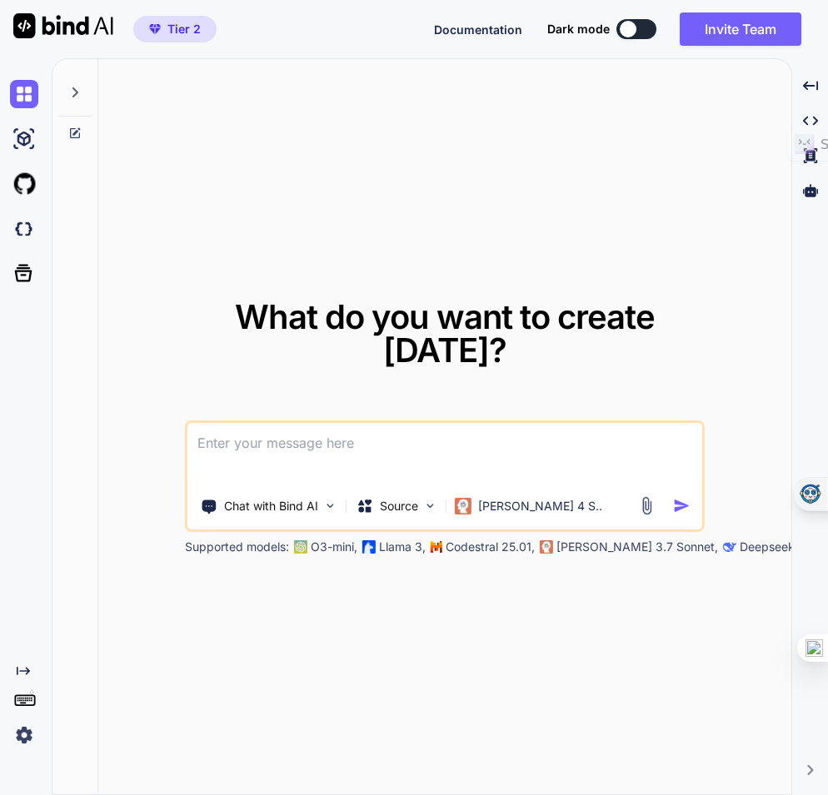
click at [75, 90] on icon at bounding box center [75, 92] width 6 height 10
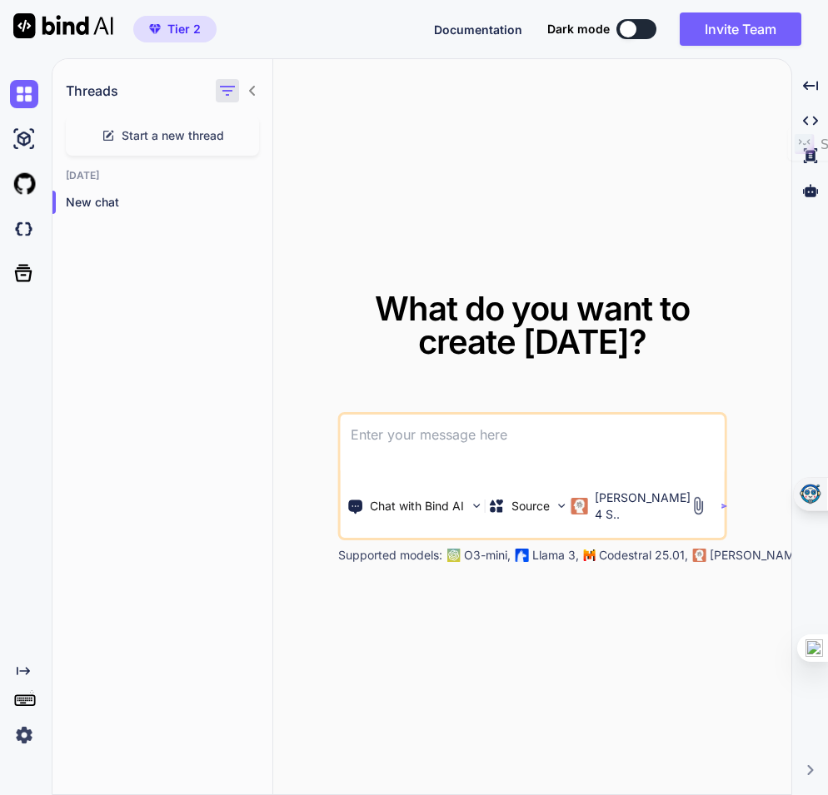
click at [227, 87] on icon "button" at bounding box center [227, 91] width 20 height 20
click at [150, 269] on div "Threads Start a new thread Today New chat" at bounding box center [162, 427] width 221 height 737
click at [28, 271] on icon at bounding box center [23, 272] width 23 height 23
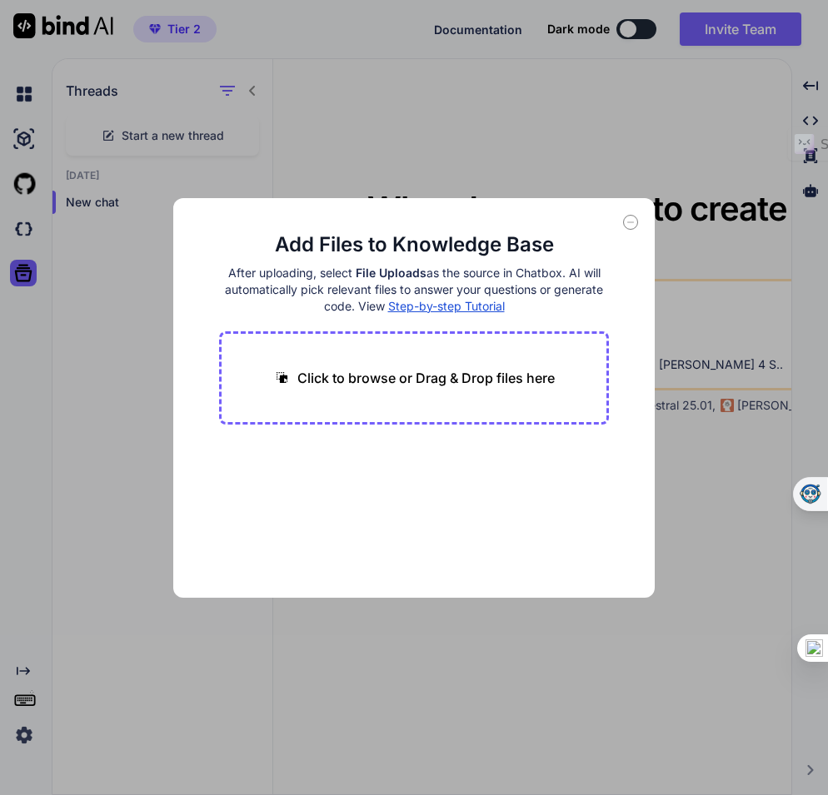
click at [564, 157] on div "Add Files to Knowledge Base After uploading, select File Uploads as the source …" at bounding box center [414, 397] width 828 height 795
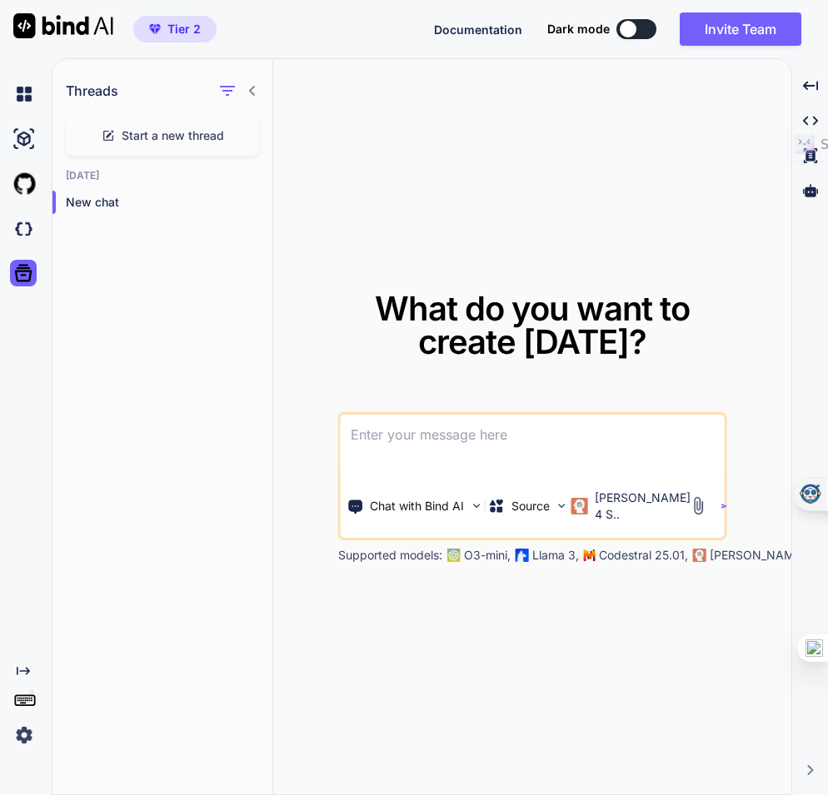
click at [31, 669] on div "Created with Pixso." at bounding box center [27, 670] width 35 height 13
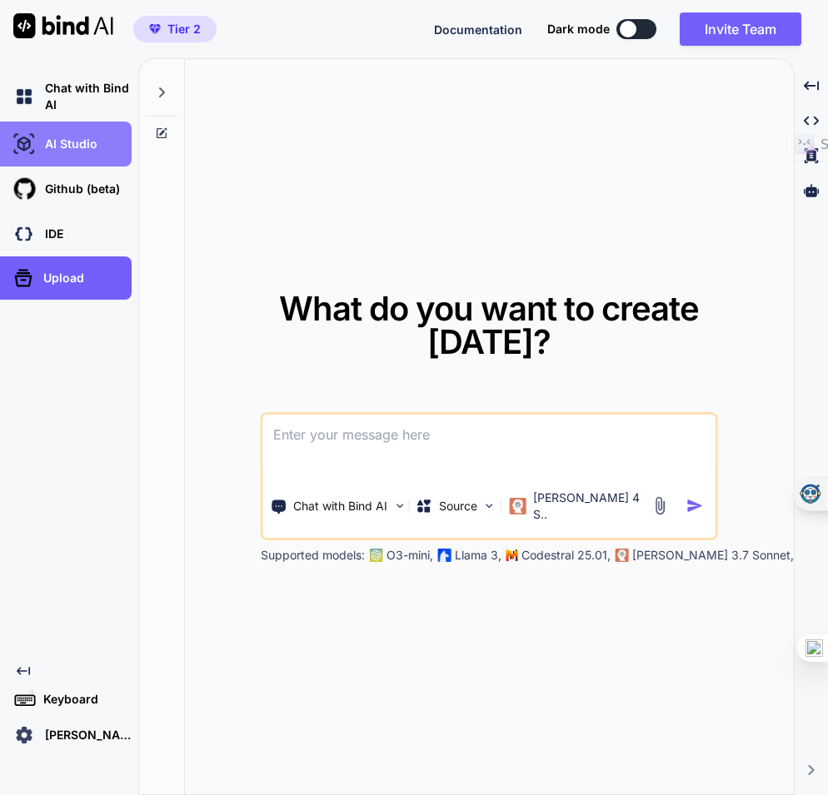
click at [71, 148] on p "AI Studio" at bounding box center [67, 144] width 59 height 17
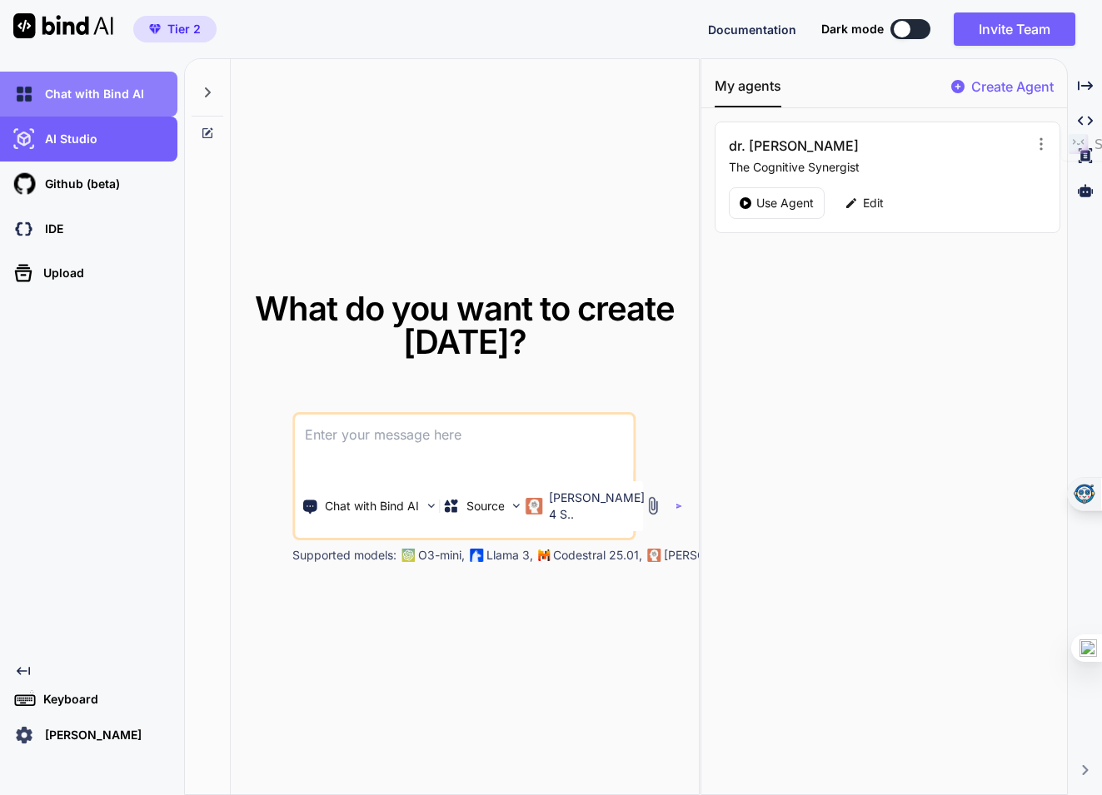
click at [78, 100] on p "Chat with Bind AI" at bounding box center [91, 94] width 106 height 17
click at [111, 95] on p "Chat with Bind AI" at bounding box center [91, 94] width 106 height 17
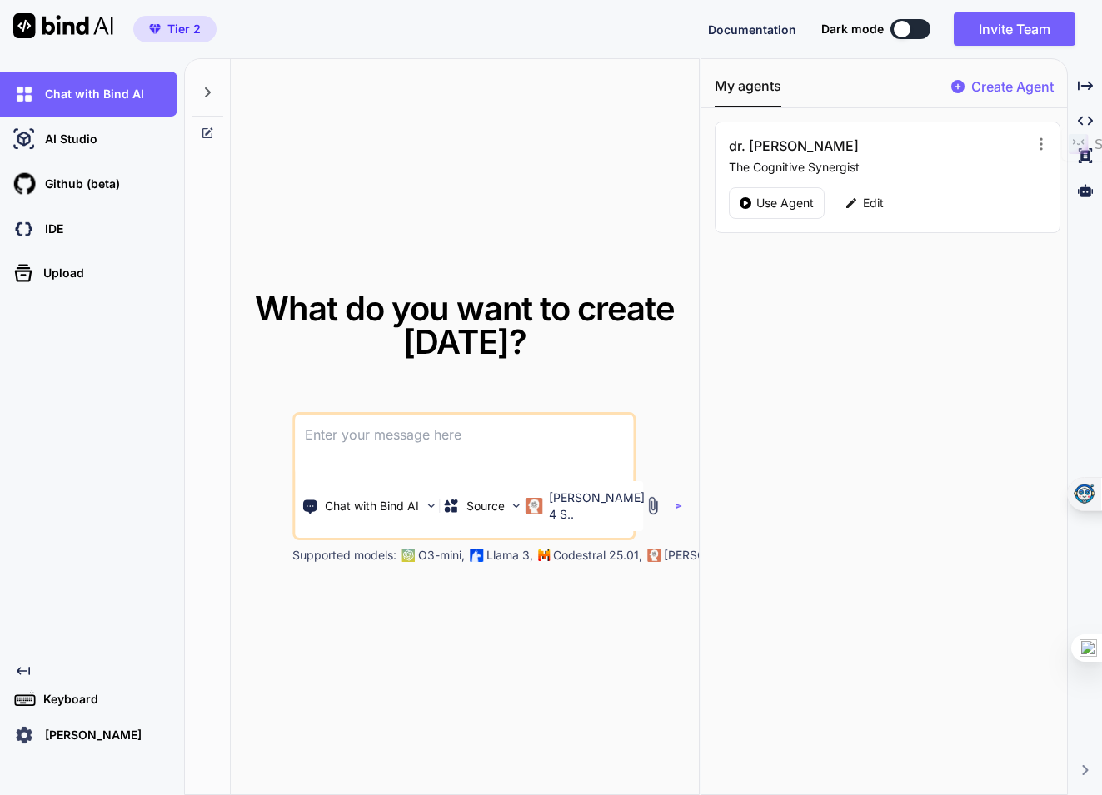
click at [216, 91] on div at bounding box center [207, 87] width 32 height 57
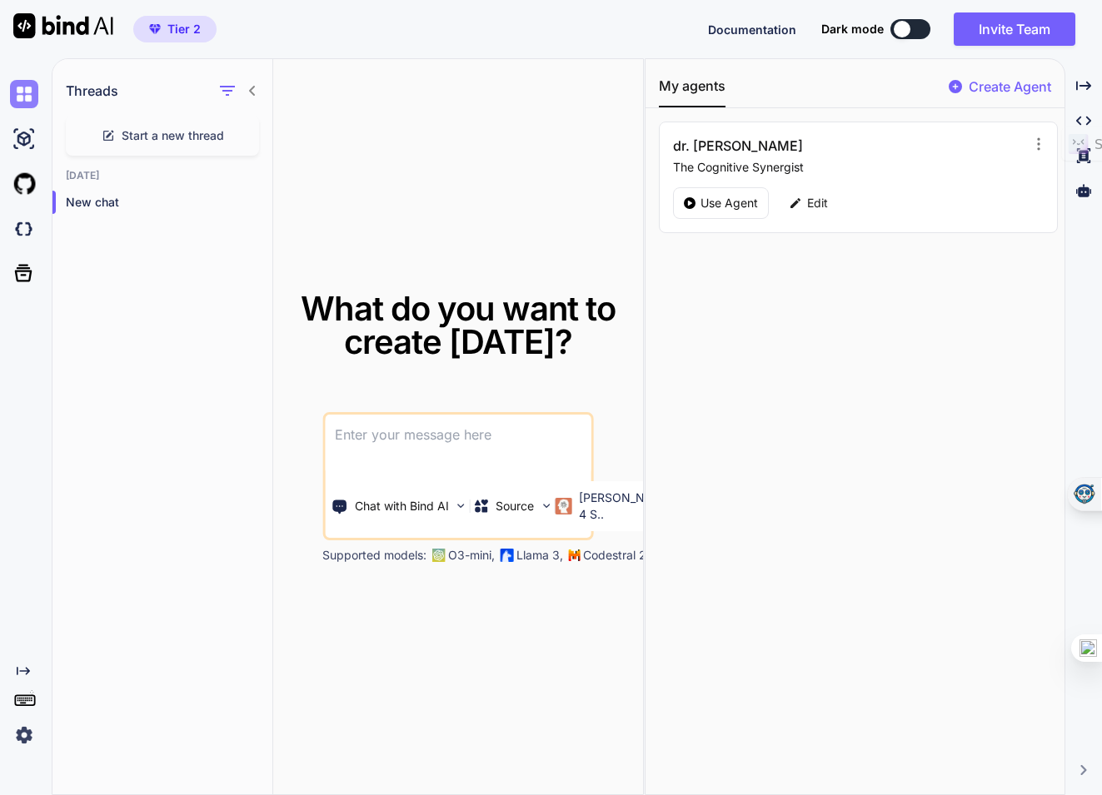
click at [13, 97] on img at bounding box center [24, 94] width 28 height 28
click at [253, 94] on icon at bounding box center [252, 91] width 6 height 10
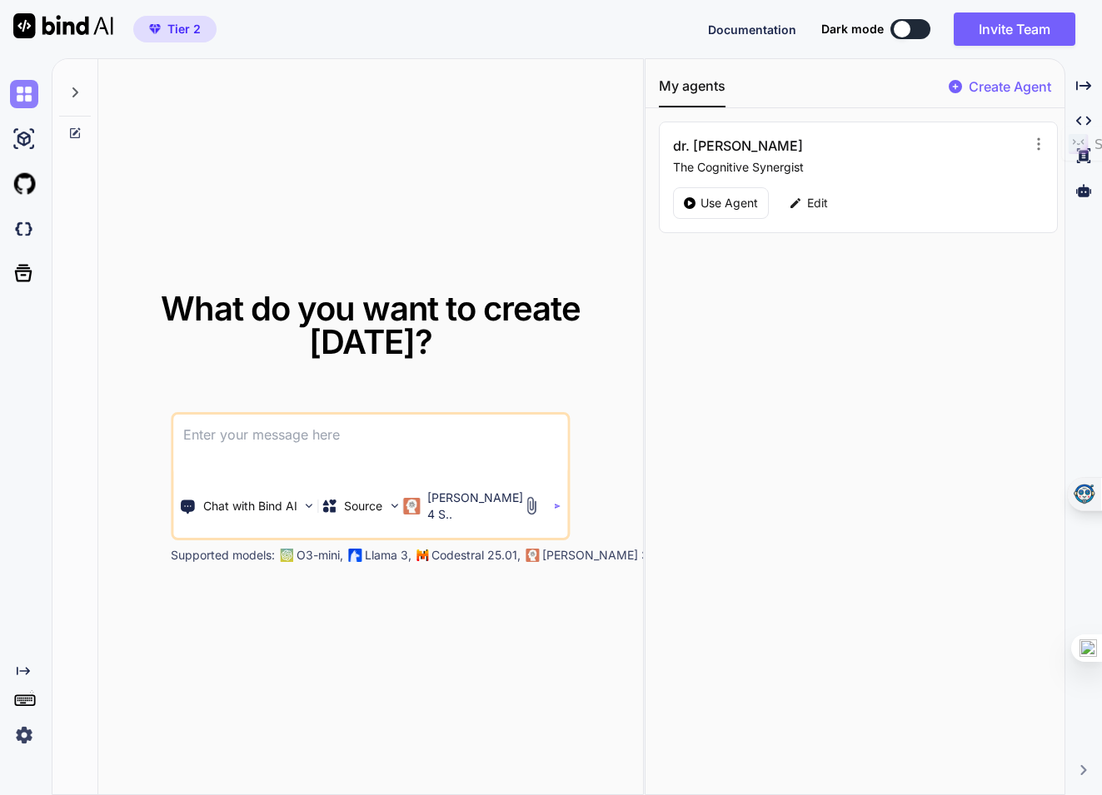
click at [31, 92] on img at bounding box center [24, 94] width 28 height 28
click at [725, 139] on h3 "dr. [PERSON_NAME]" at bounding box center [797, 146] width 248 height 20
click at [696, 148] on h3 "dr. [PERSON_NAME]" at bounding box center [797, 146] width 248 height 20
click at [689, 87] on button "My agents" at bounding box center [692, 92] width 67 height 32
click at [714, 203] on p "Use Agent" at bounding box center [728, 203] width 57 height 17
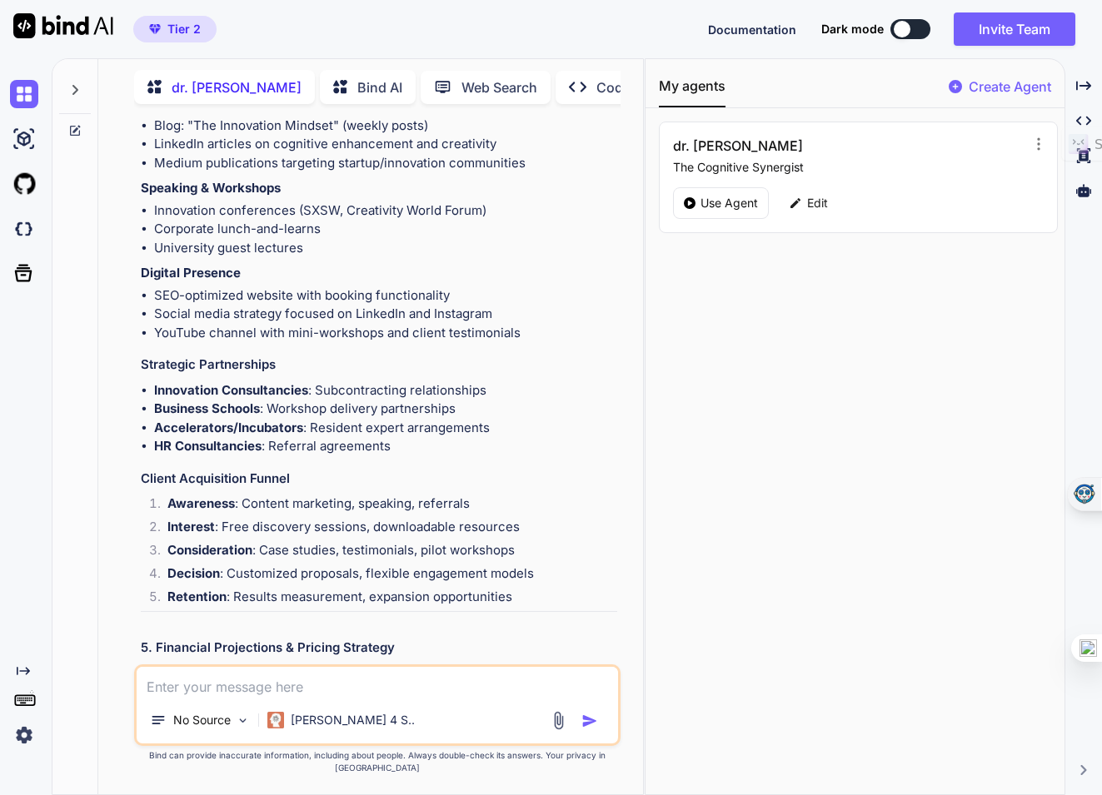
scroll to position [2688, 0]
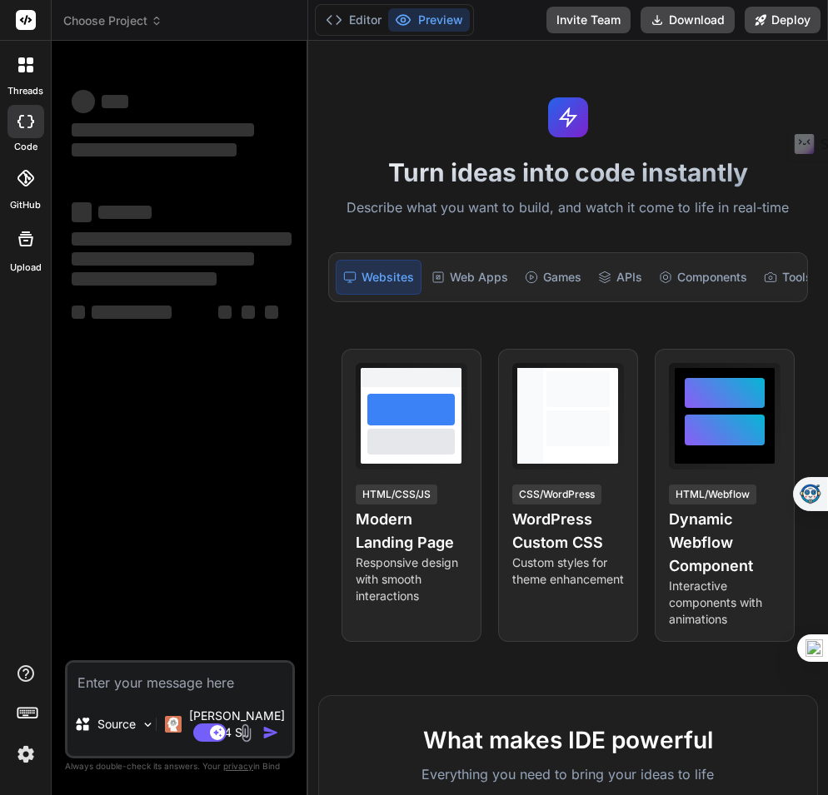
type textarea "x"
